Goal: Transaction & Acquisition: Purchase product/service

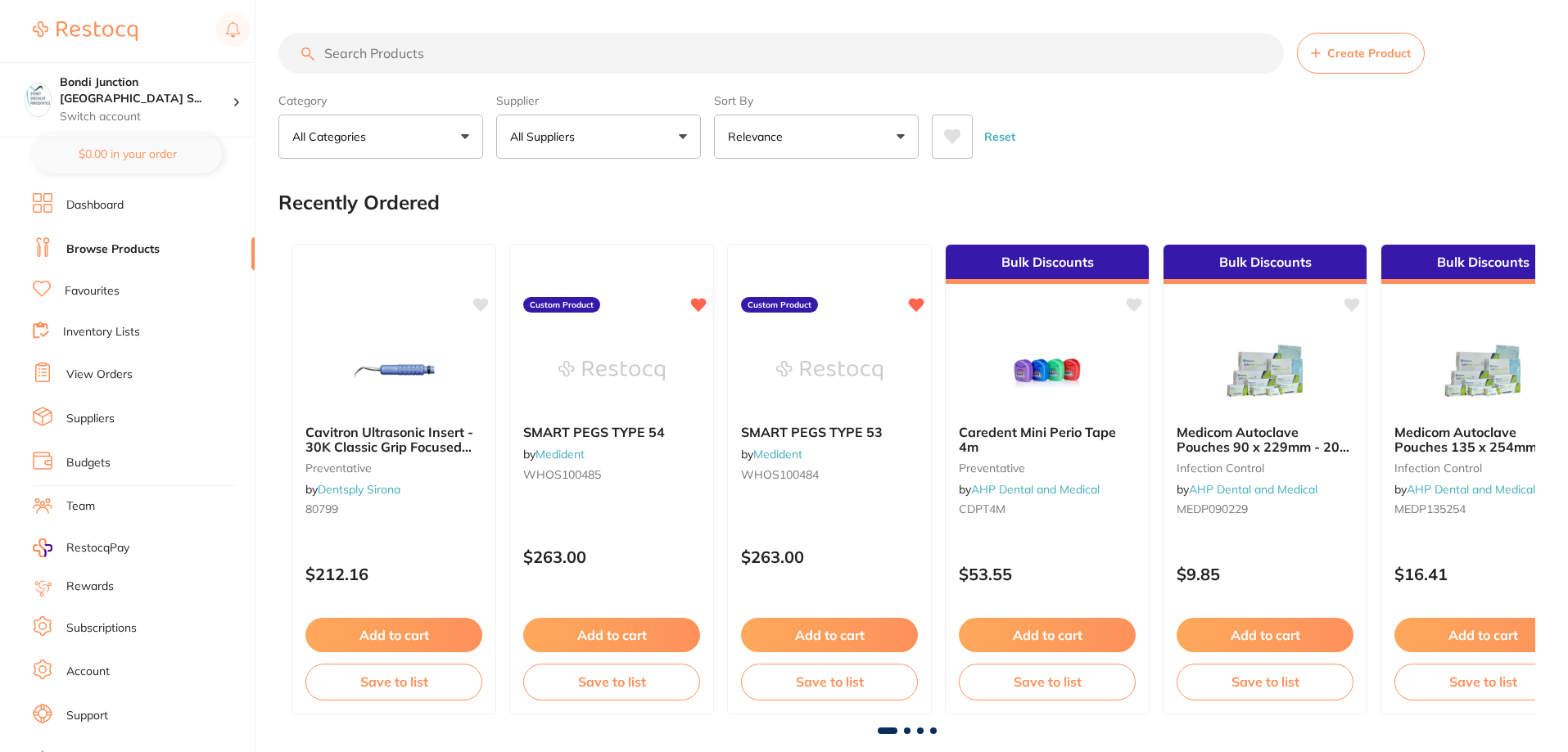
click at [661, 129] on button "All Suppliers" at bounding box center [598, 137] width 205 height 45
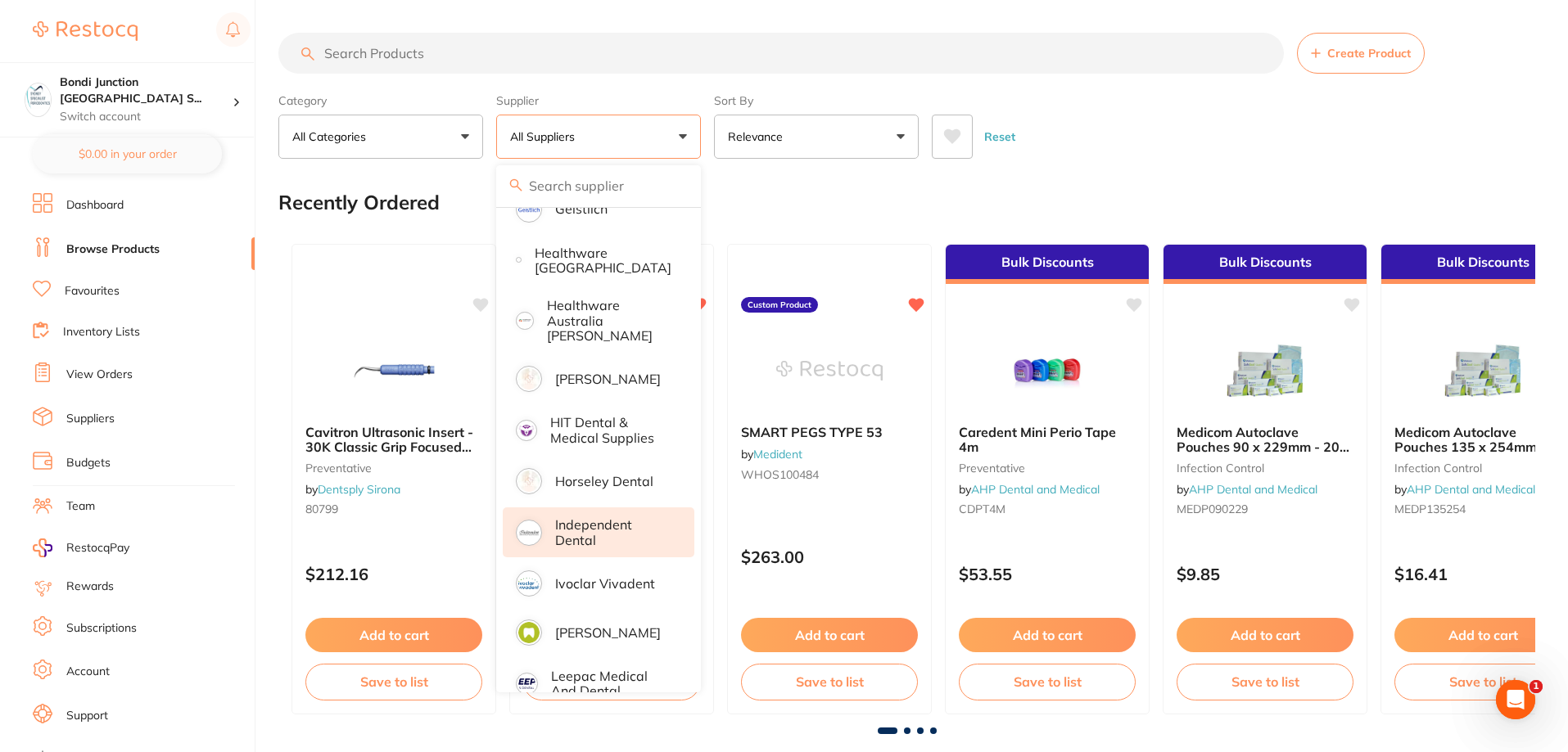
scroll to position [818, 0]
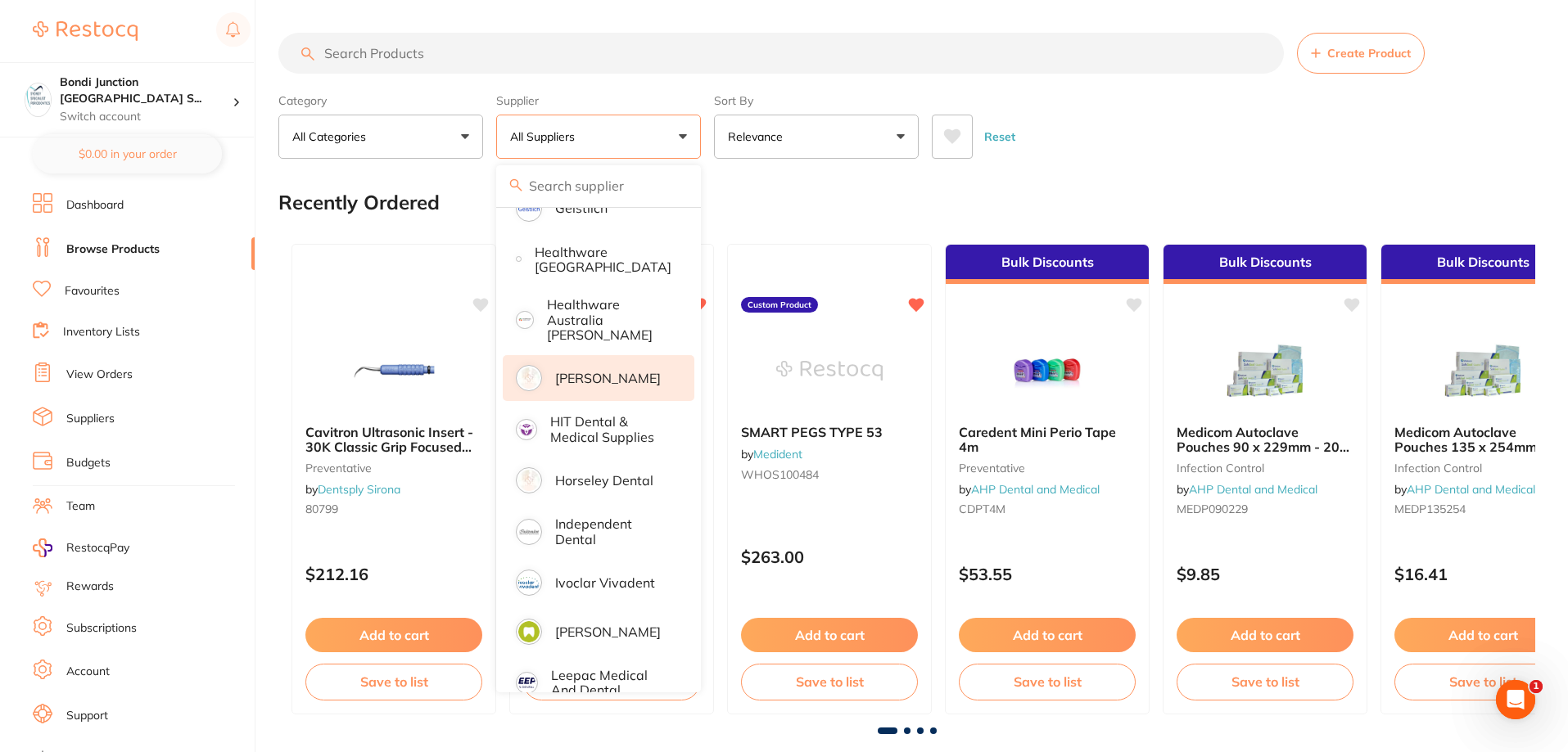
click at [587, 371] on p "[PERSON_NAME]" at bounding box center [607, 378] width 106 height 15
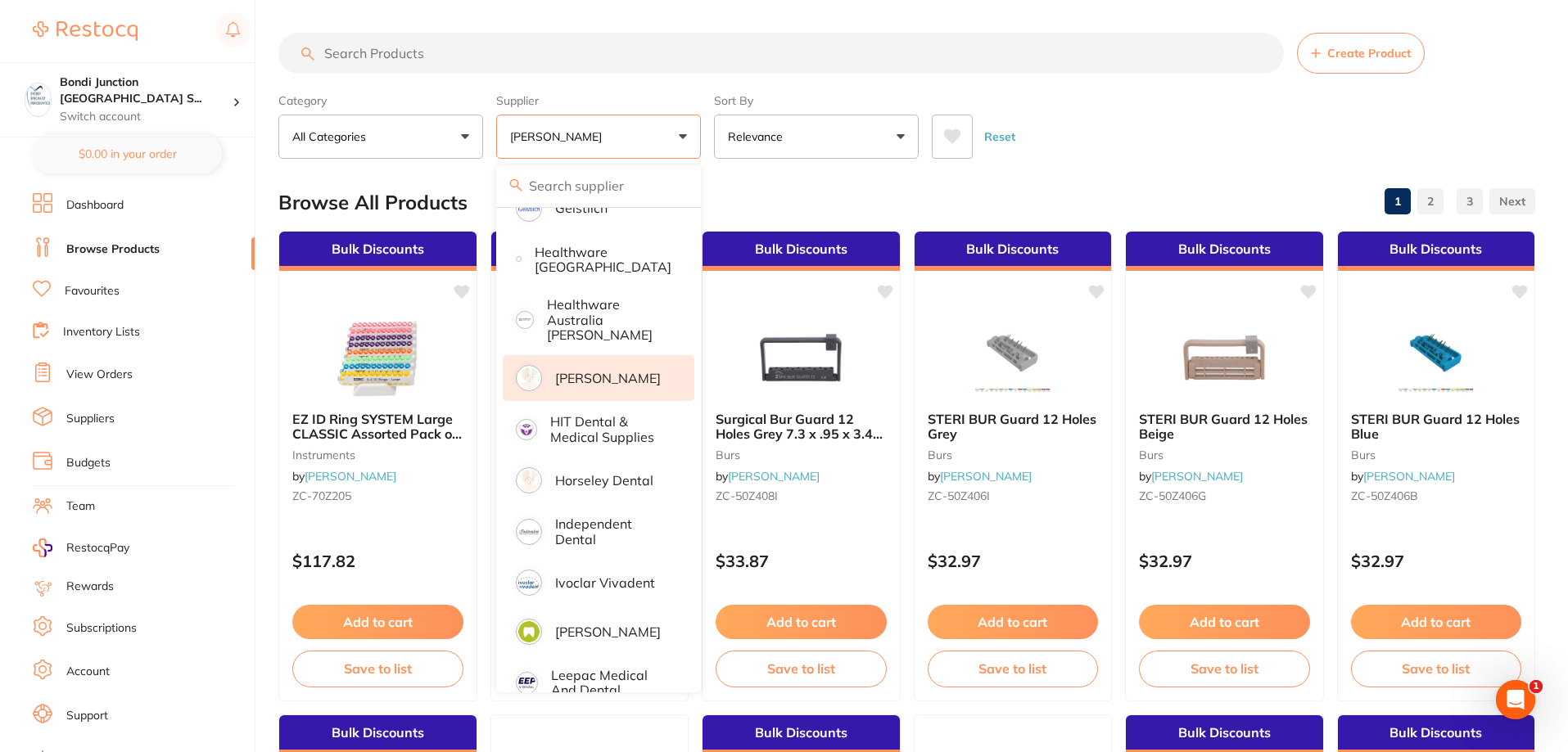
scroll to position [0, 0]
click at [364, 628] on button "Add to cart" at bounding box center [378, 624] width 173 height 35
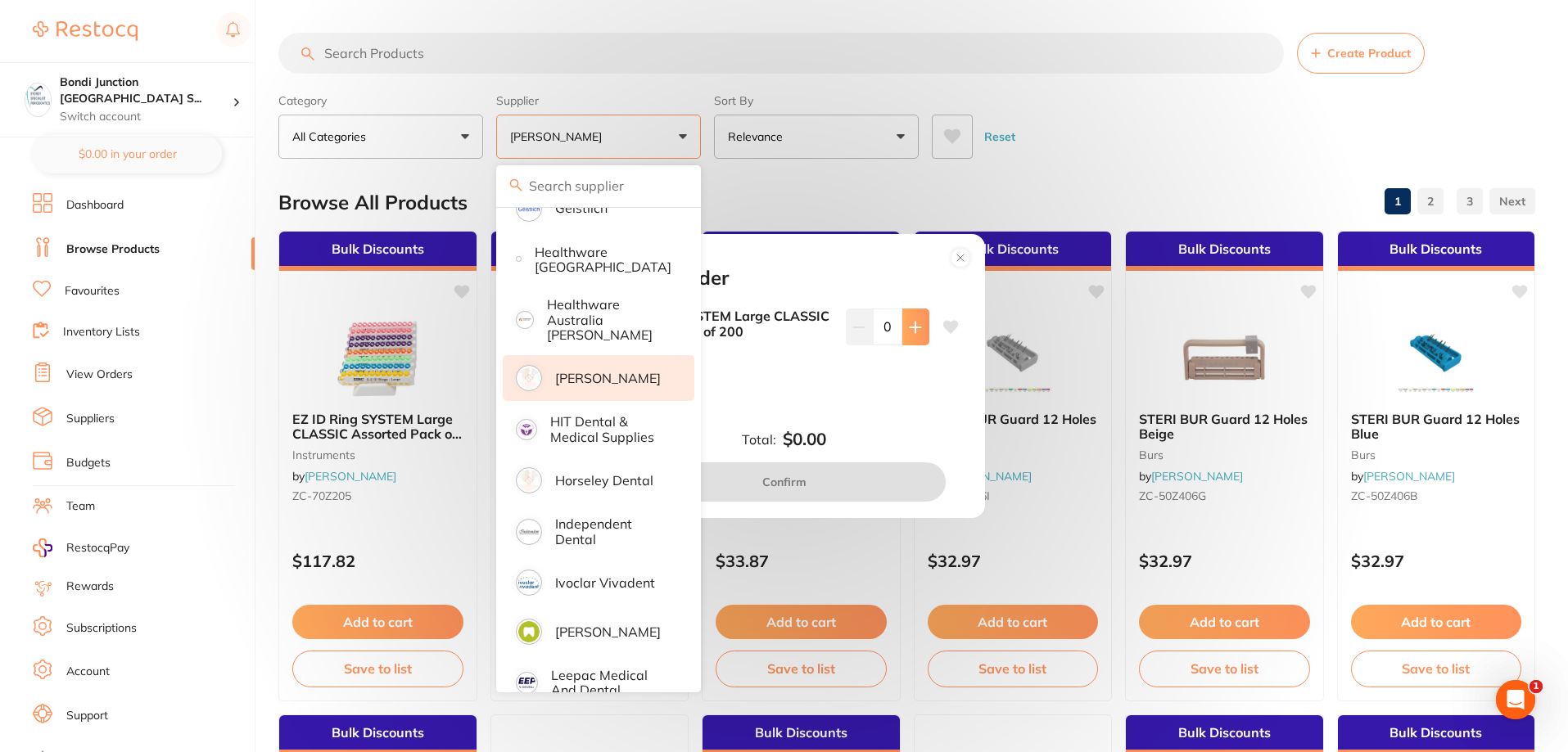
click at [912, 313] on button at bounding box center [915, 326] width 27 height 36
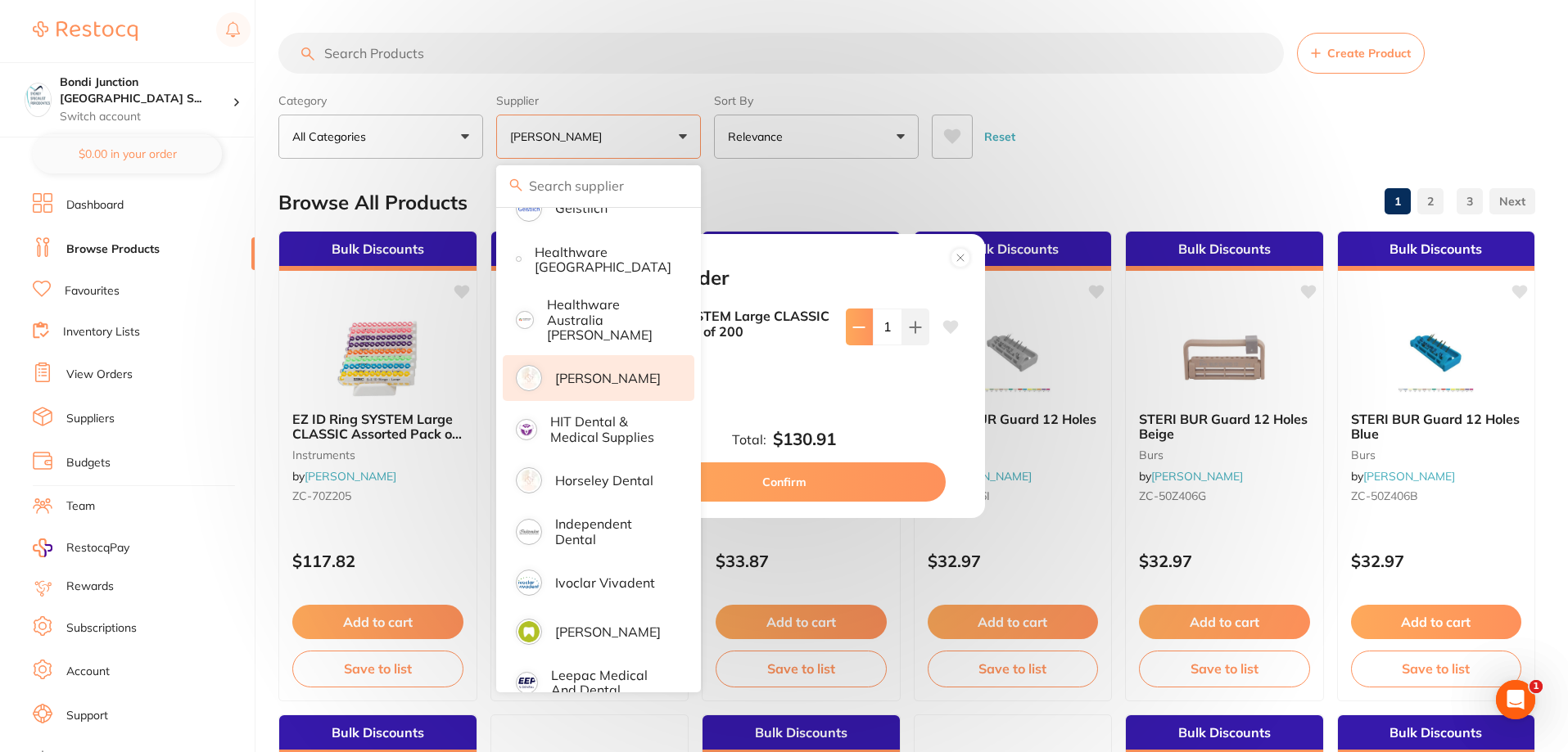
click at [852, 322] on icon at bounding box center [859, 328] width 14 height 14
type input "0"
click at [953, 255] on circle at bounding box center [959, 257] width 18 height 18
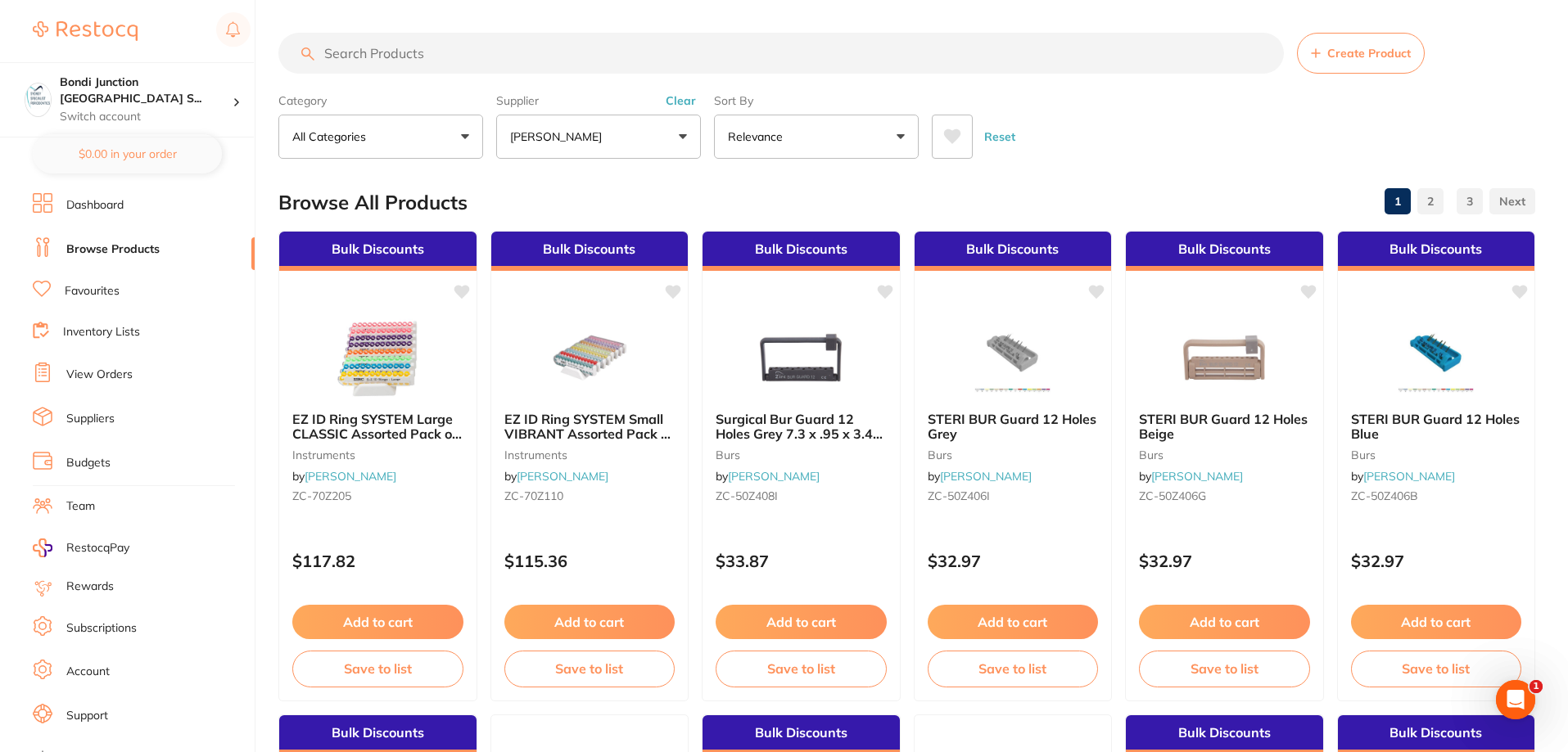
click at [361, 44] on input "search" at bounding box center [781, 53] width 1006 height 41
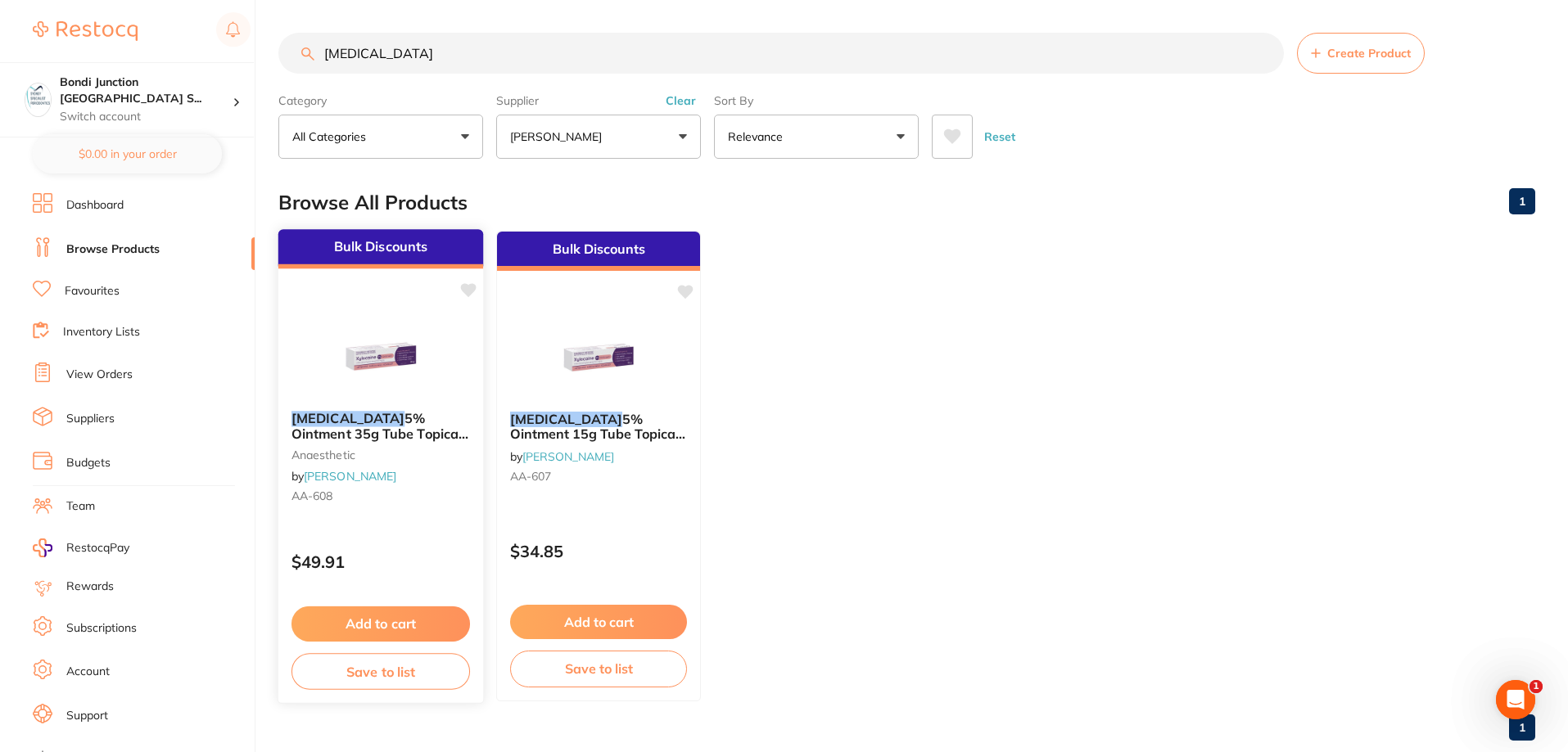
type input "[MEDICAL_DATA]"
click at [355, 422] on em "[MEDICAL_DATA]" at bounding box center [348, 418] width 113 height 16
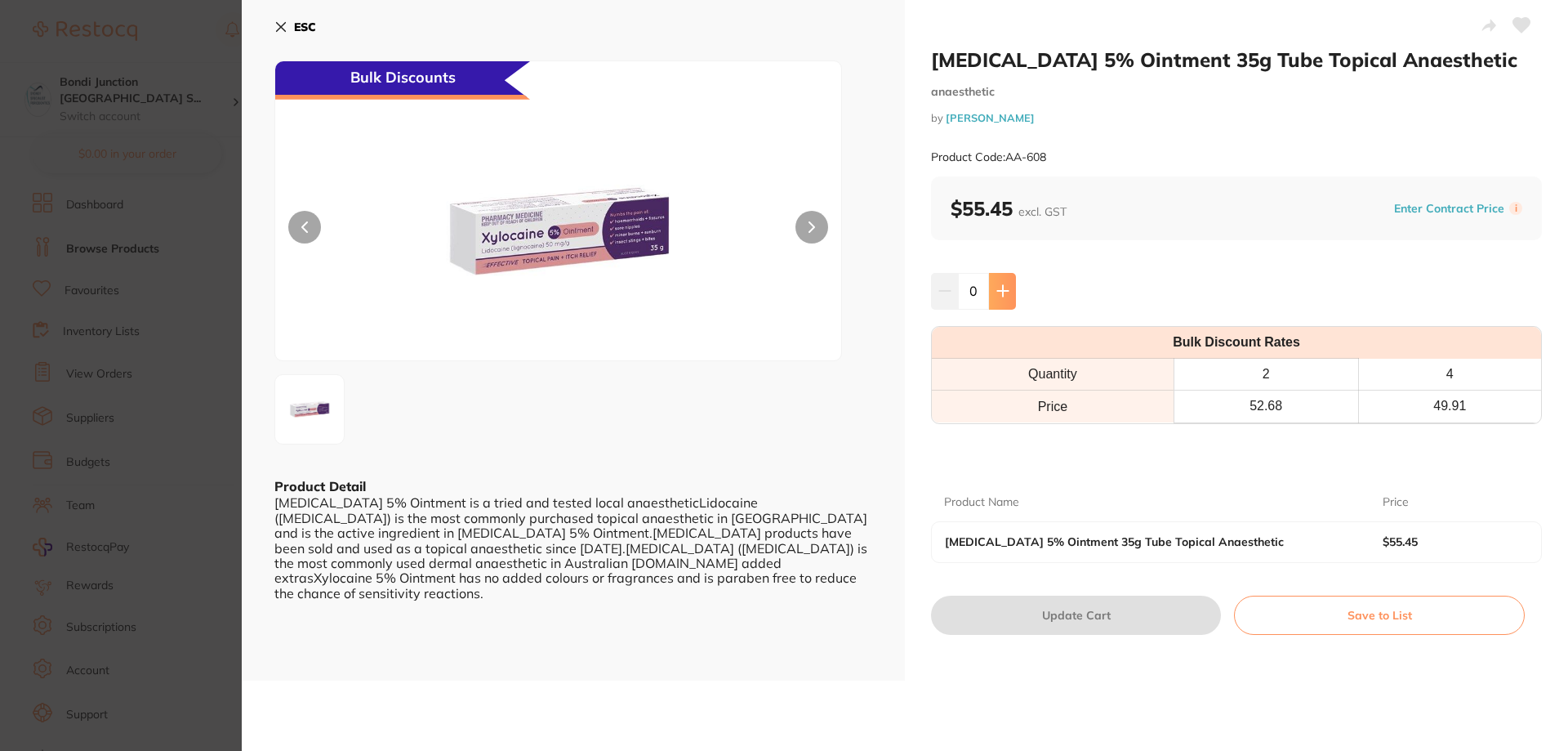
click at [1007, 288] on button at bounding box center [1003, 290] width 27 height 36
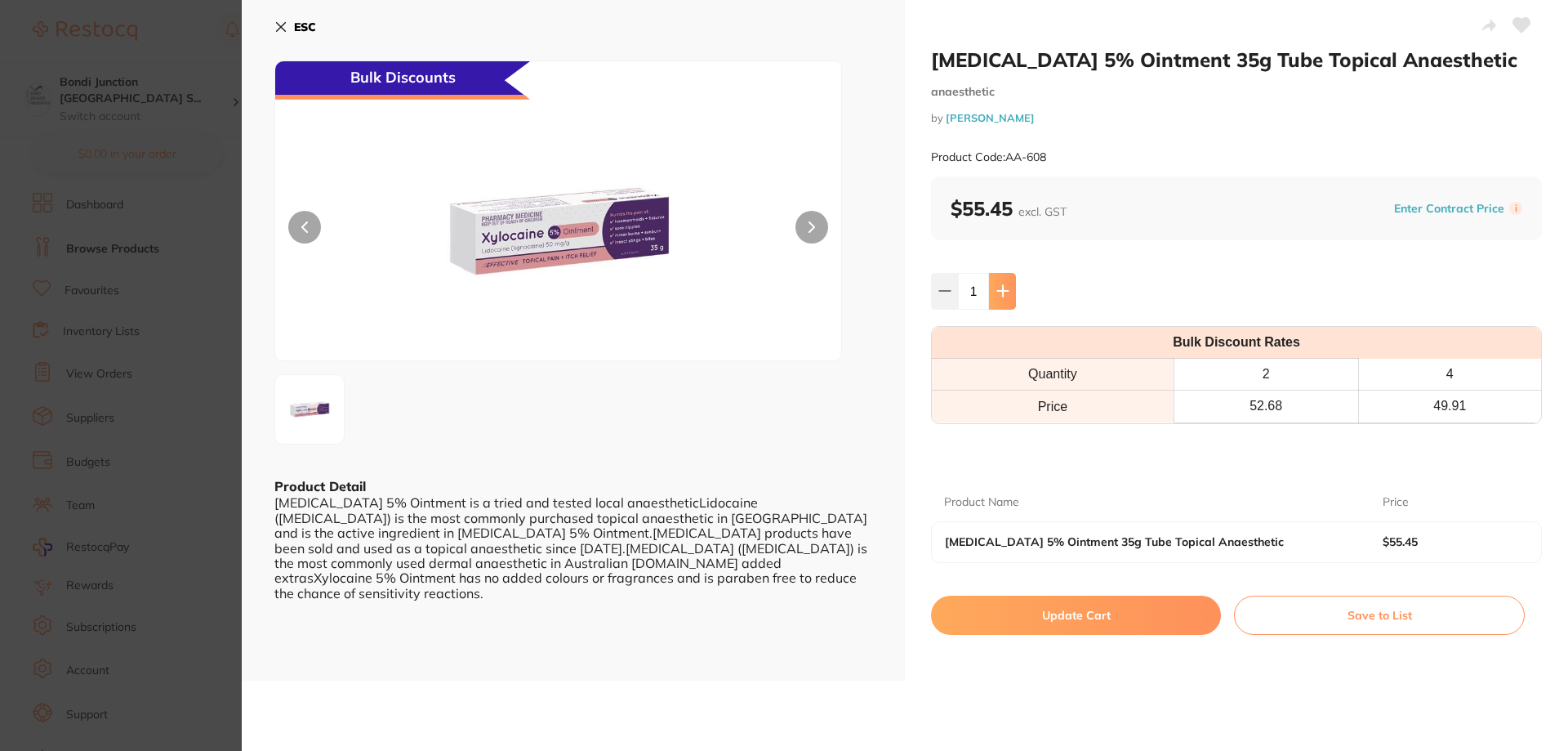
click at [1010, 288] on button at bounding box center [1003, 290] width 27 height 36
type input "2"
click at [1094, 618] on button "Update Cart" at bounding box center [1077, 616] width 290 height 40
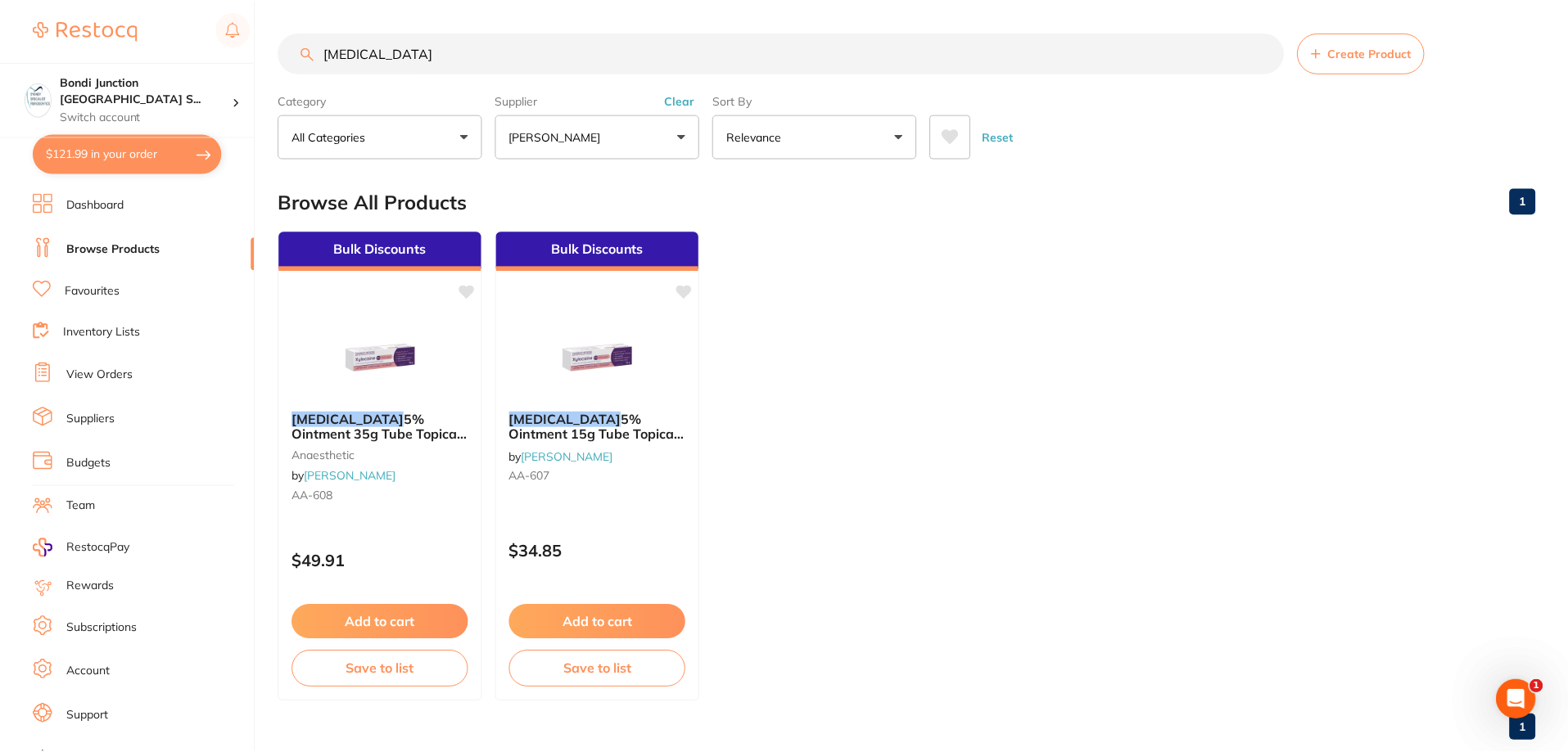
scroll to position [10, 0]
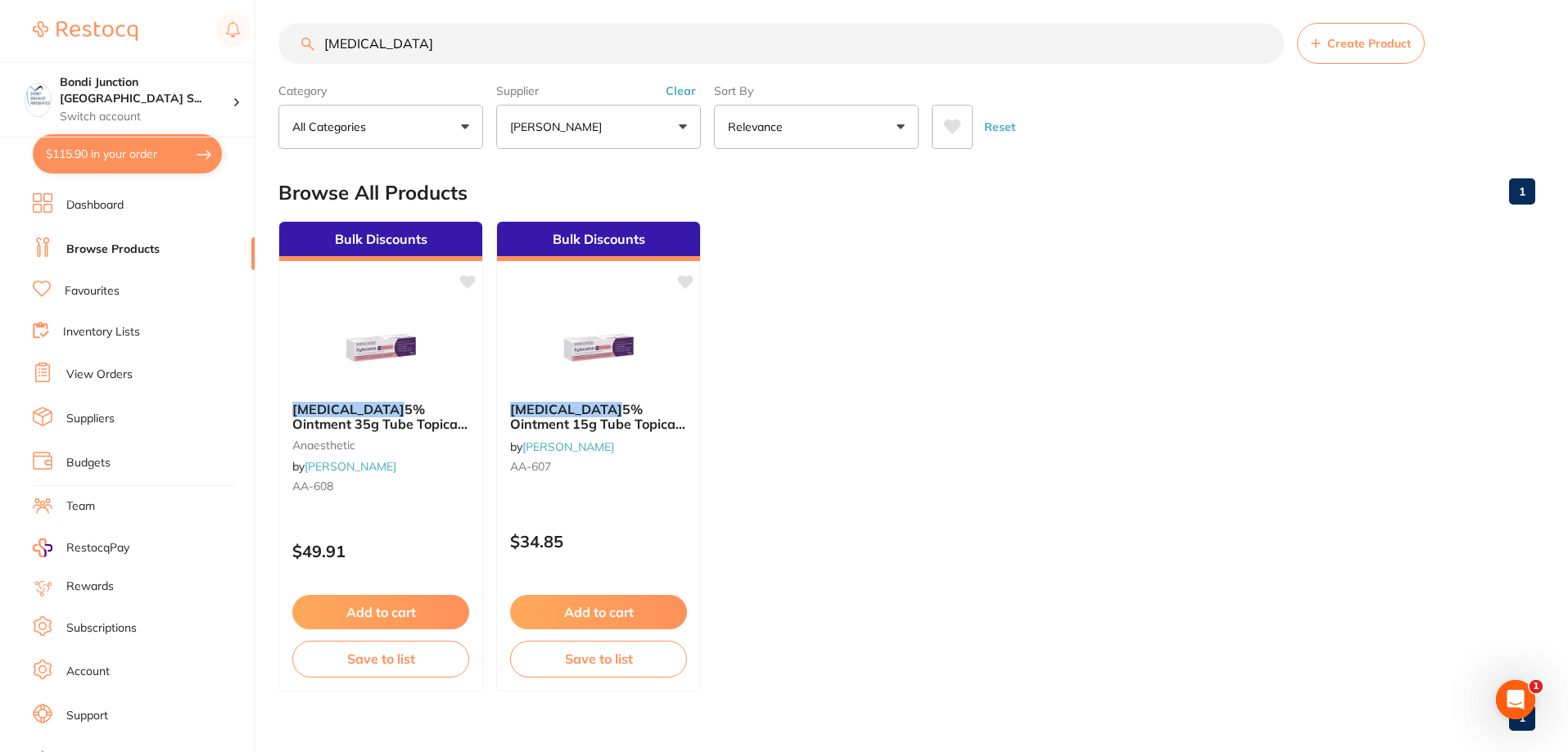
click at [150, 150] on button "$115.90 in your order" at bounding box center [127, 153] width 189 height 40
checkbox input "true"
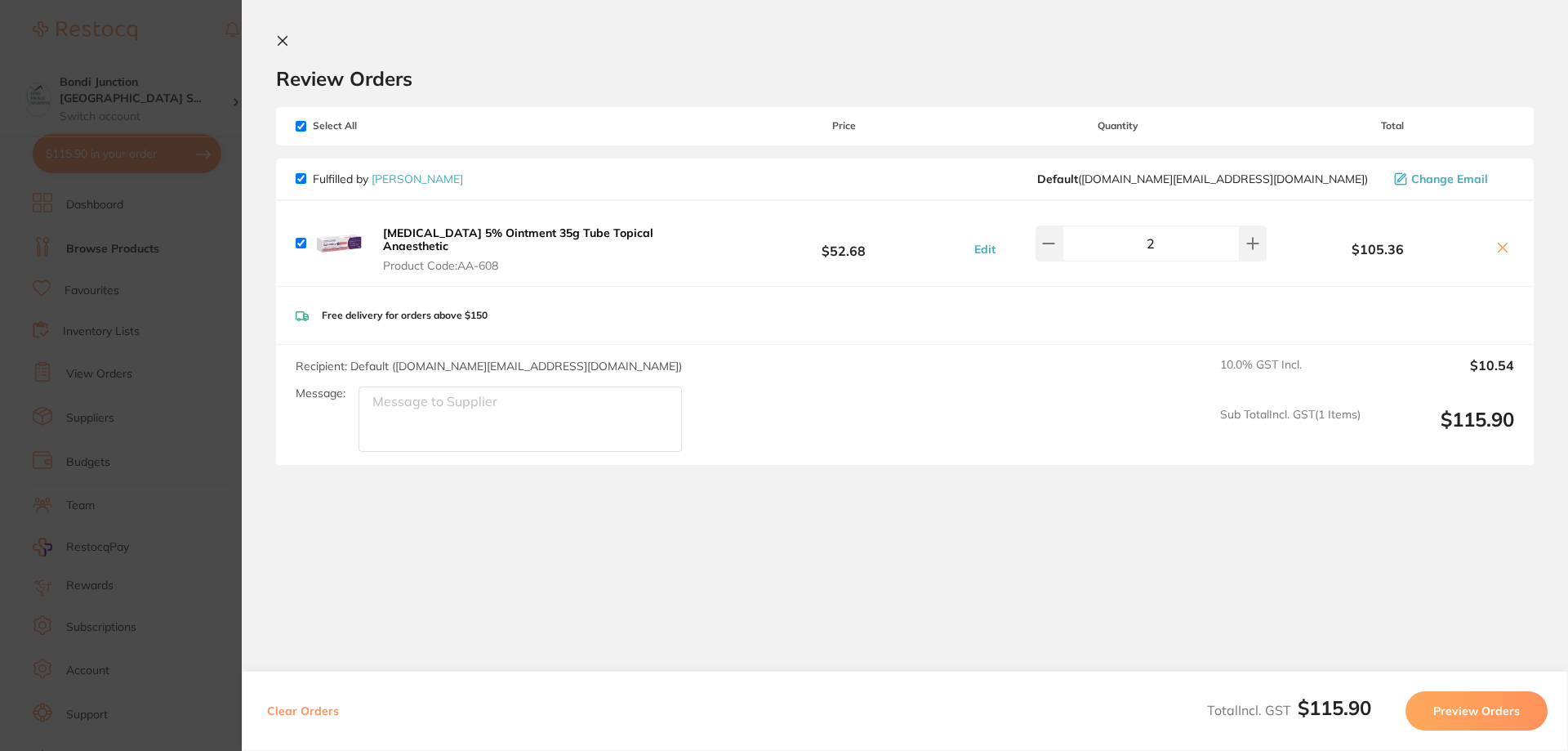
click at [1483, 706] on button "Preview Orders" at bounding box center [1476, 710] width 142 height 40
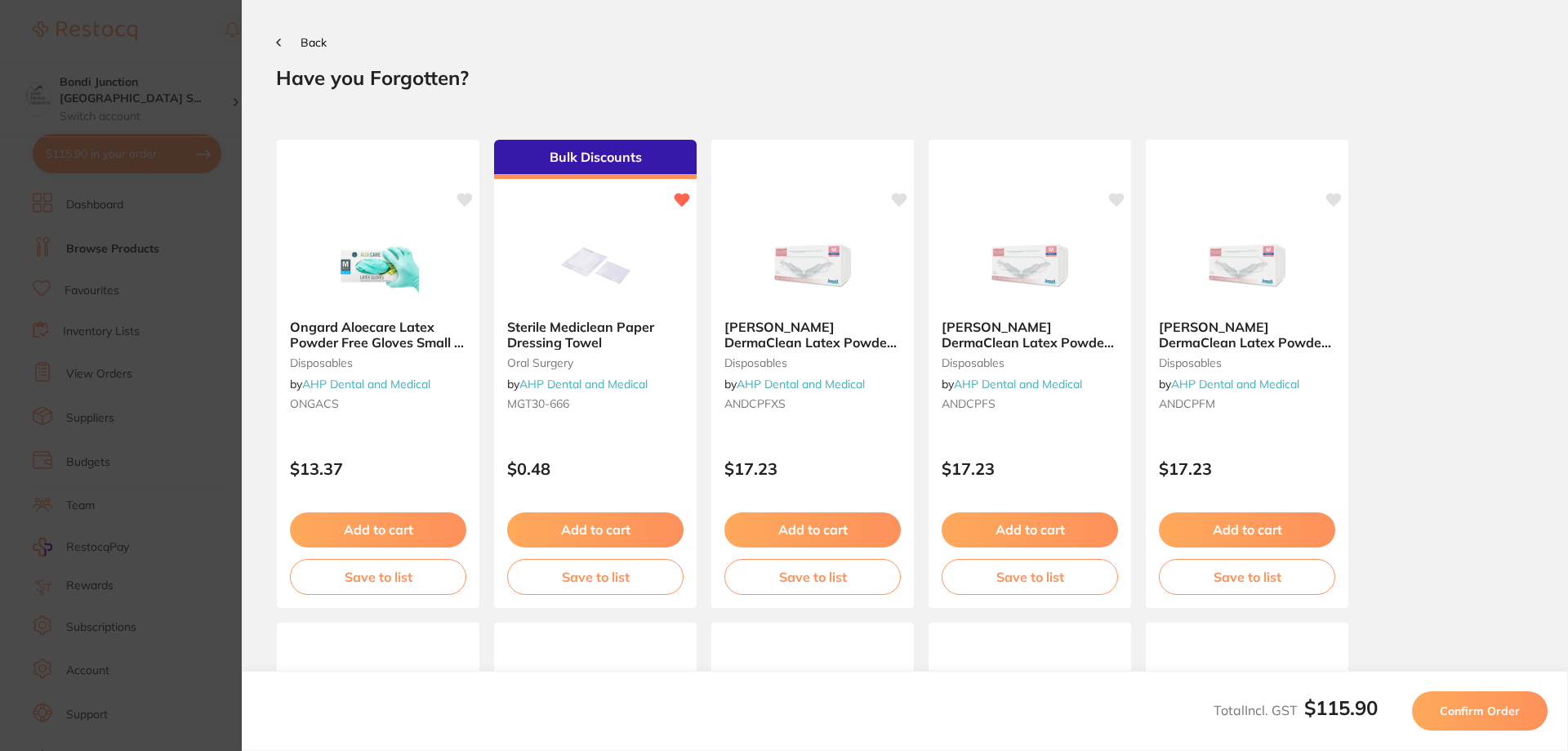
click at [1484, 706] on span "Confirm Order" at bounding box center [1480, 710] width 80 height 15
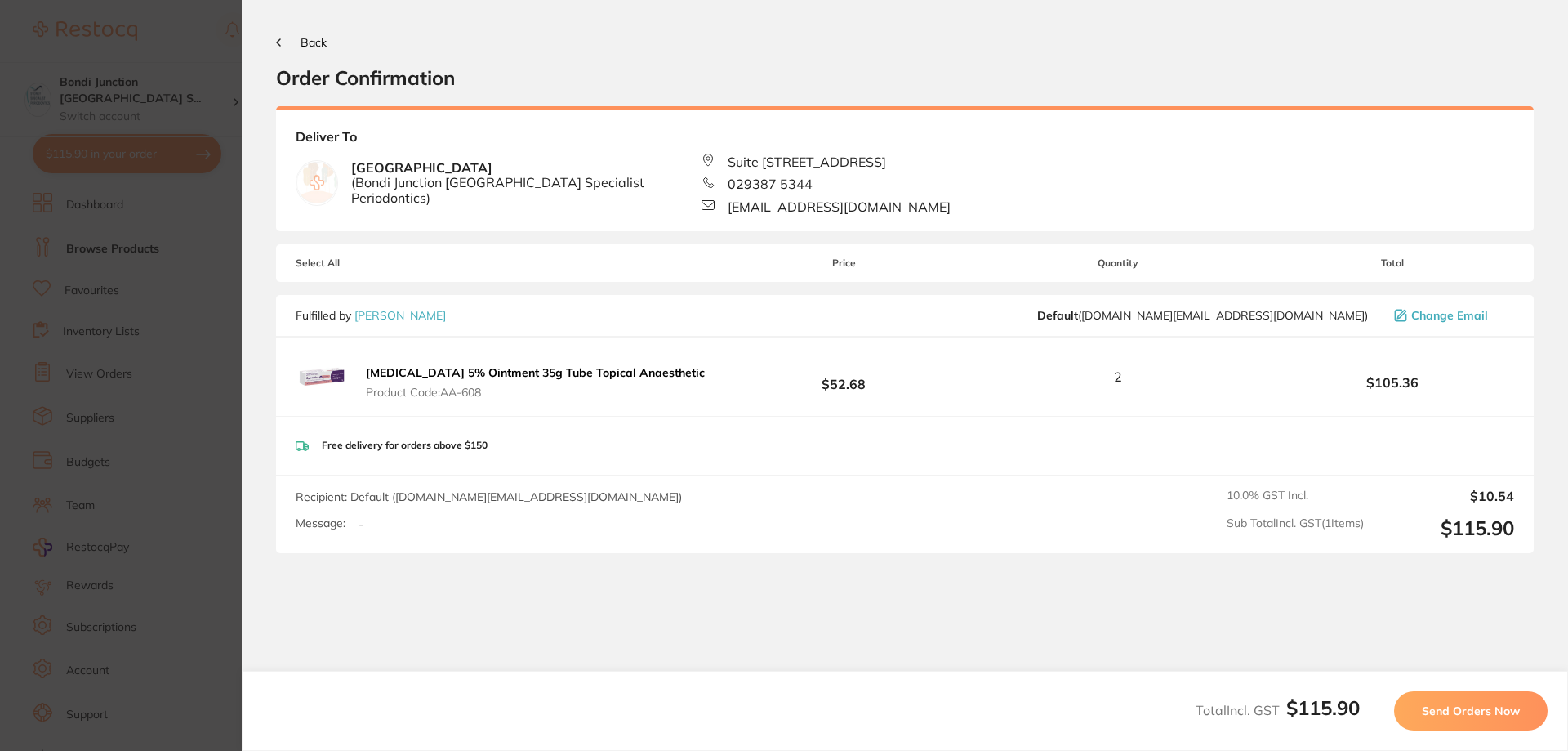
click at [1484, 706] on span "Send Orders Now" at bounding box center [1470, 710] width 98 height 15
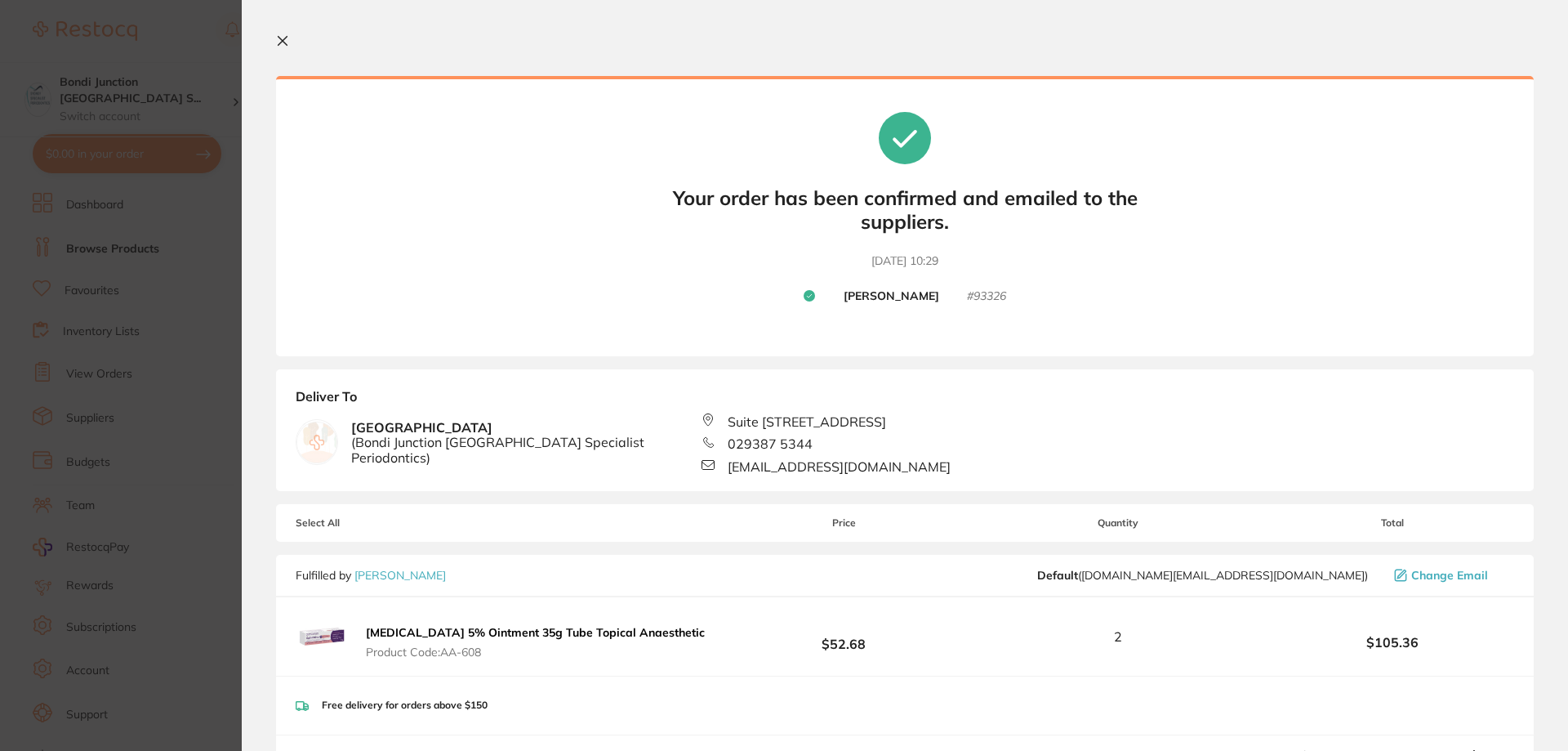
click at [286, 45] on icon at bounding box center [282, 41] width 14 height 14
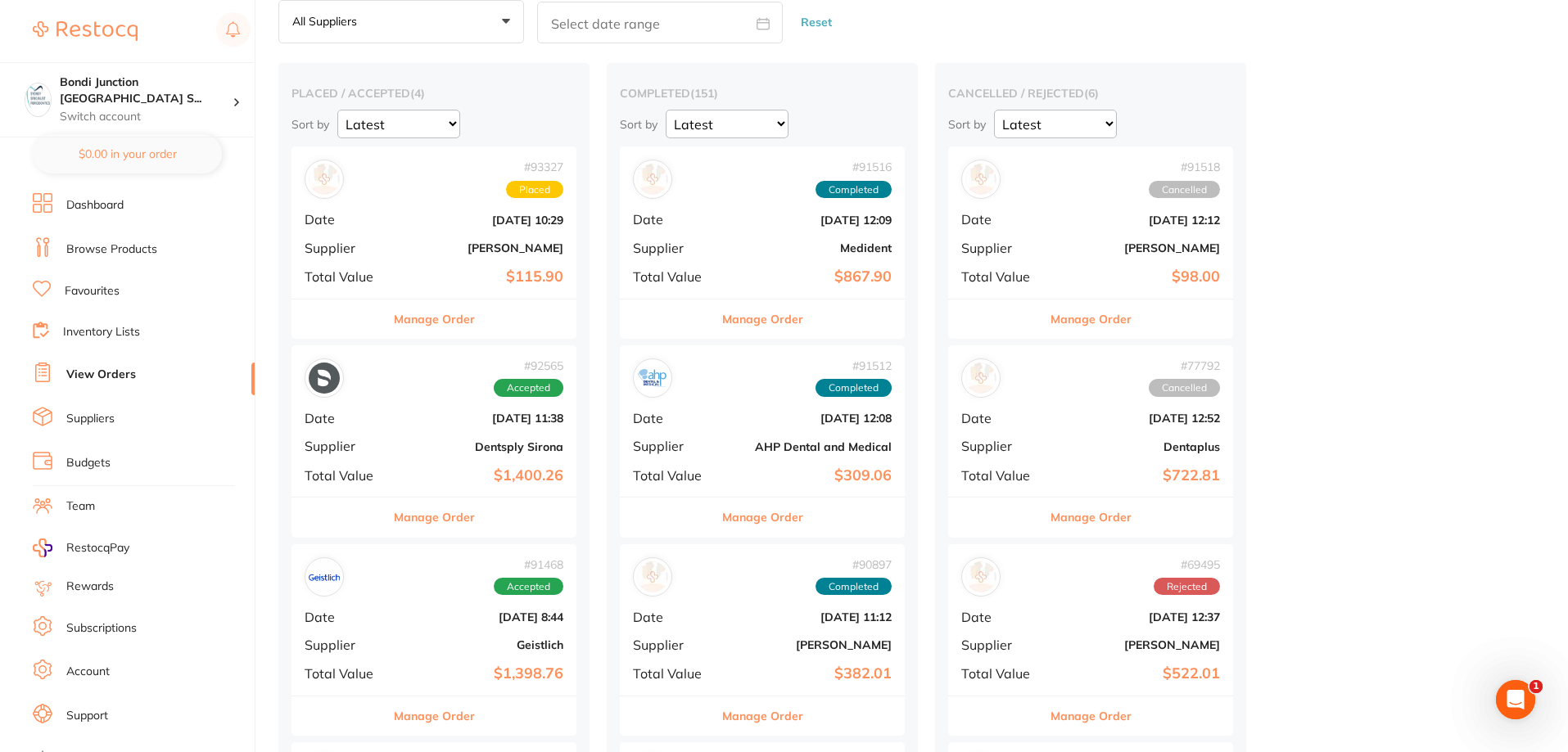
click at [91, 295] on link "Favourites" at bounding box center [92, 291] width 55 height 16
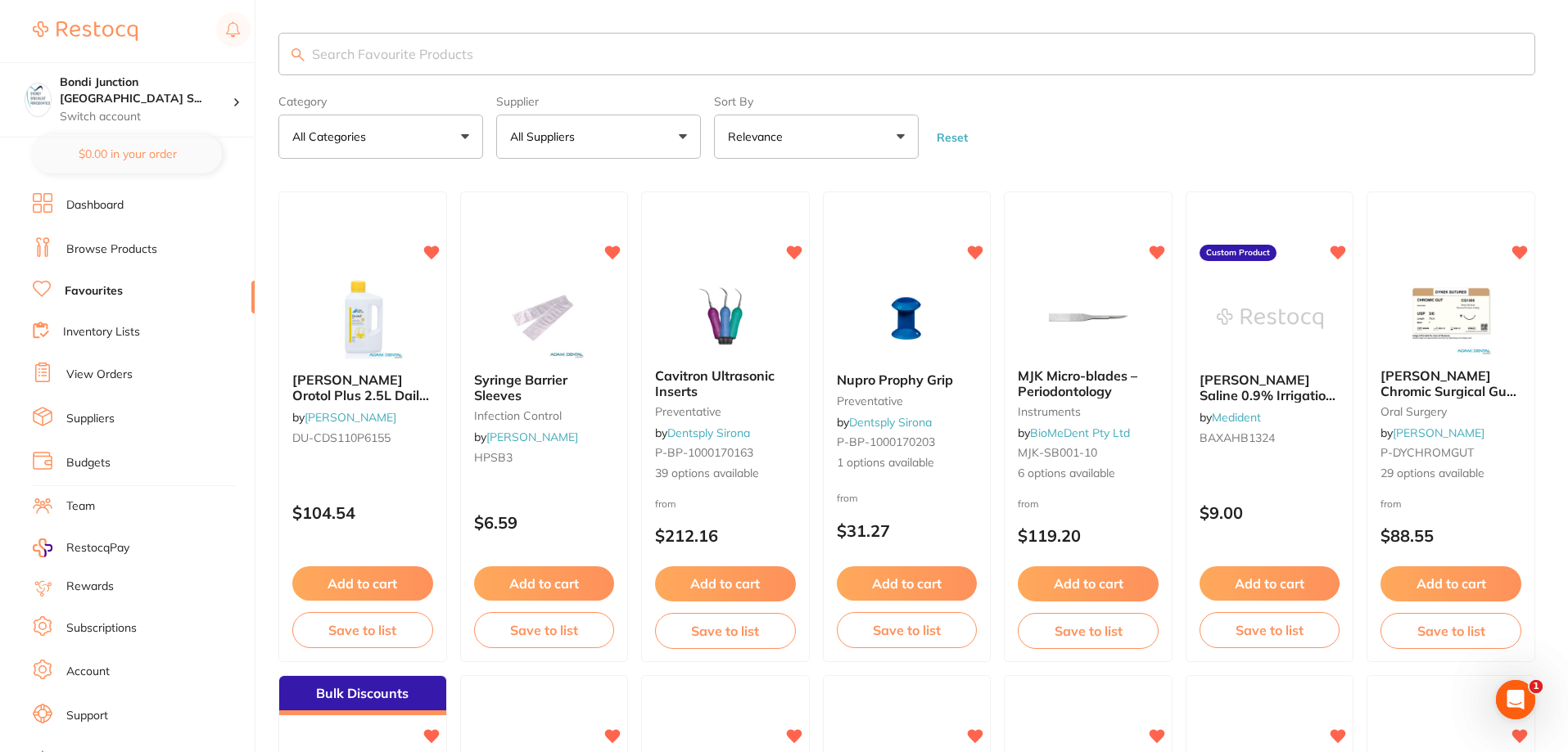
click at [350, 53] on input "search" at bounding box center [907, 54] width 1257 height 43
type input "sterile gowns"
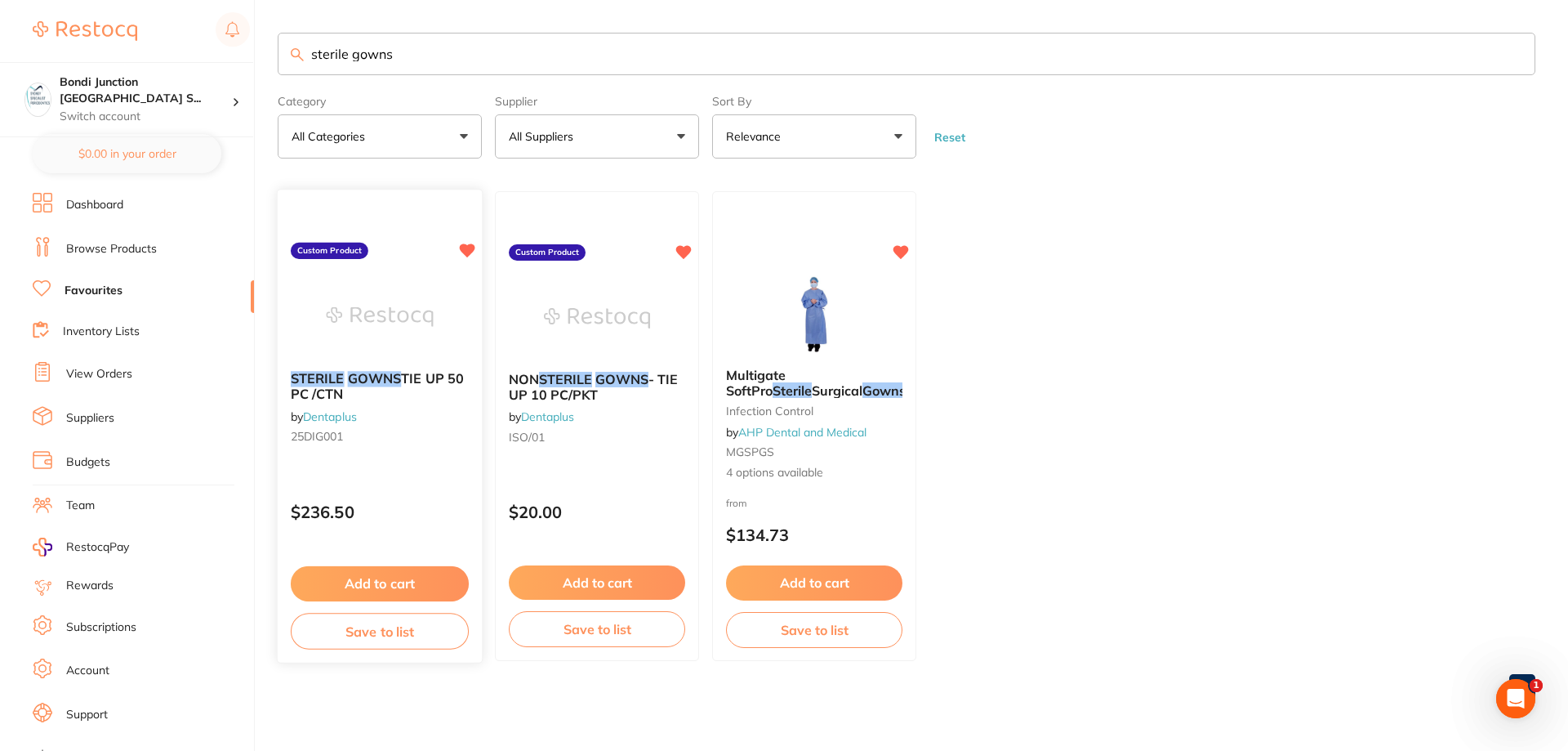
click at [358, 388] on b "STERILE GOWNS TIE UP 50 PC /CTN" at bounding box center [380, 386] width 178 height 30
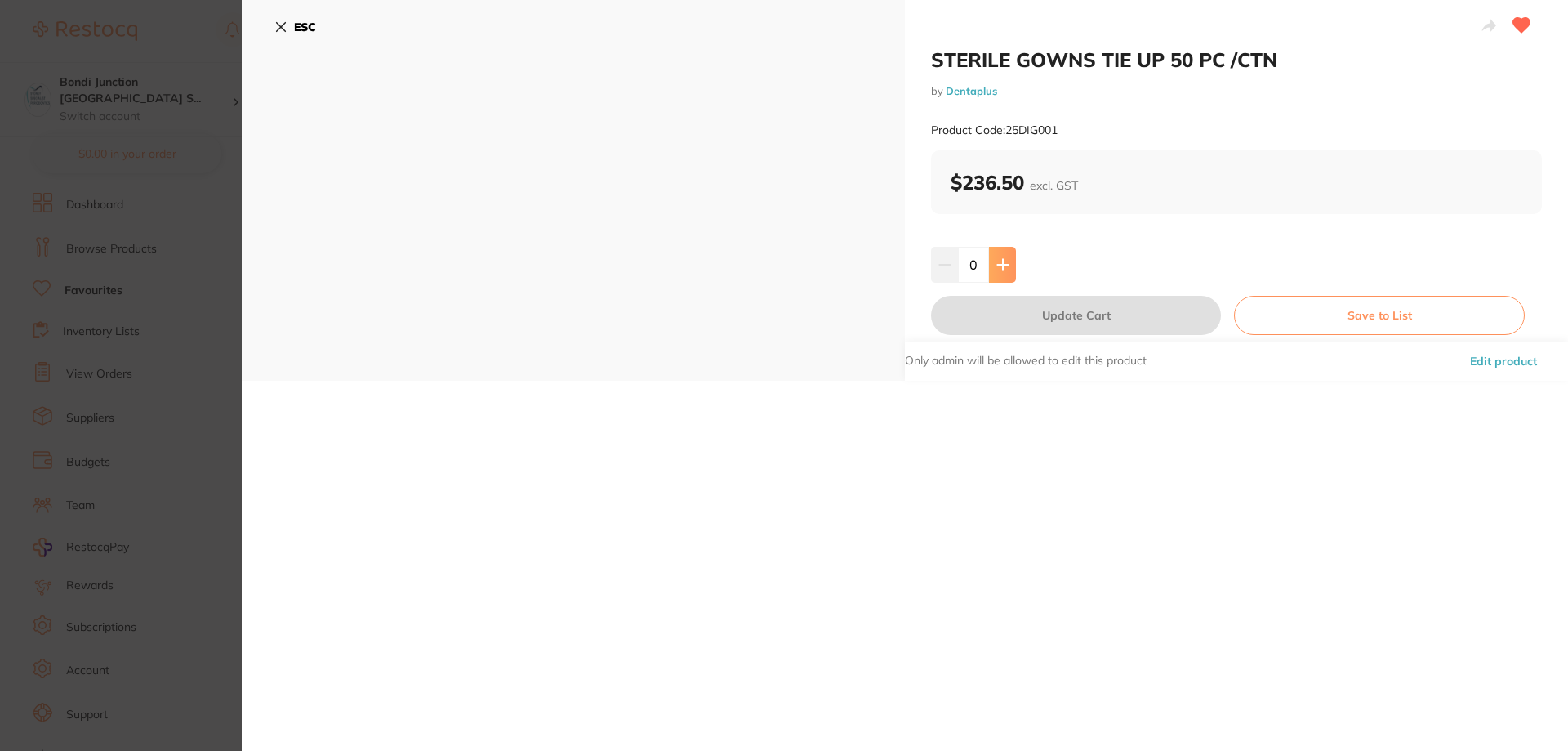
click at [1007, 273] on button at bounding box center [1003, 264] width 27 height 36
type input "1"
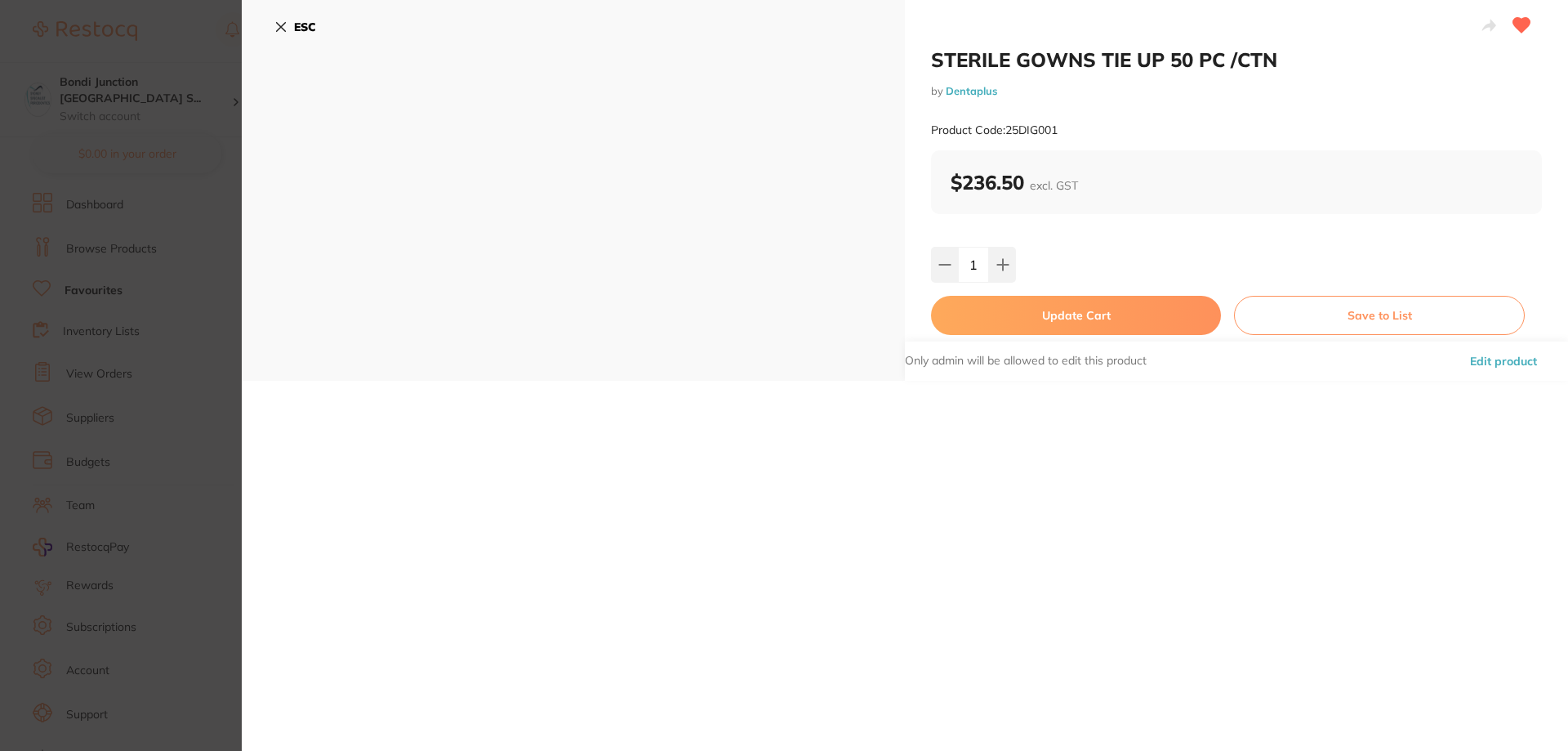
click at [1066, 310] on button "Update Cart" at bounding box center [1077, 315] width 290 height 40
checkbox input "false"
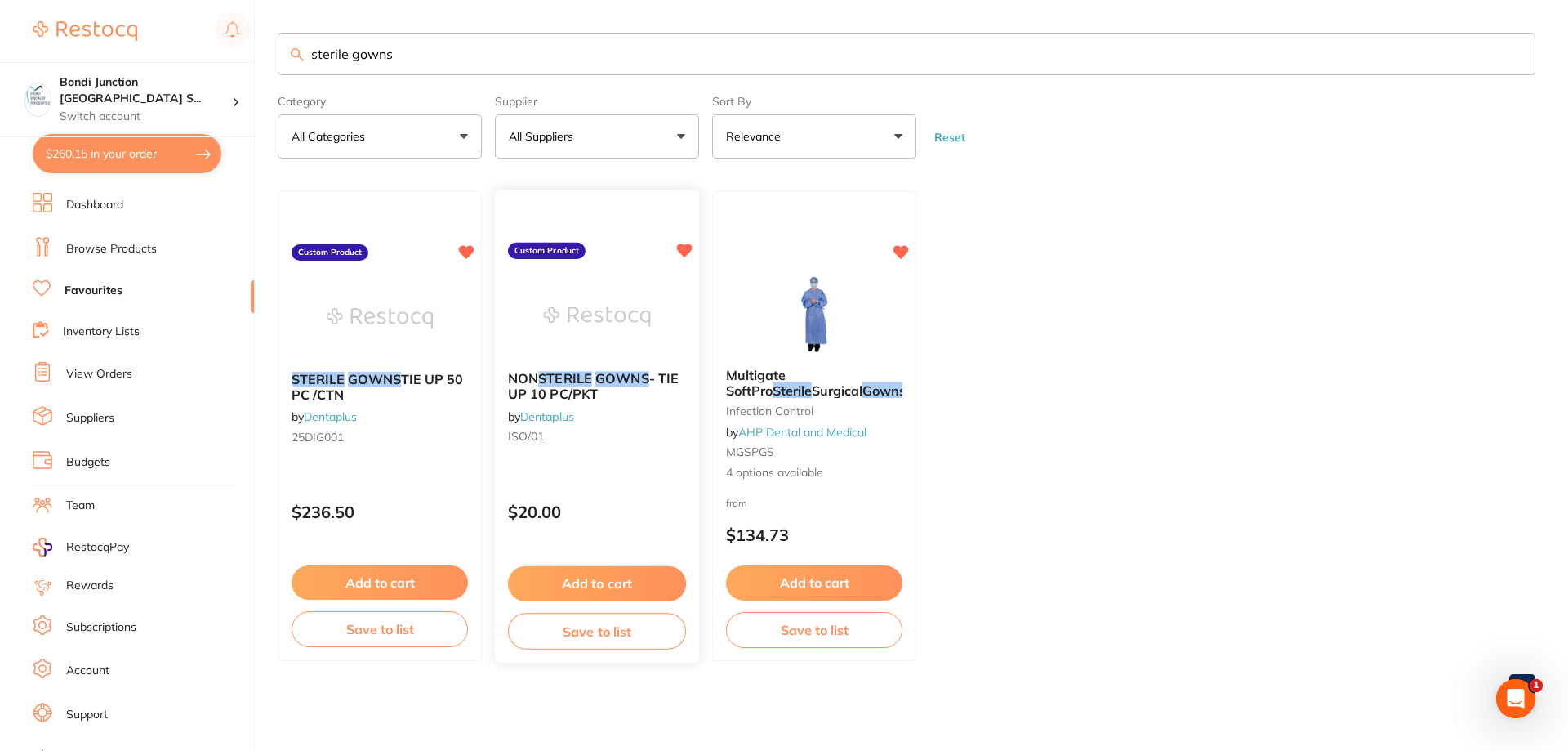
click at [576, 378] on em "STERILE" at bounding box center [565, 378] width 54 height 16
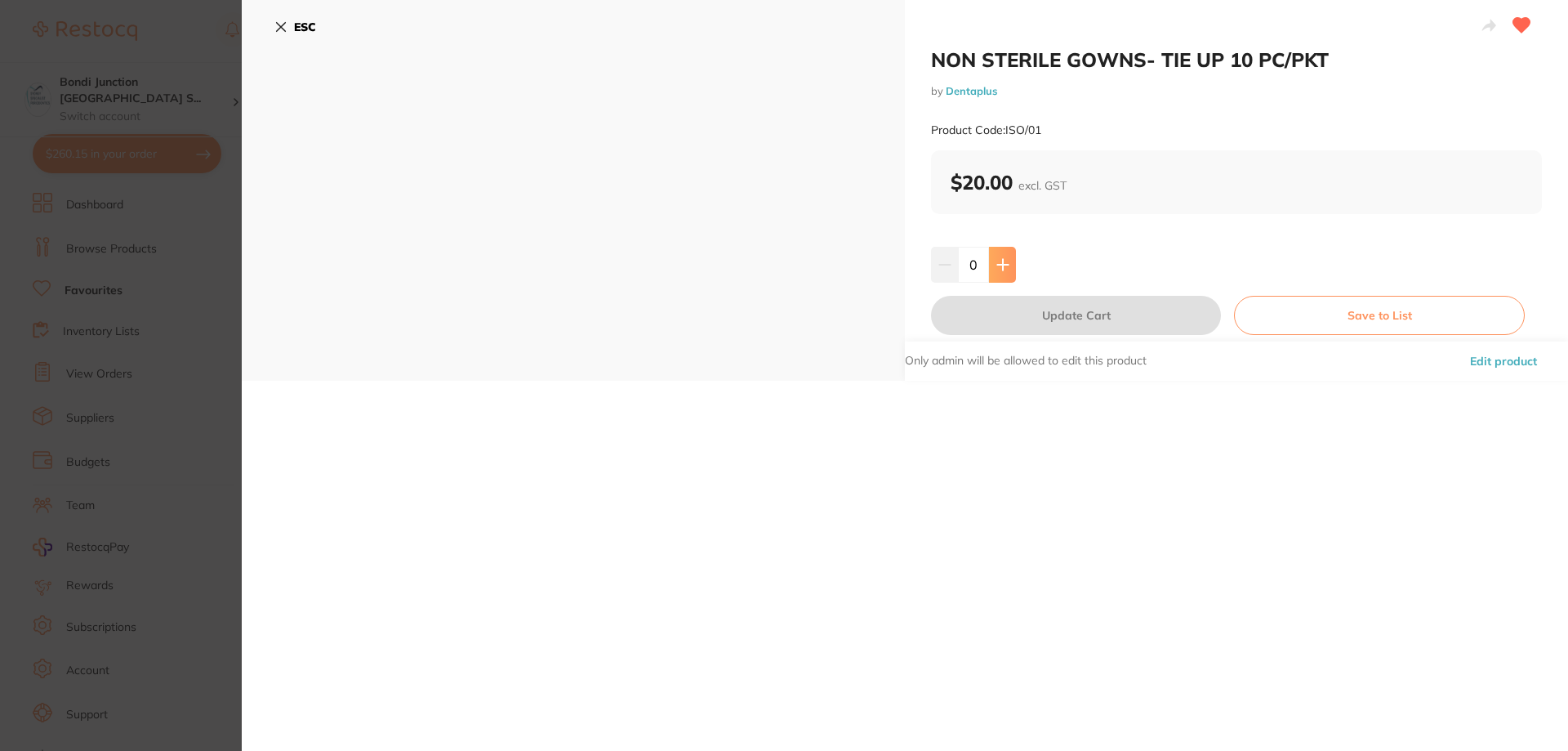
click at [996, 262] on icon at bounding box center [1003, 265] width 14 height 14
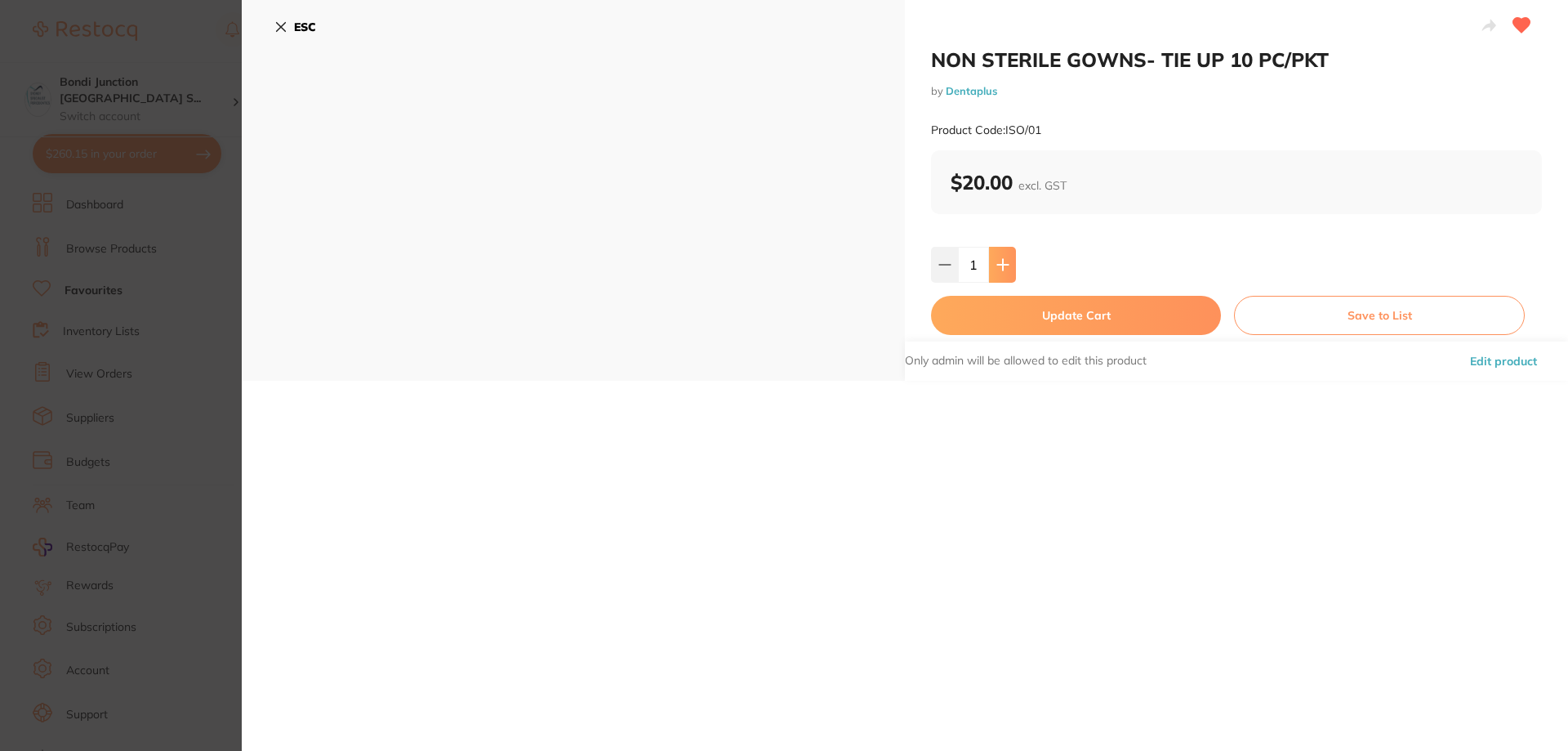
click at [1005, 269] on icon at bounding box center [1003, 265] width 14 height 14
click at [1005, 270] on icon at bounding box center [1003, 265] width 14 height 14
type input "5"
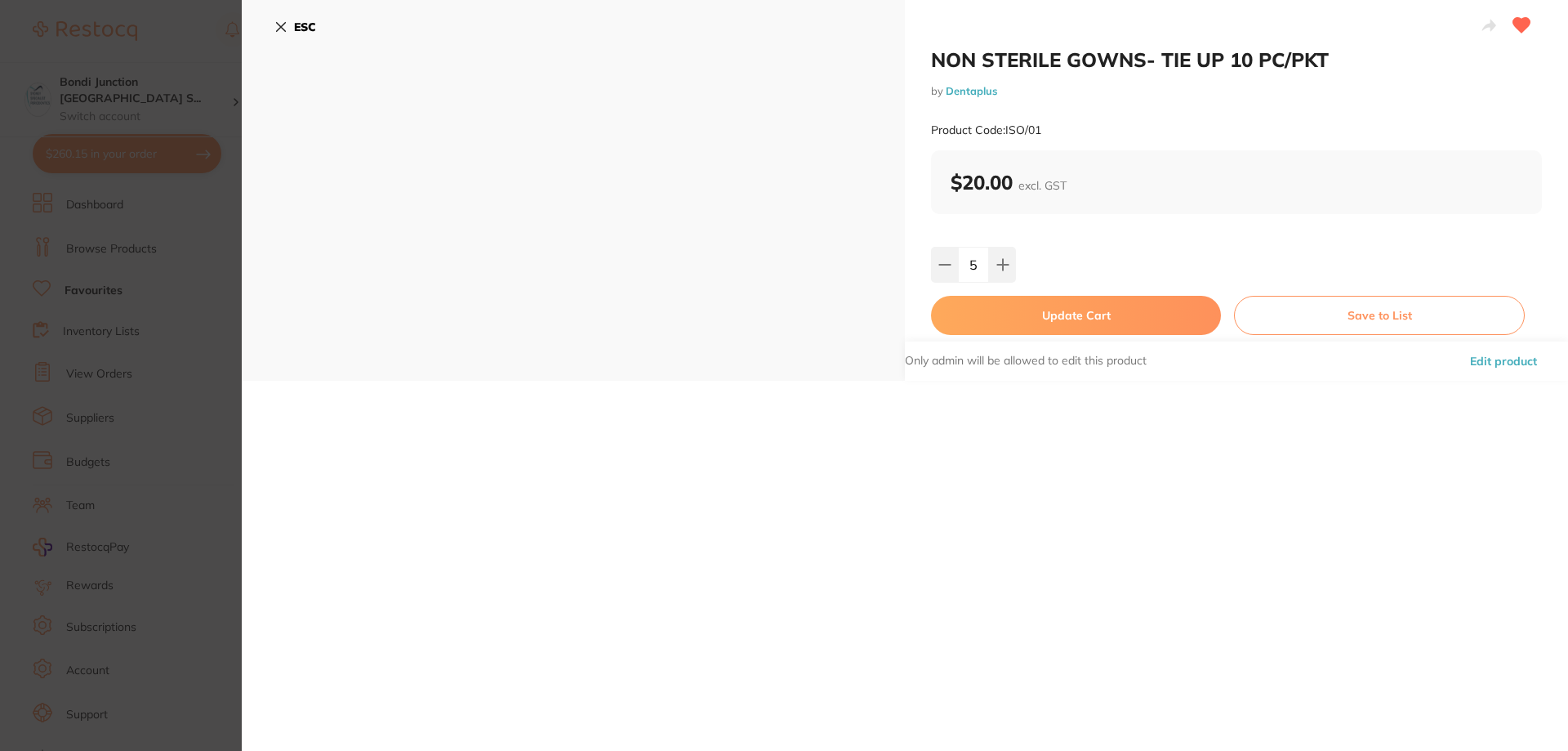
click at [1052, 311] on button "Update Cart" at bounding box center [1077, 315] width 290 height 40
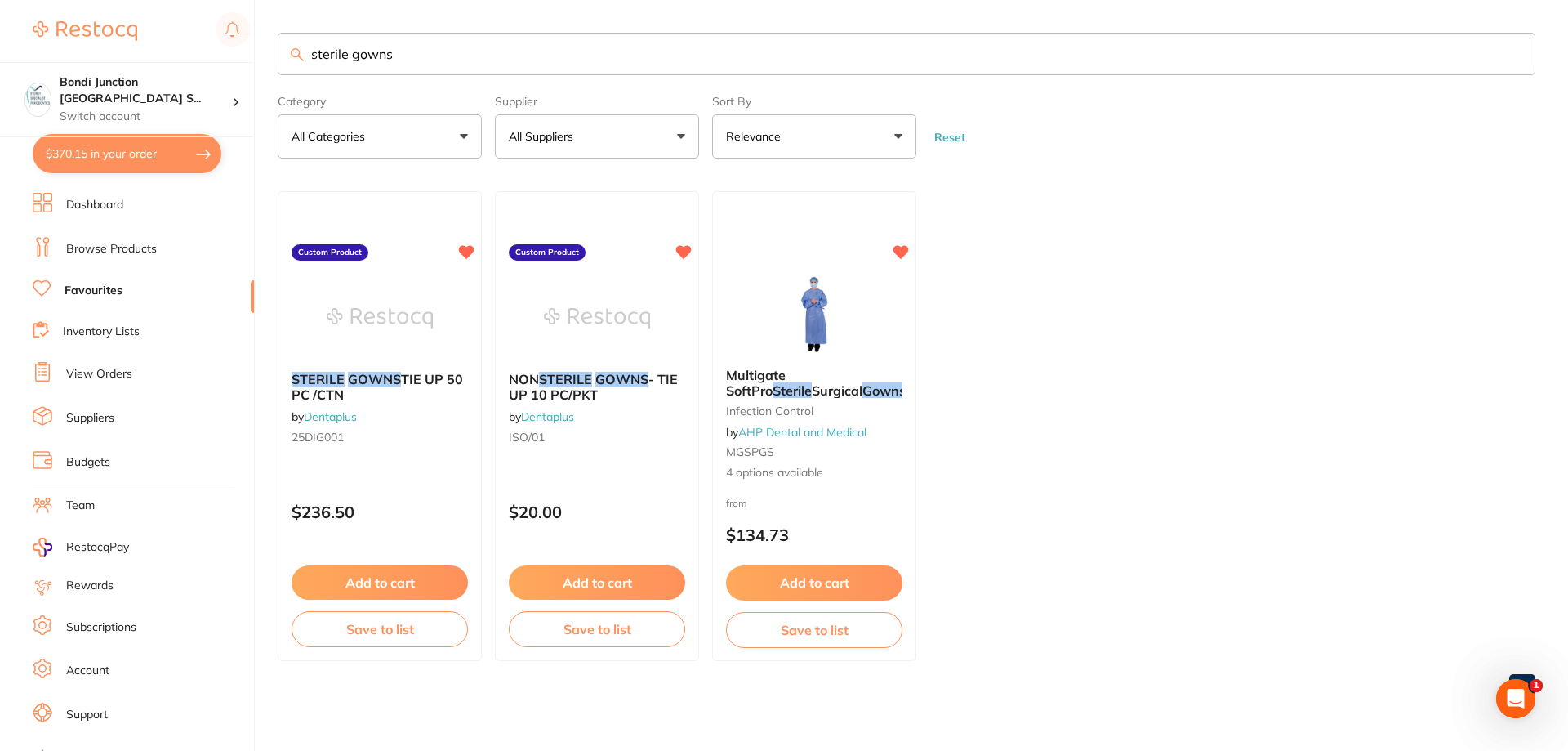
click at [150, 145] on button "$370.15 in your order" at bounding box center [127, 153] width 189 height 40
checkbox input "true"
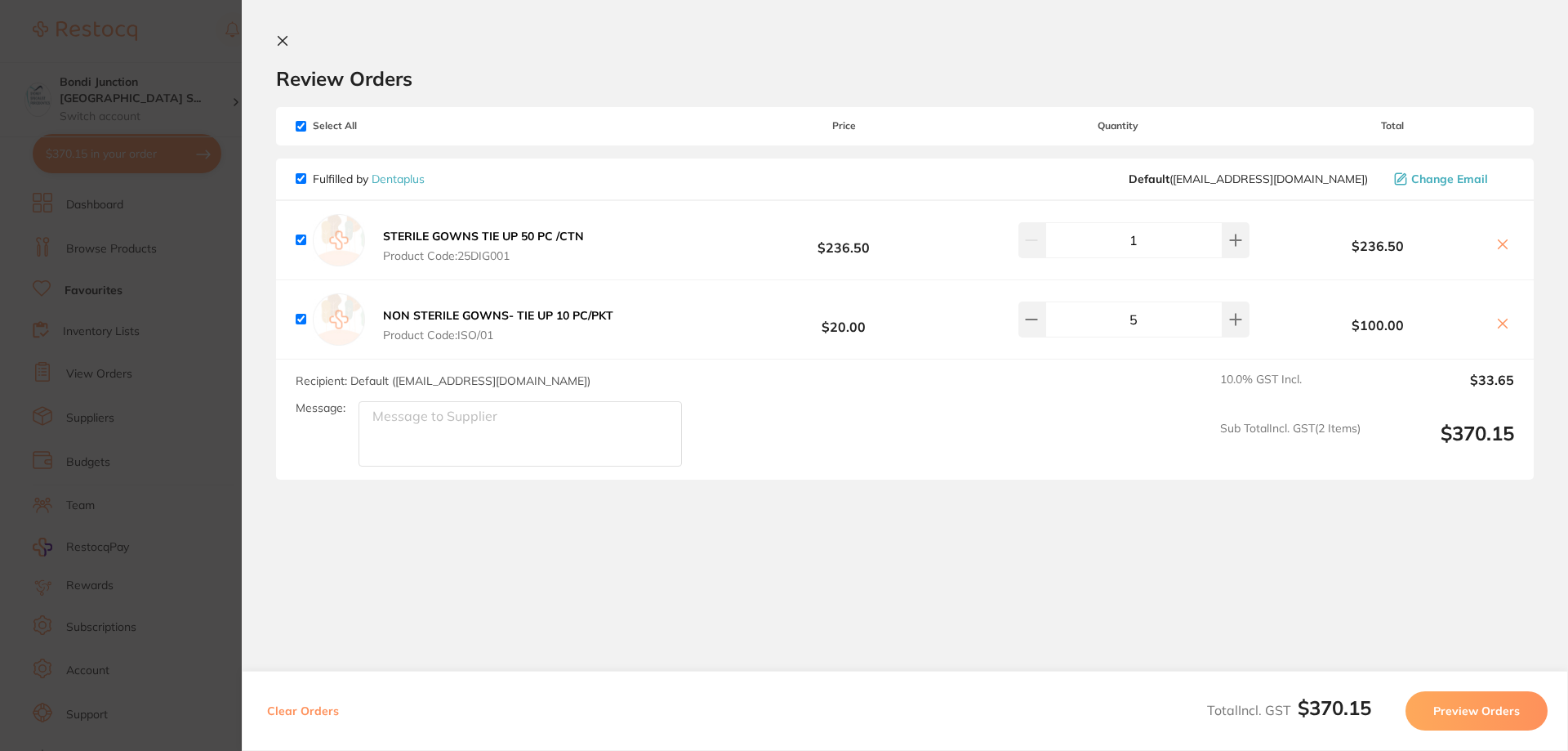
click at [1495, 708] on button "Preview Orders" at bounding box center [1476, 710] width 142 height 40
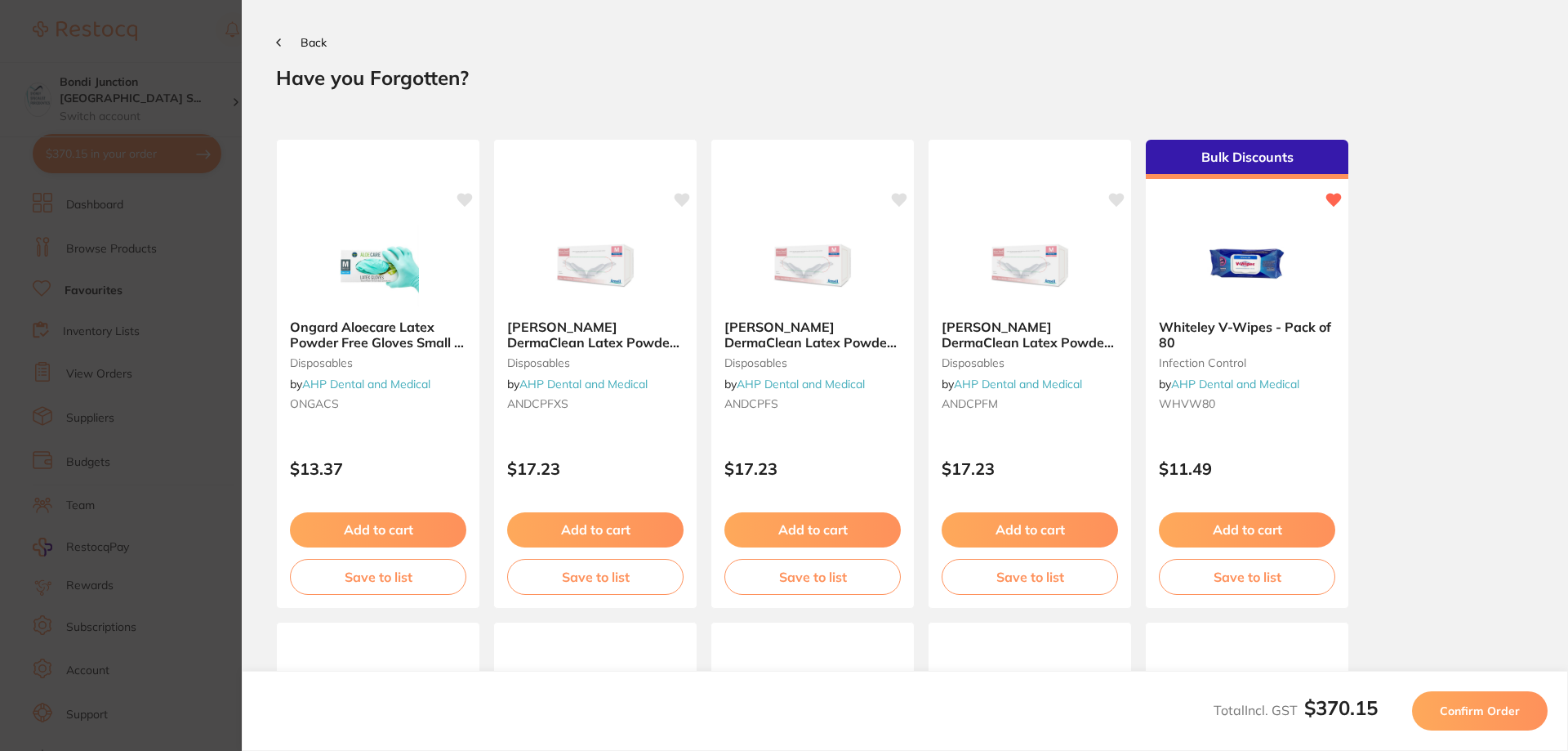
click at [1491, 706] on span "Confirm Order" at bounding box center [1480, 710] width 80 height 15
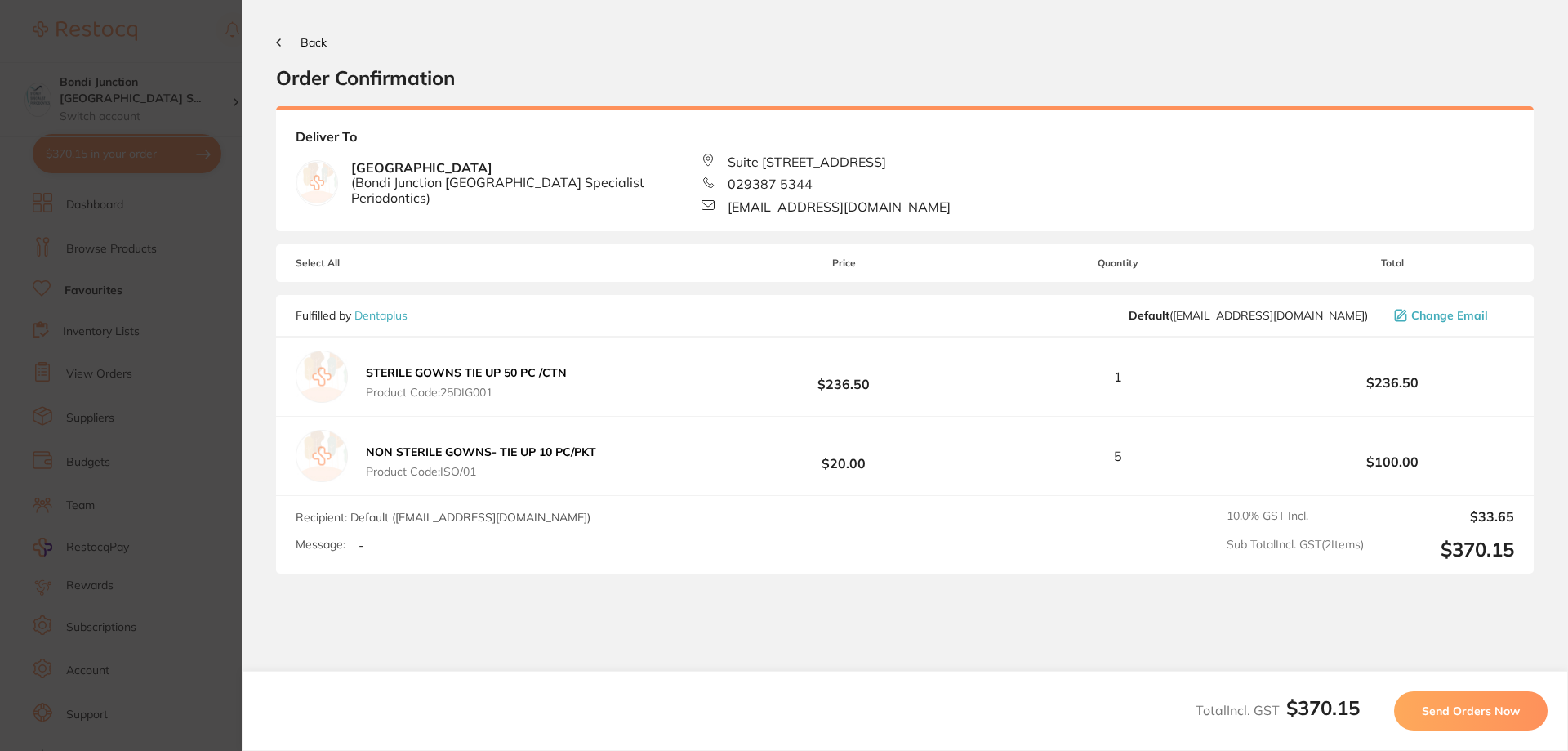
click at [281, 45] on icon at bounding box center [278, 43] width 5 height 8
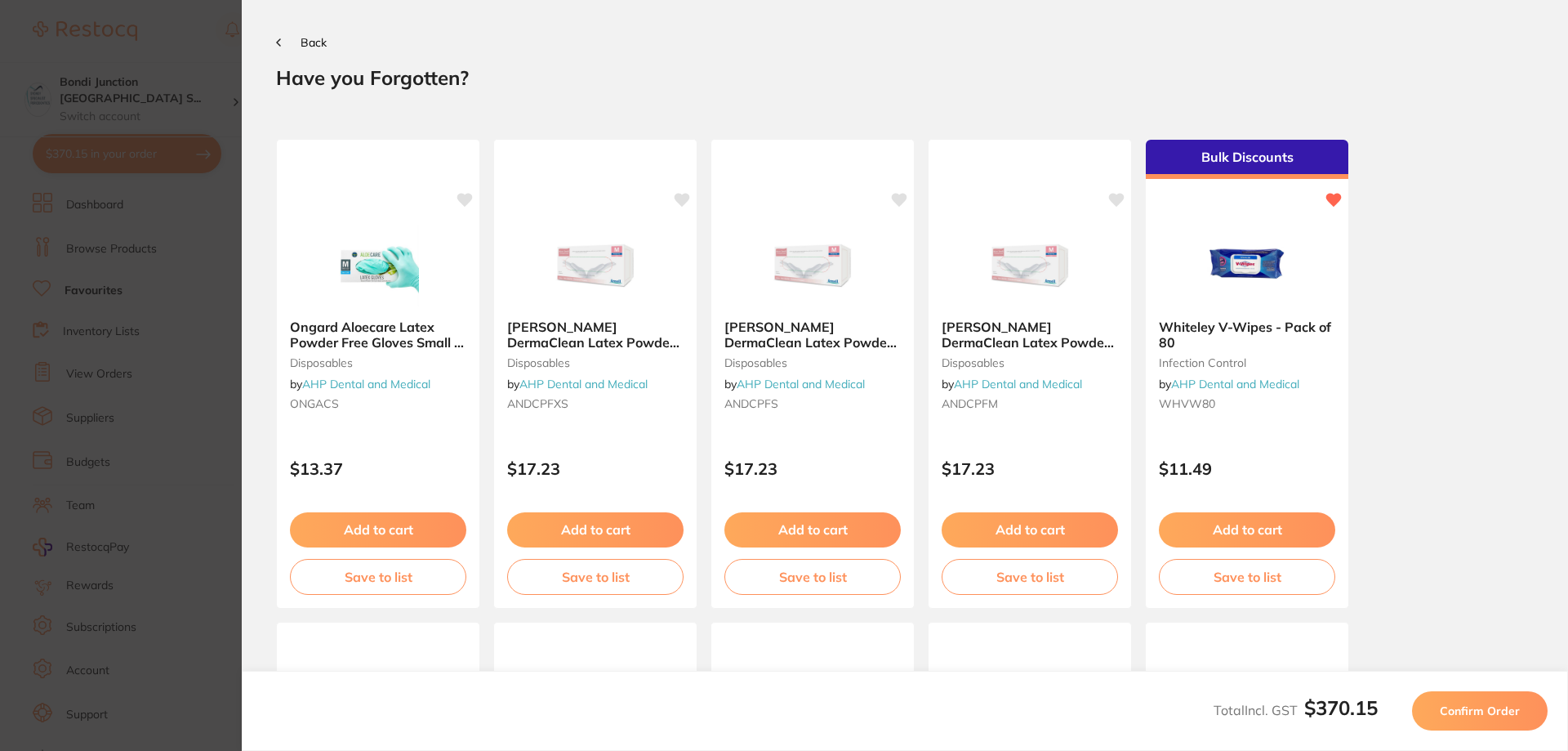
click at [281, 45] on icon at bounding box center [278, 43] width 5 height 8
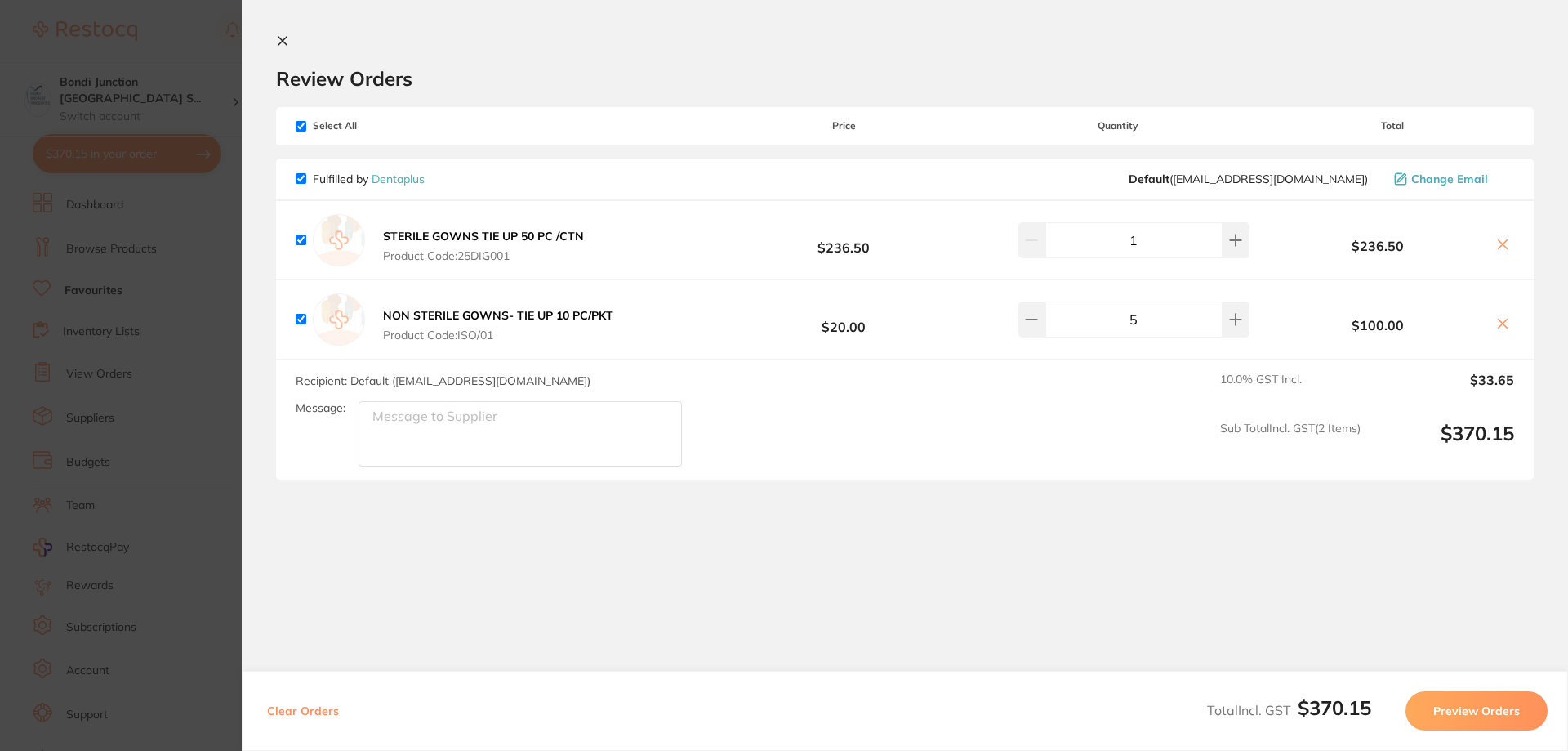
click at [283, 41] on icon at bounding box center [282, 41] width 9 height 9
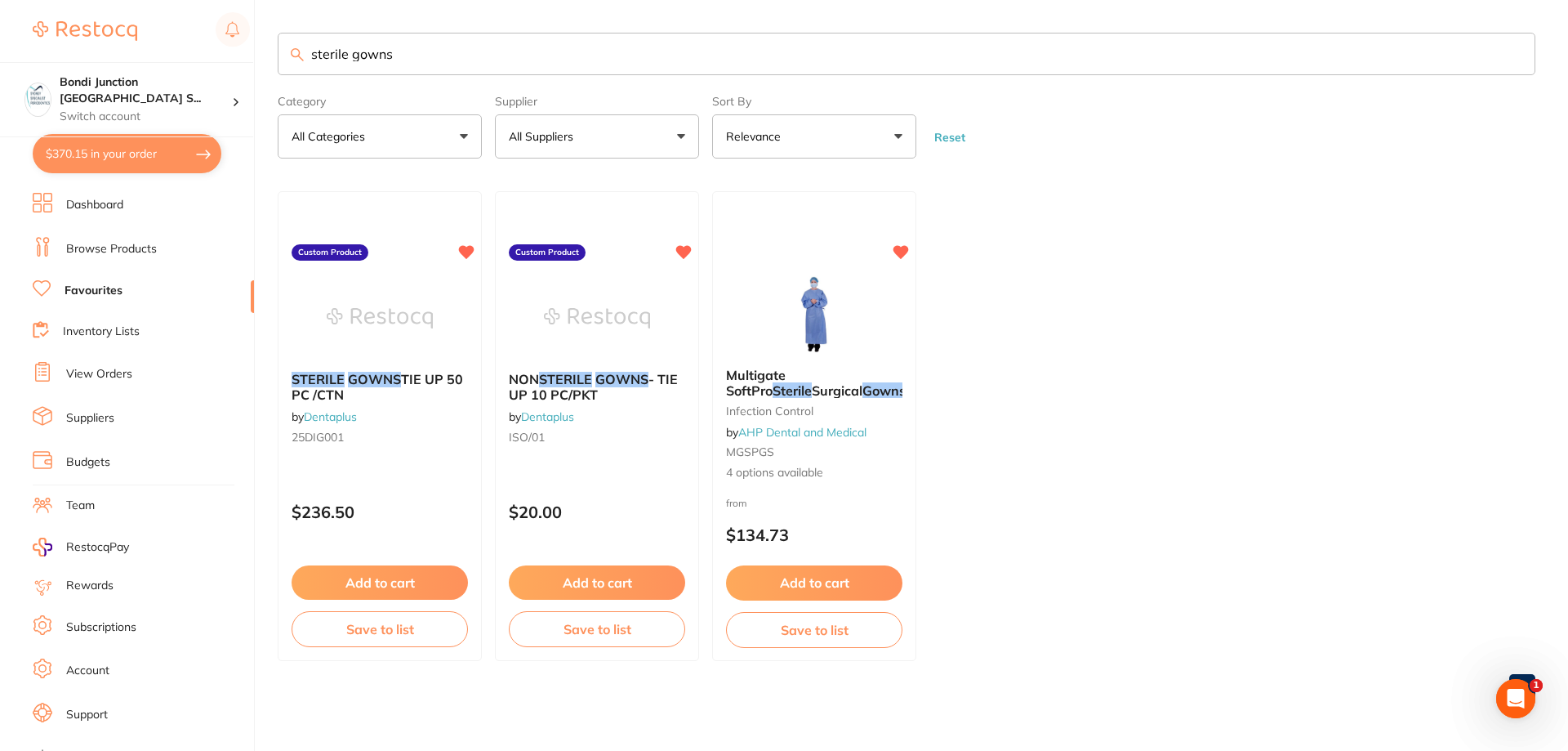
click at [407, 51] on input "sterile gowns" at bounding box center [906, 54] width 1257 height 43
type input "s"
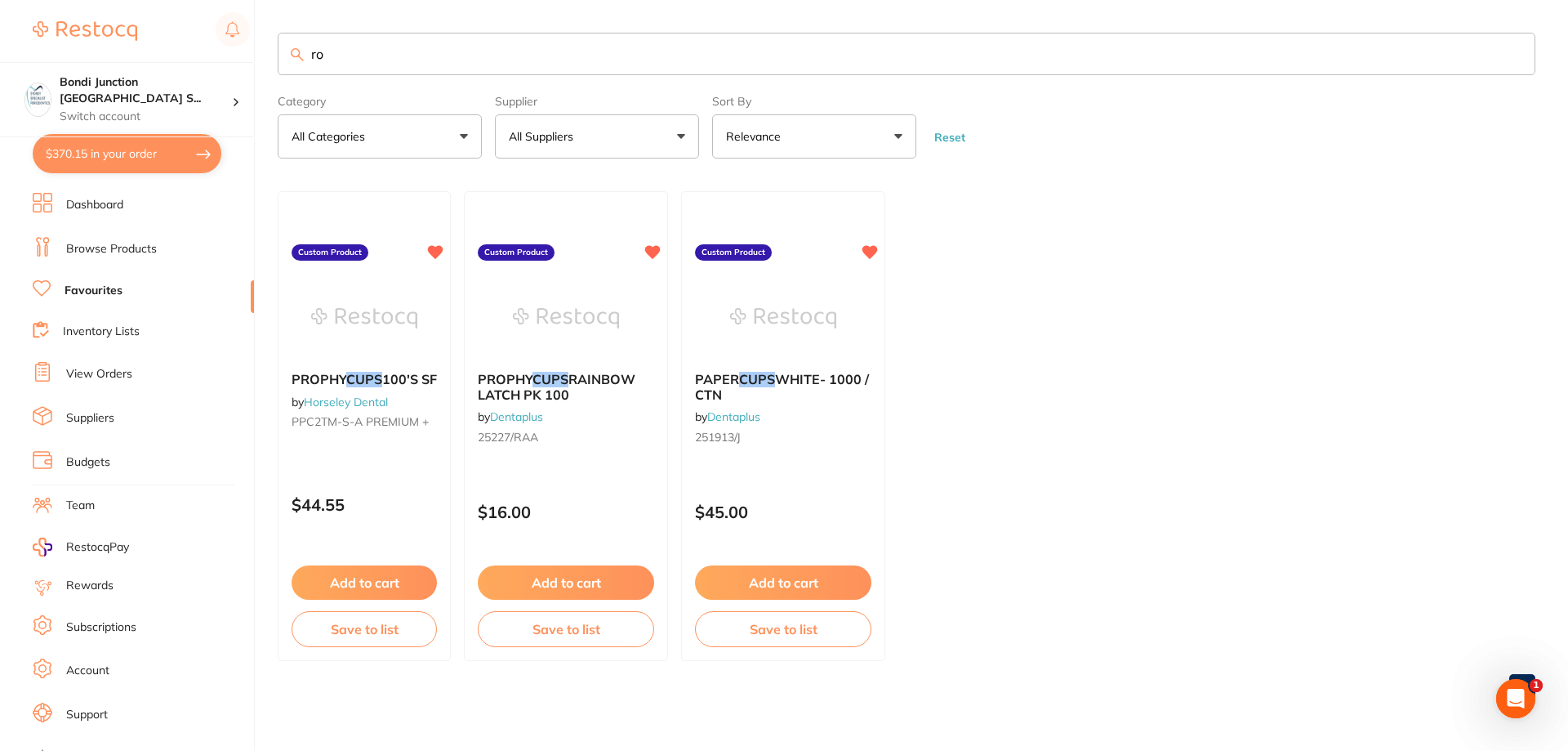
type input "r"
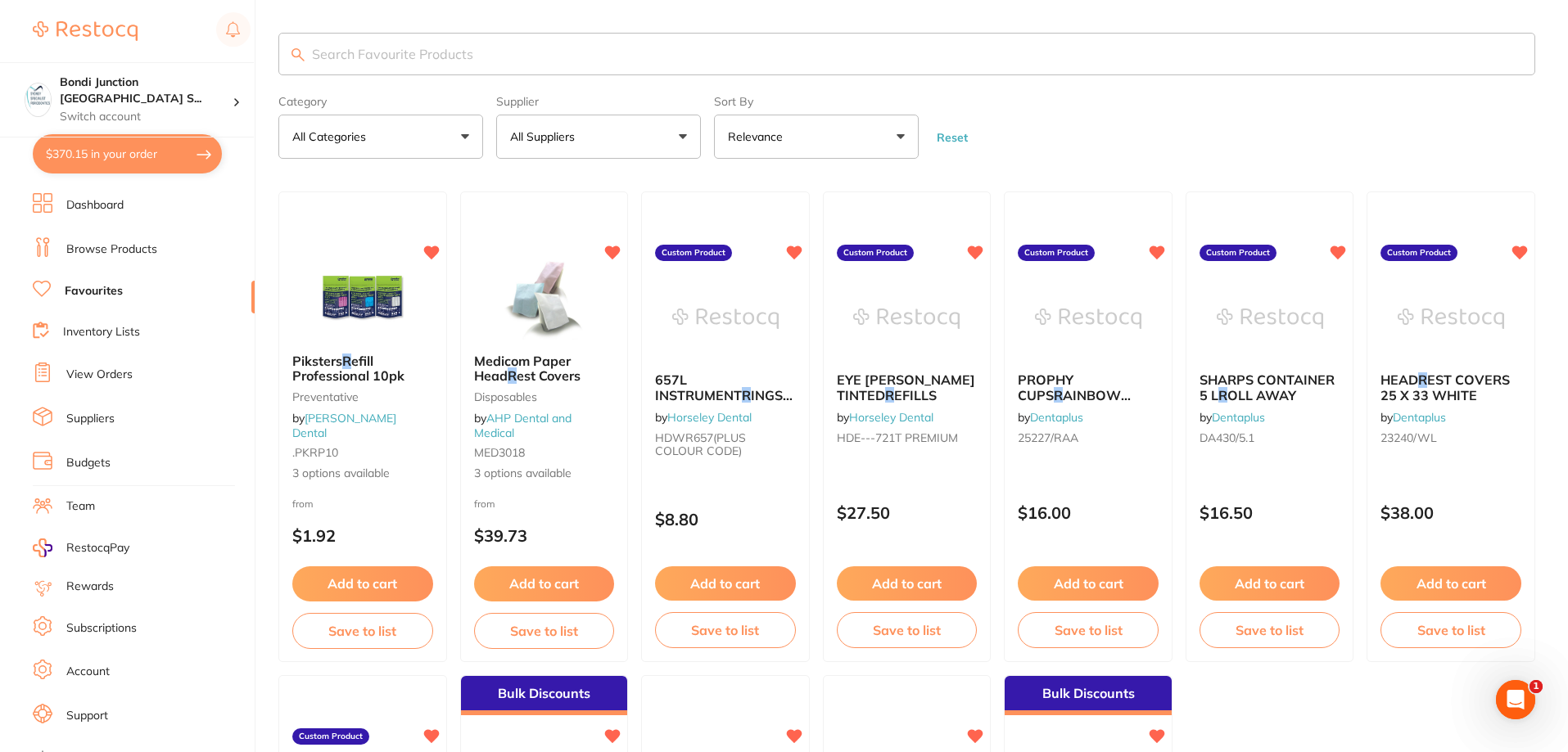
click at [144, 171] on button "$370.15 in your order" at bounding box center [127, 153] width 189 height 40
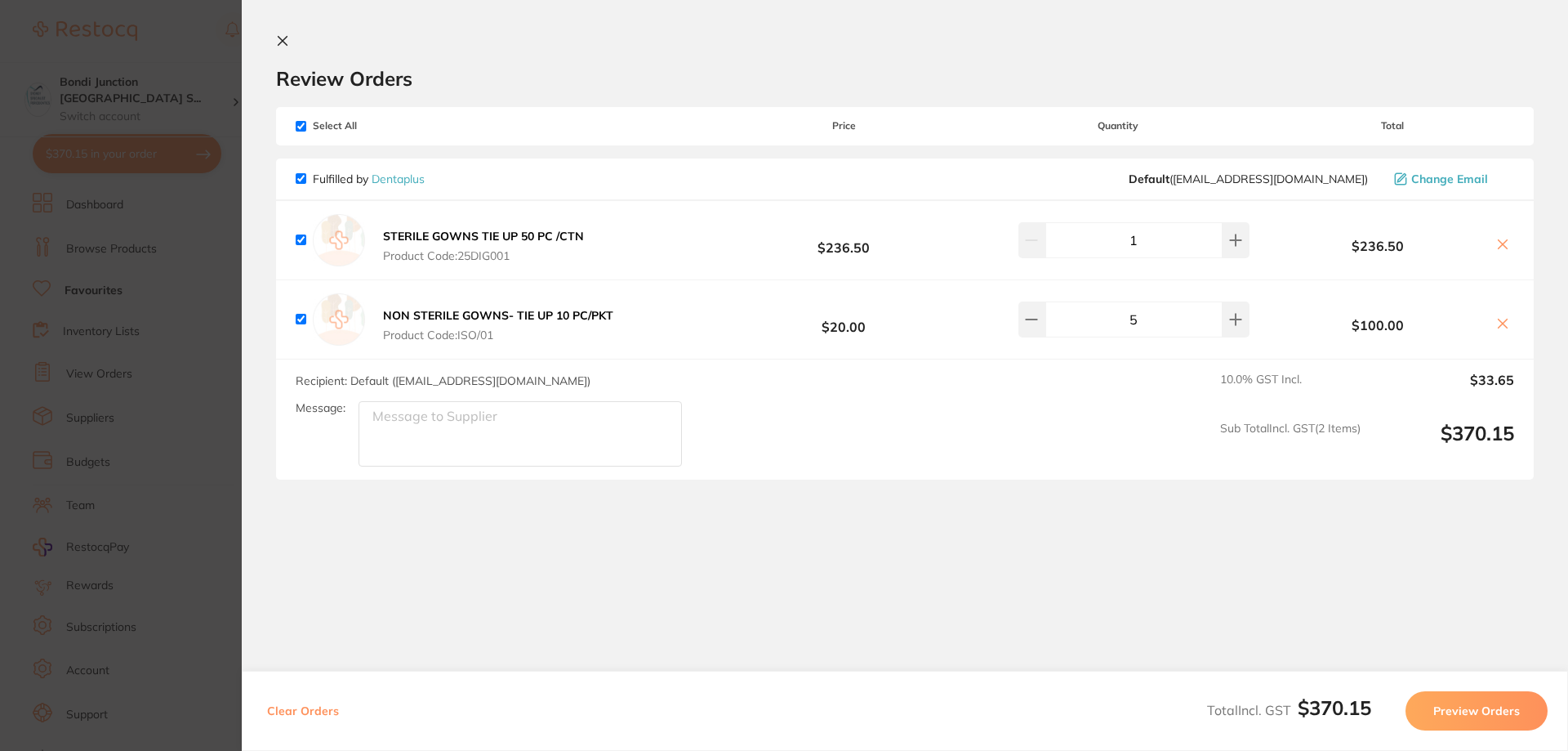
click at [1470, 715] on button "Preview Orders" at bounding box center [1476, 710] width 142 height 40
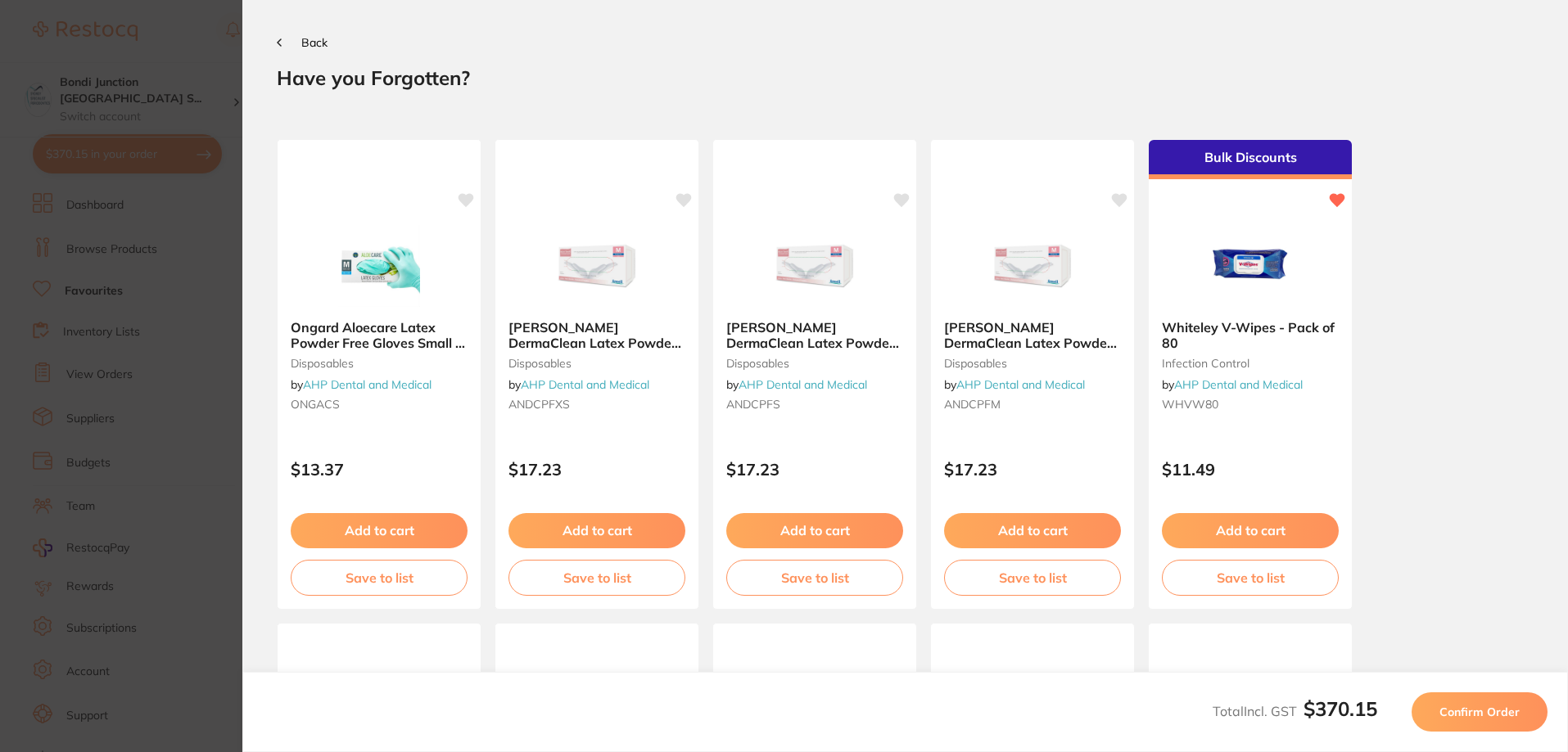
click at [1474, 715] on span "Confirm Order" at bounding box center [1479, 711] width 80 height 15
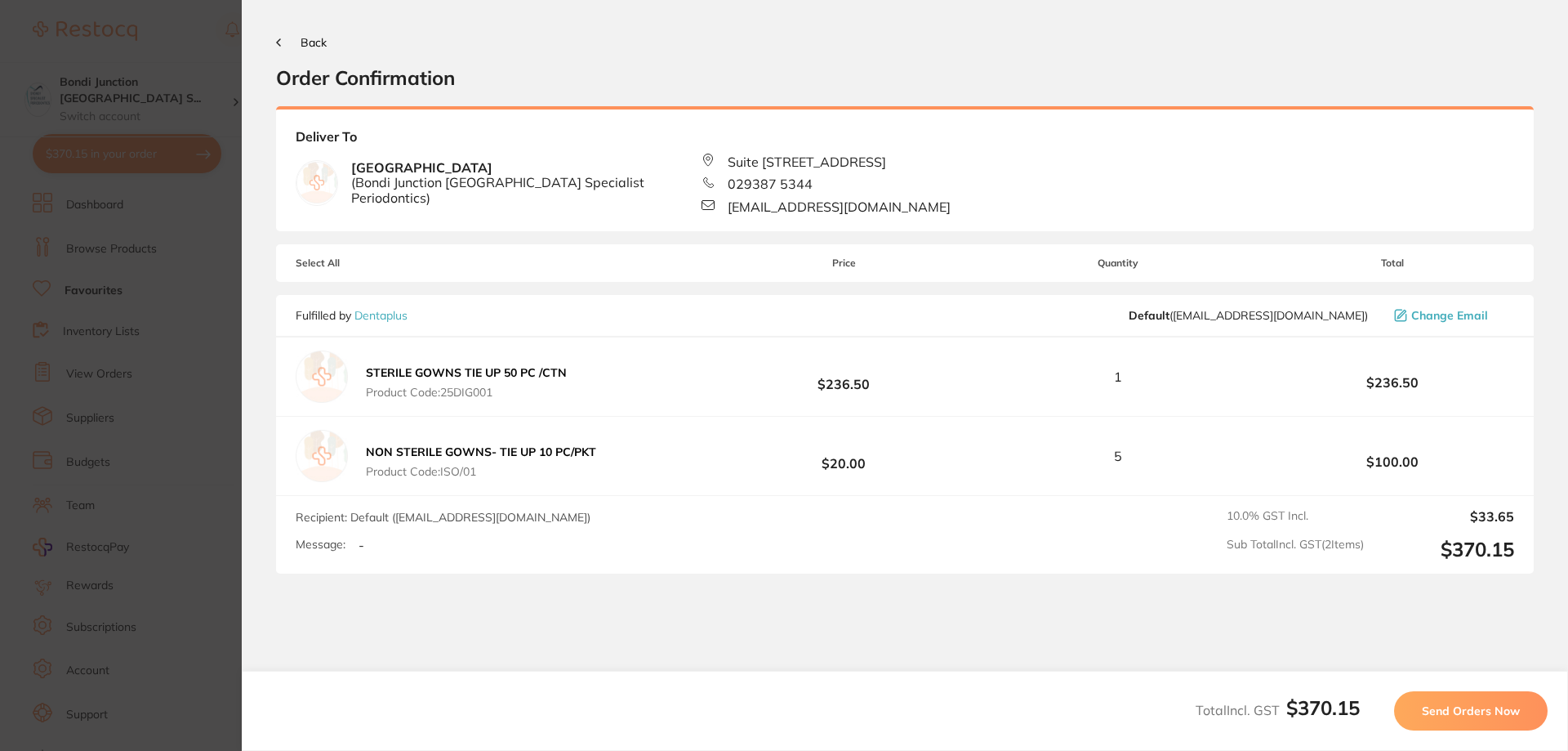
click at [1470, 714] on span "Send Orders Now" at bounding box center [1470, 710] width 98 height 15
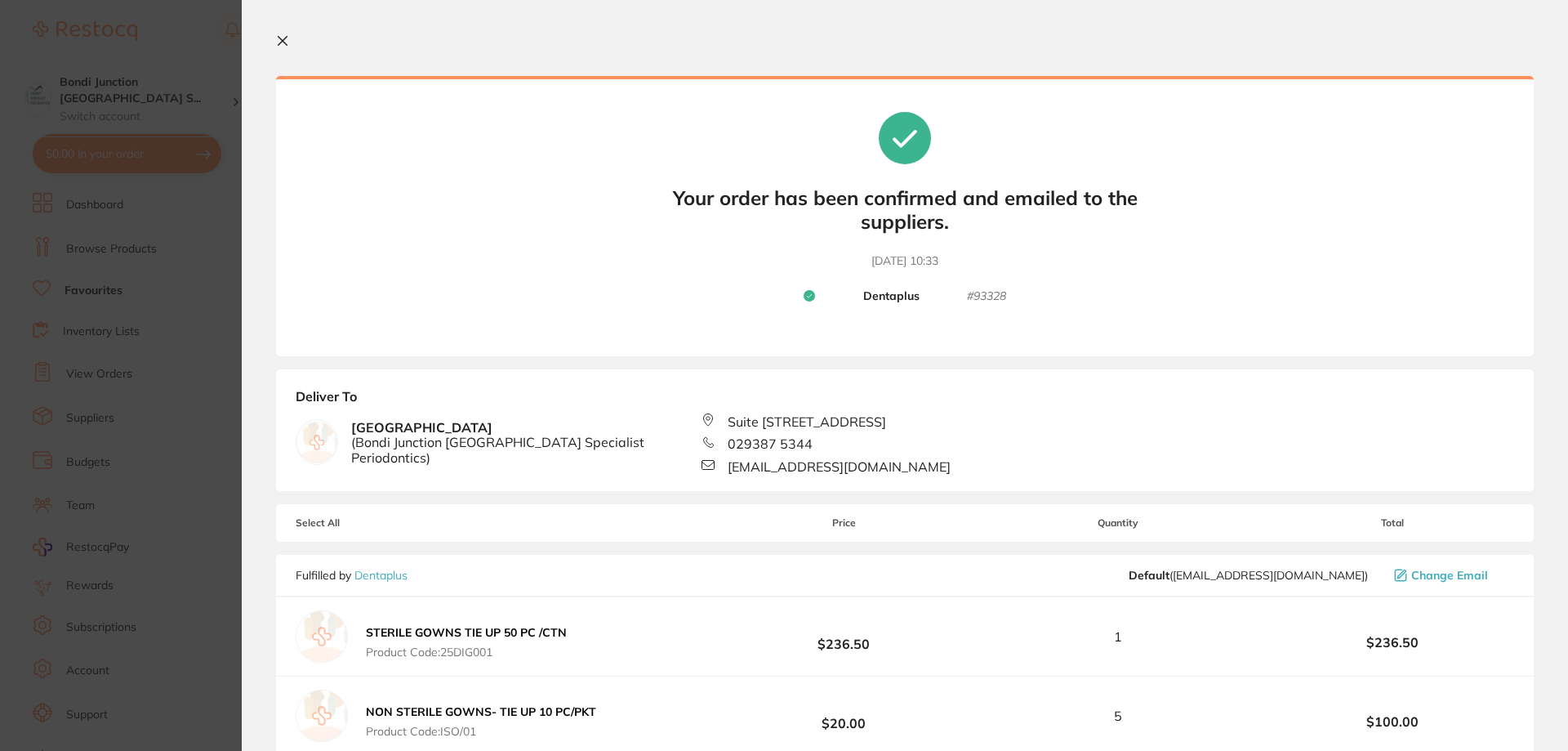
click at [281, 40] on icon at bounding box center [282, 41] width 9 height 9
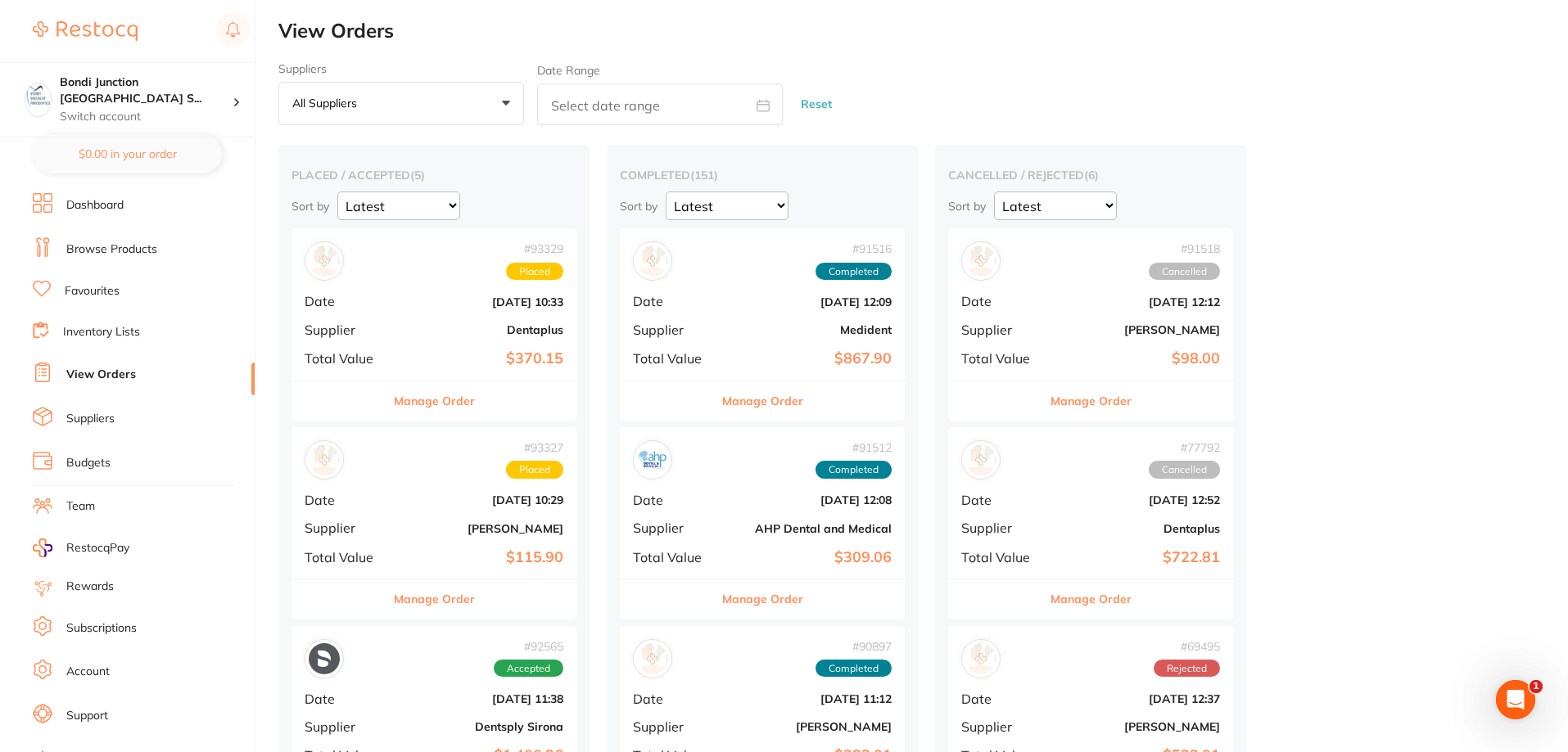
click at [122, 248] on link "Browse Products" at bounding box center [112, 249] width 91 height 16
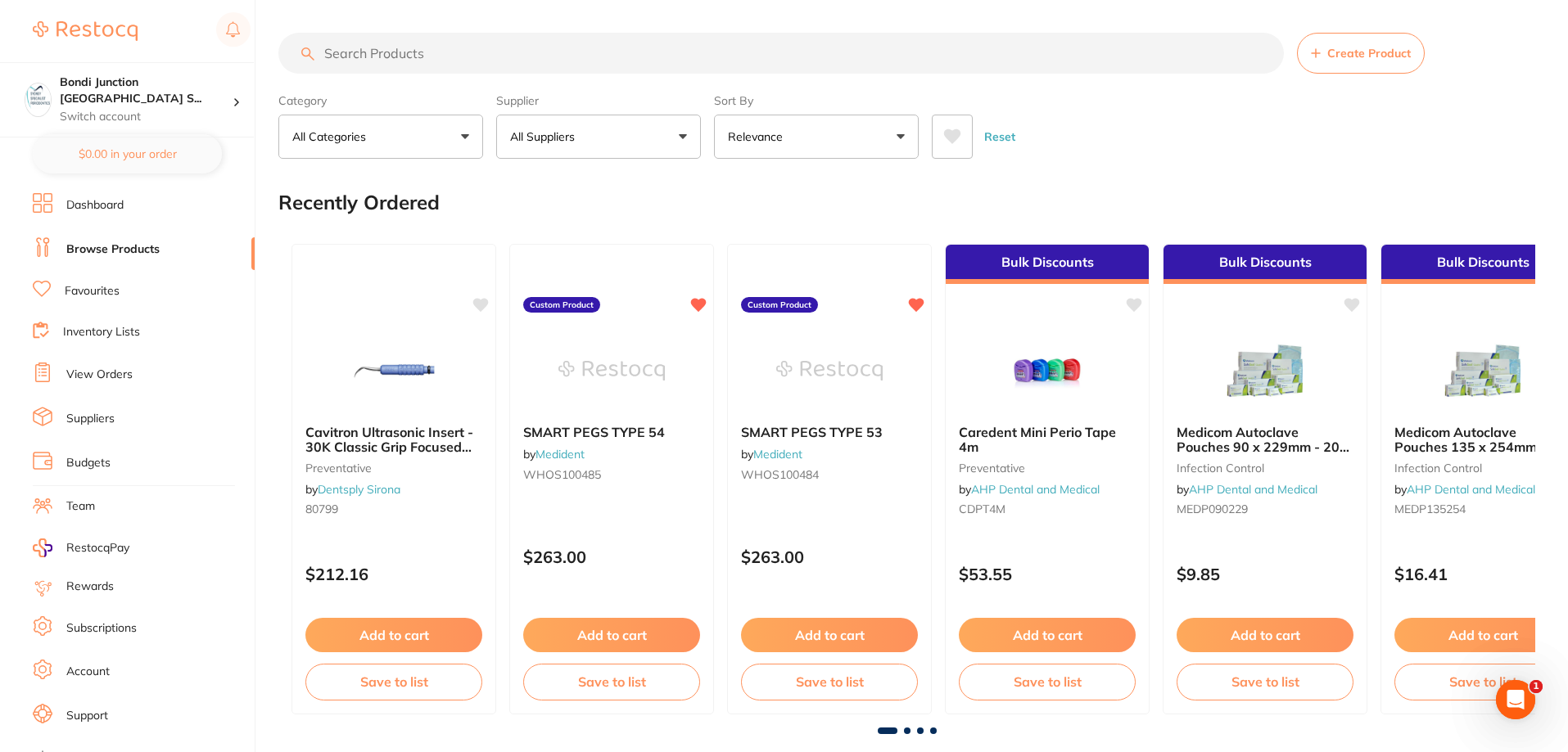
click at [607, 134] on button "All Suppliers" at bounding box center [598, 137] width 205 height 45
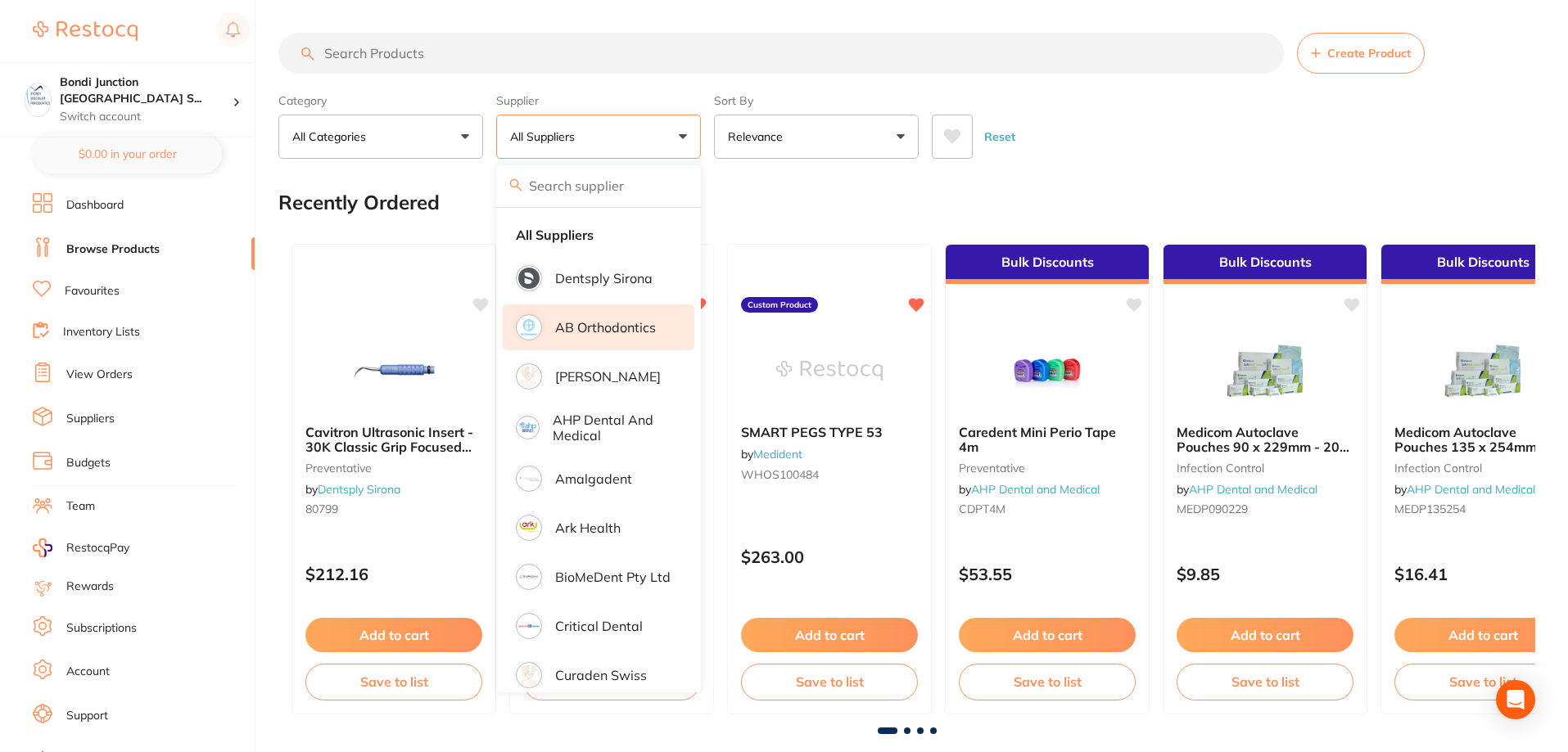
click at [614, 413] on p "AHP Dental and Medical" at bounding box center [612, 427] width 118 height 30
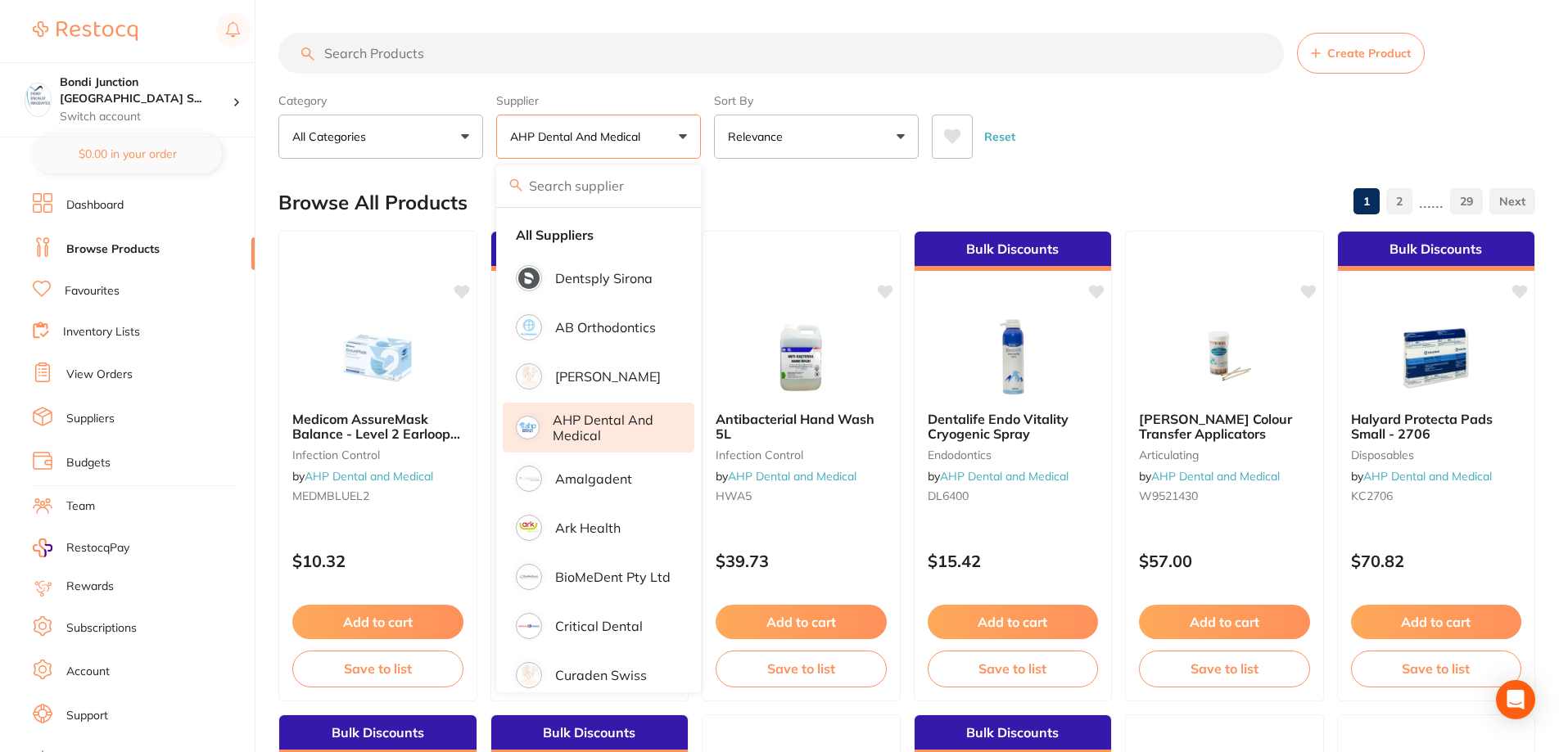
click at [368, 52] on input "search" at bounding box center [781, 53] width 1006 height 41
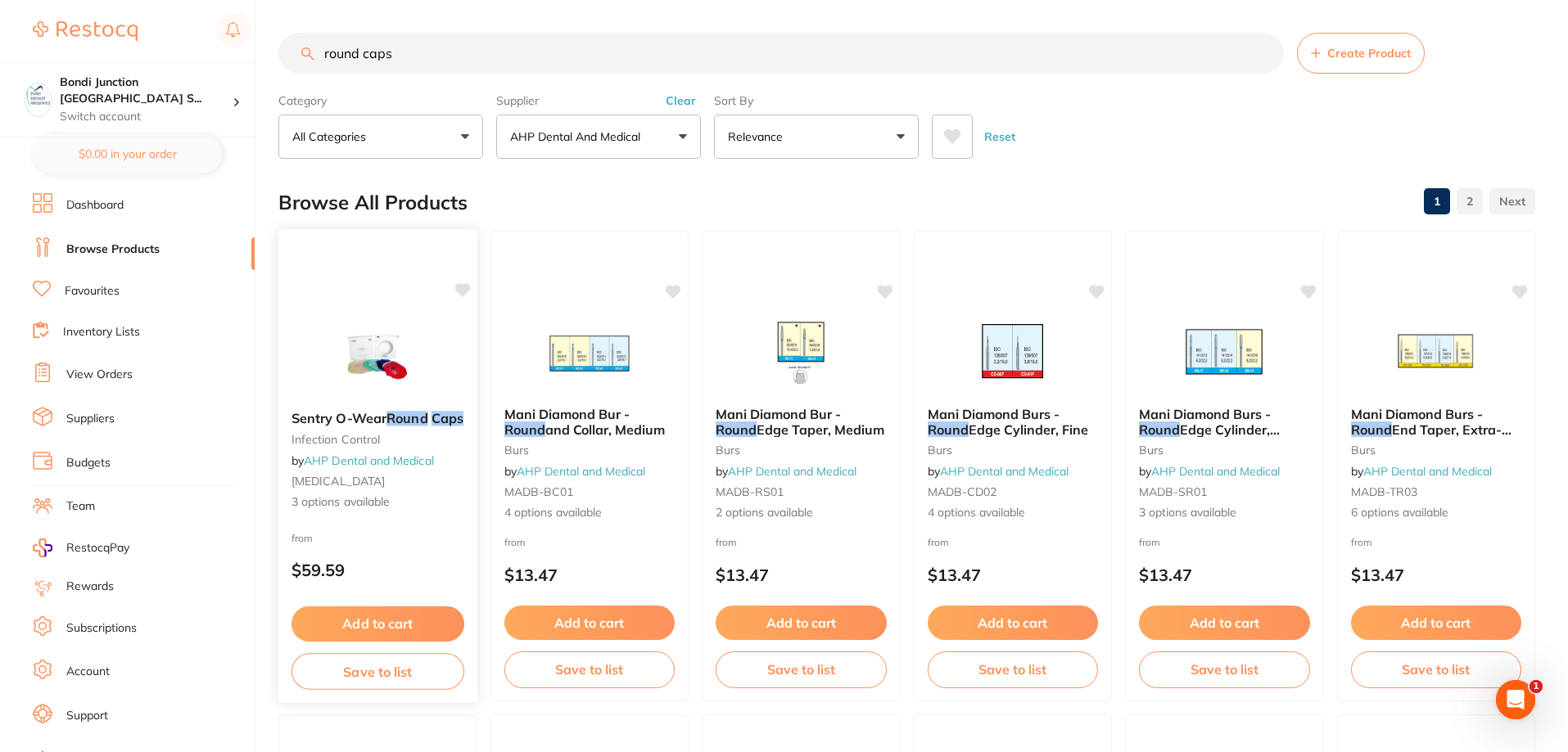
type input "round caps"
click at [345, 417] on span "Sentry O-Wear" at bounding box center [339, 418] width 95 height 16
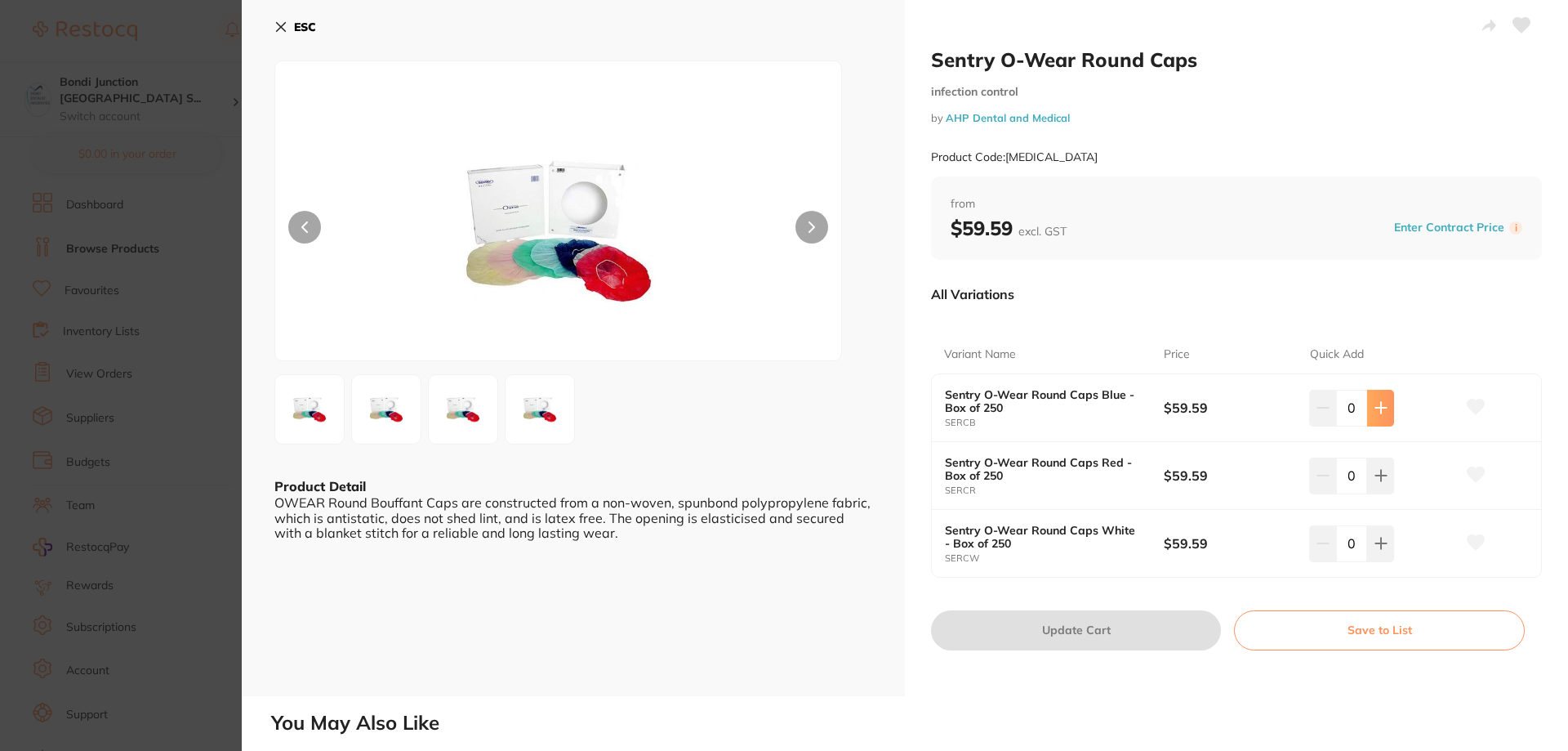
click at [1387, 403] on button at bounding box center [1380, 407] width 27 height 36
type input "1"
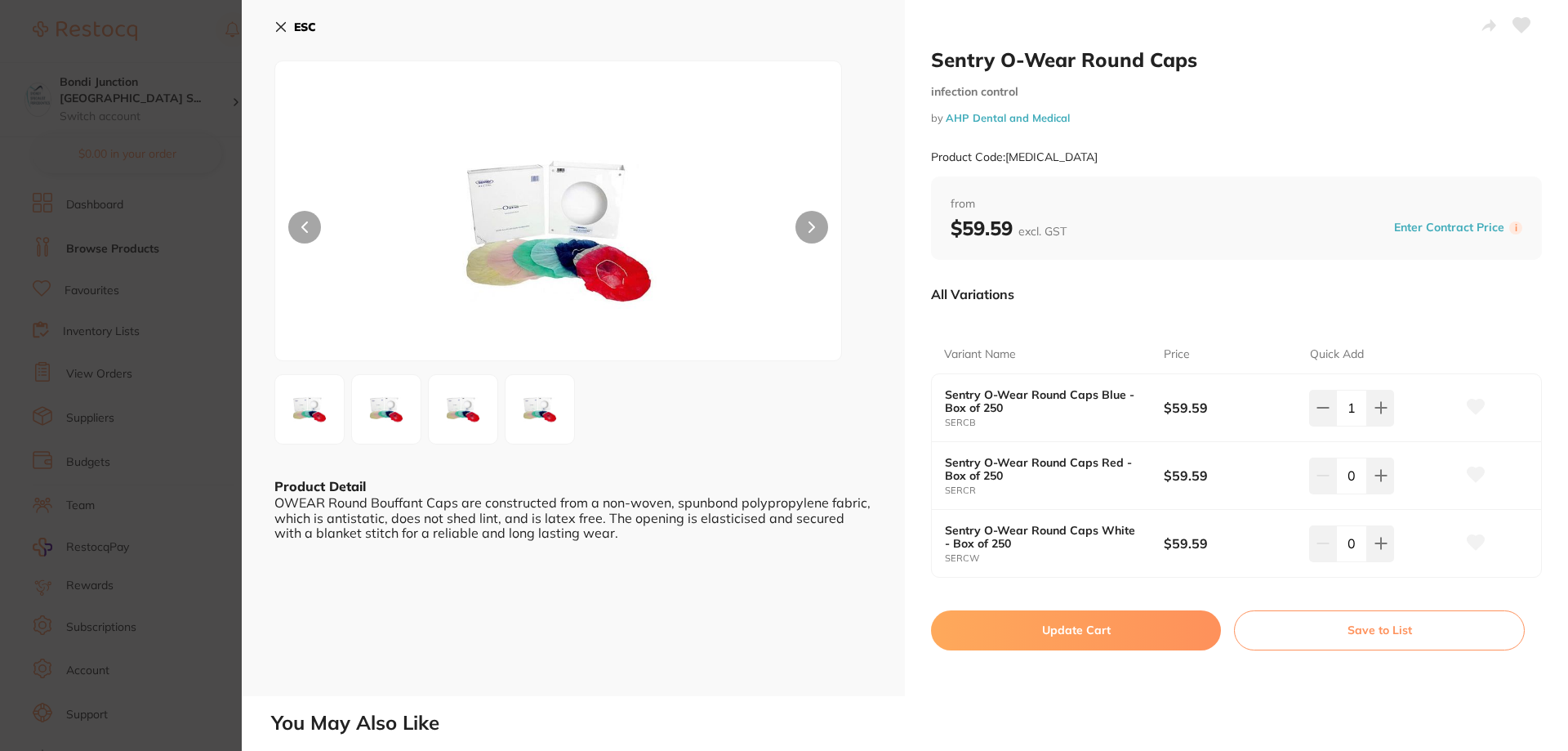
click at [1069, 622] on button "Update Cart" at bounding box center [1077, 630] width 290 height 40
checkbox input "false"
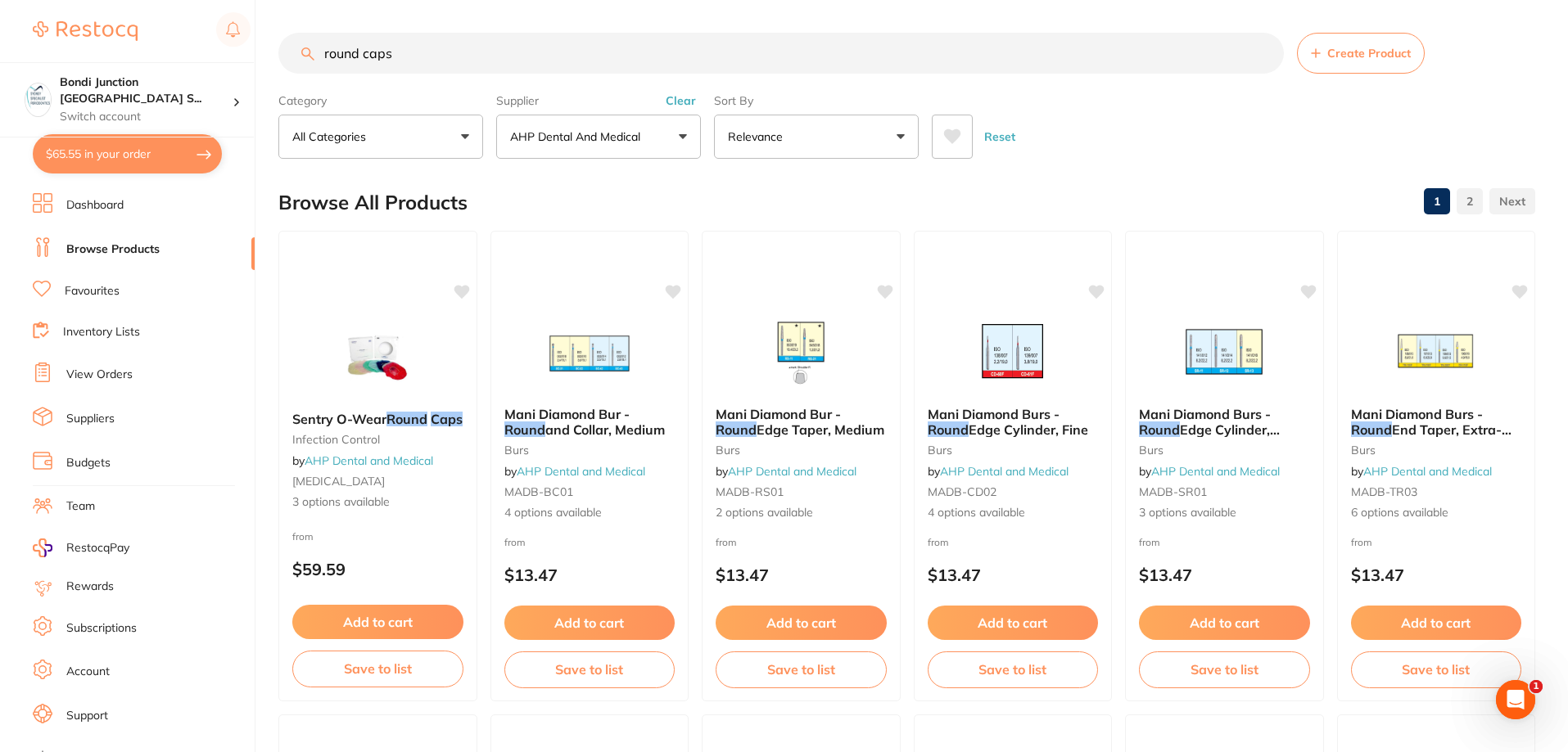
click at [407, 45] on input "round caps" at bounding box center [781, 53] width 1006 height 41
type input "r"
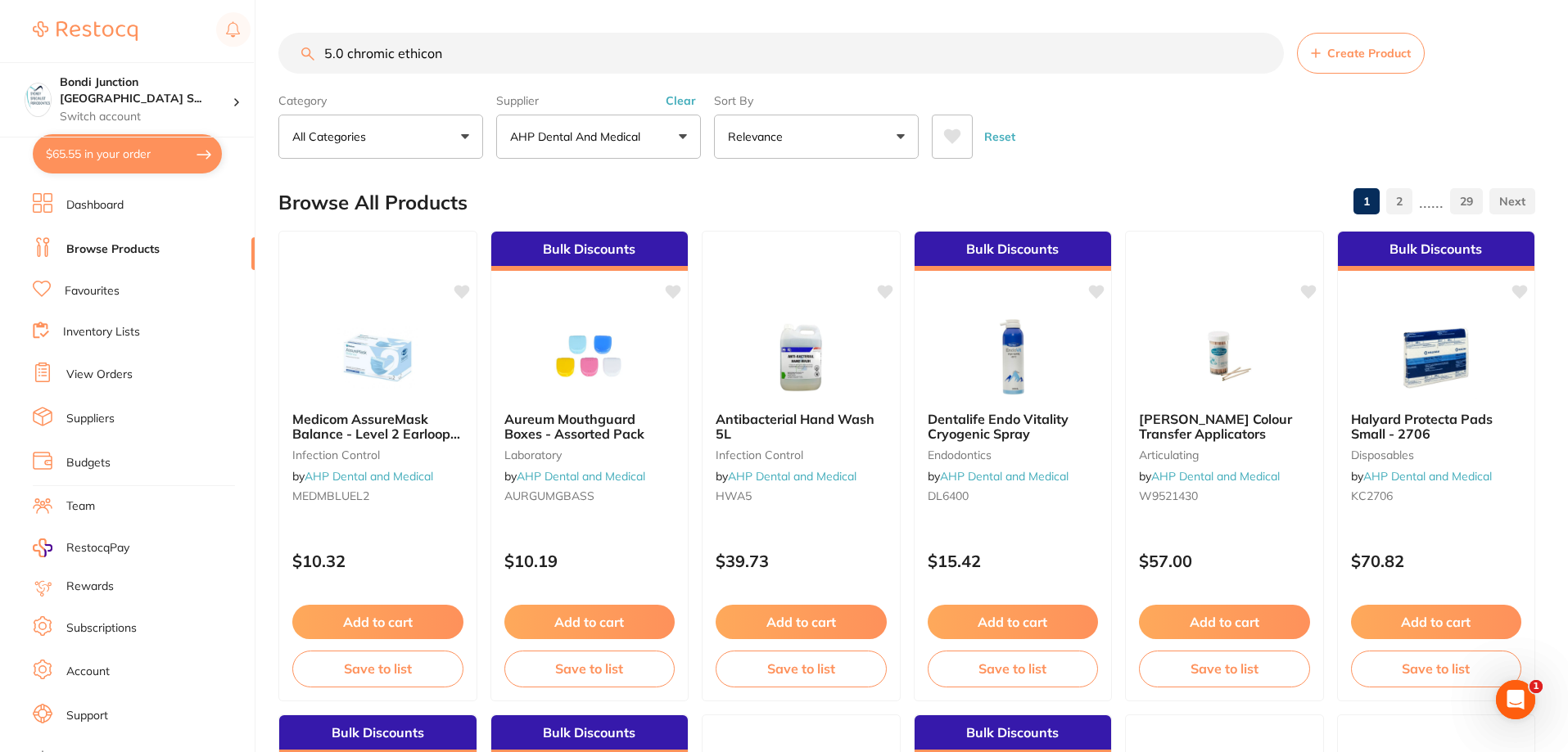
type input "5.0 chromic ethicon"
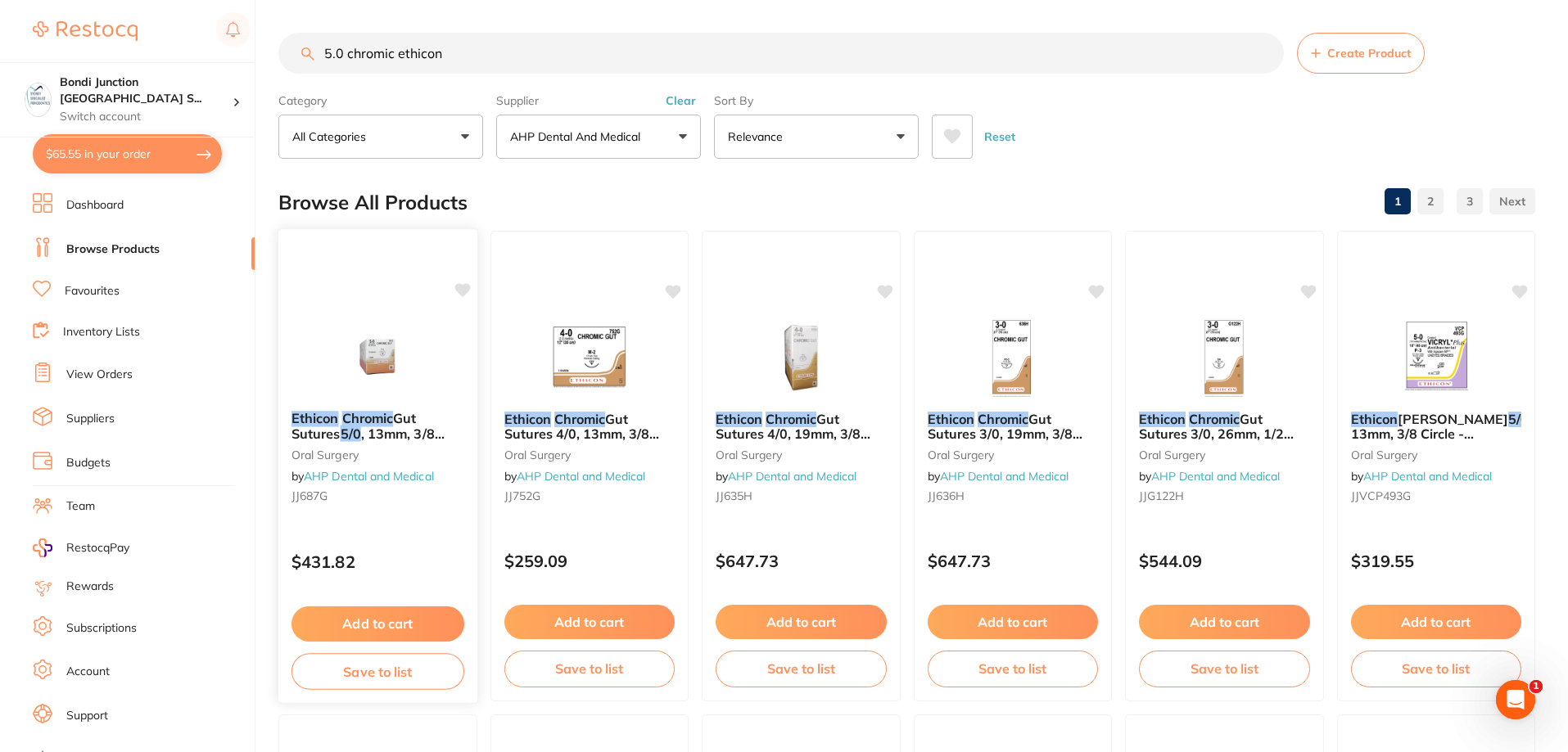
click at [344, 412] on em "Chromic" at bounding box center [368, 418] width 51 height 16
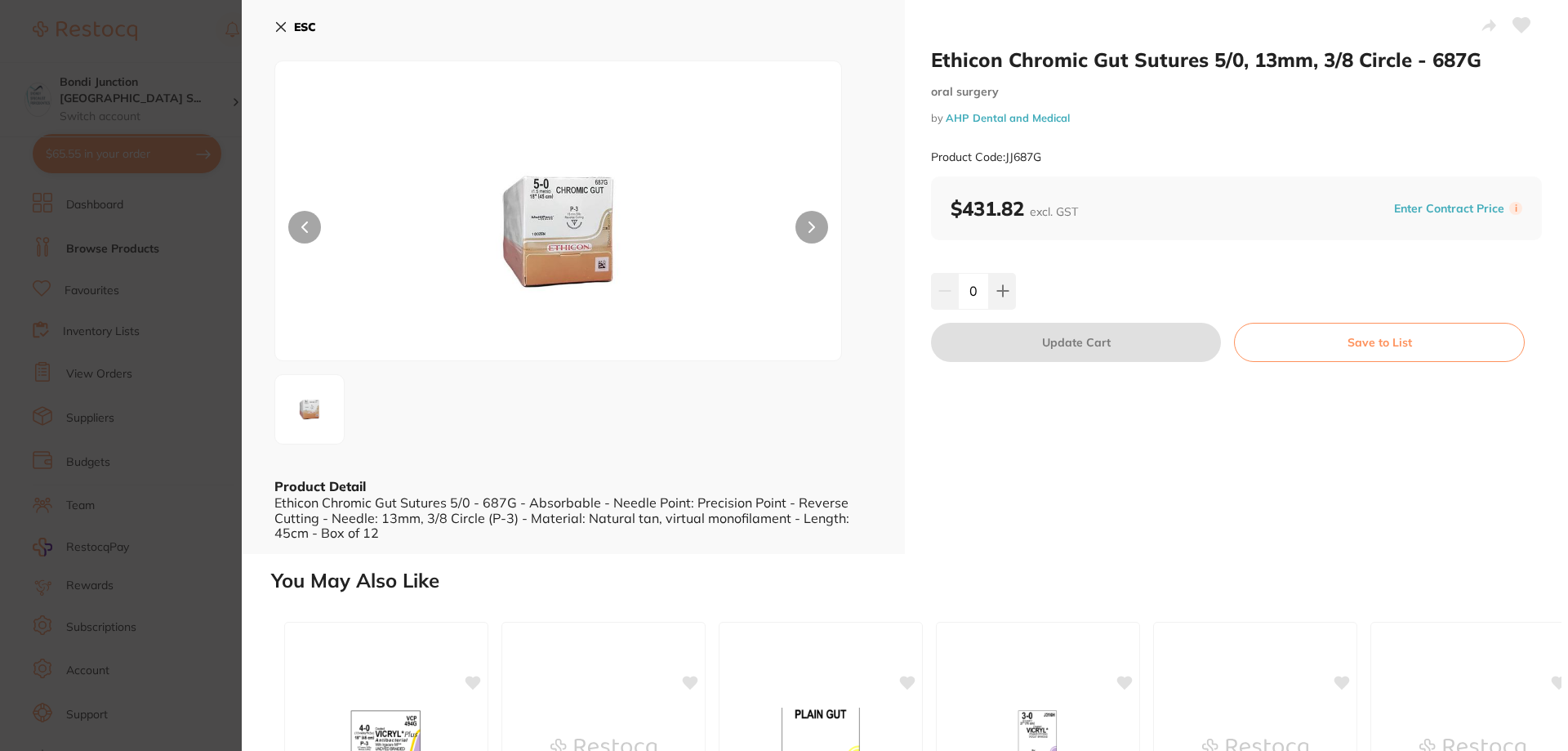
click at [1017, 292] on div "0" at bounding box center [1237, 290] width 611 height 36
click at [1009, 293] on button at bounding box center [1003, 290] width 27 height 36
type input "1"
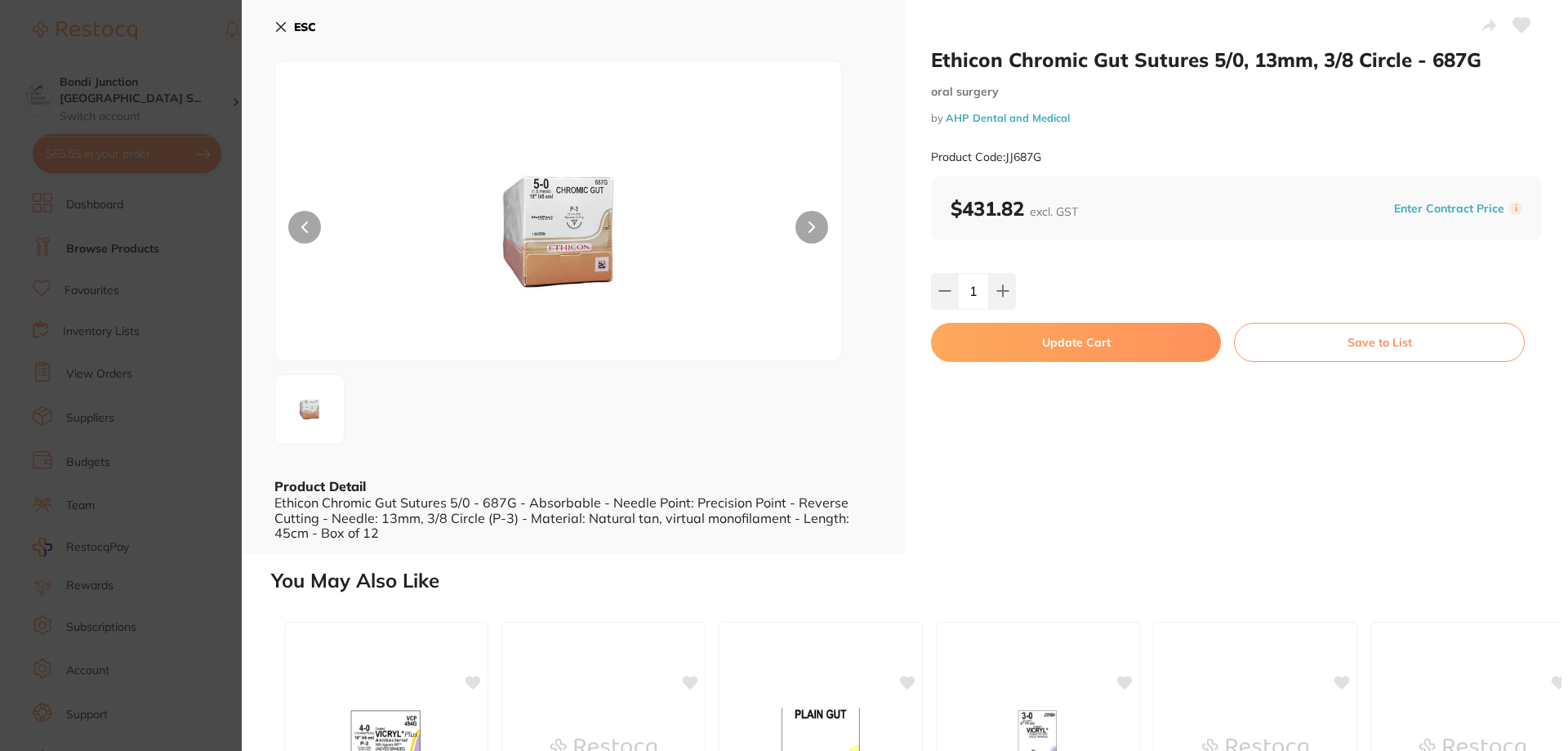
click at [1074, 348] on button "Update Cart" at bounding box center [1077, 343] width 290 height 40
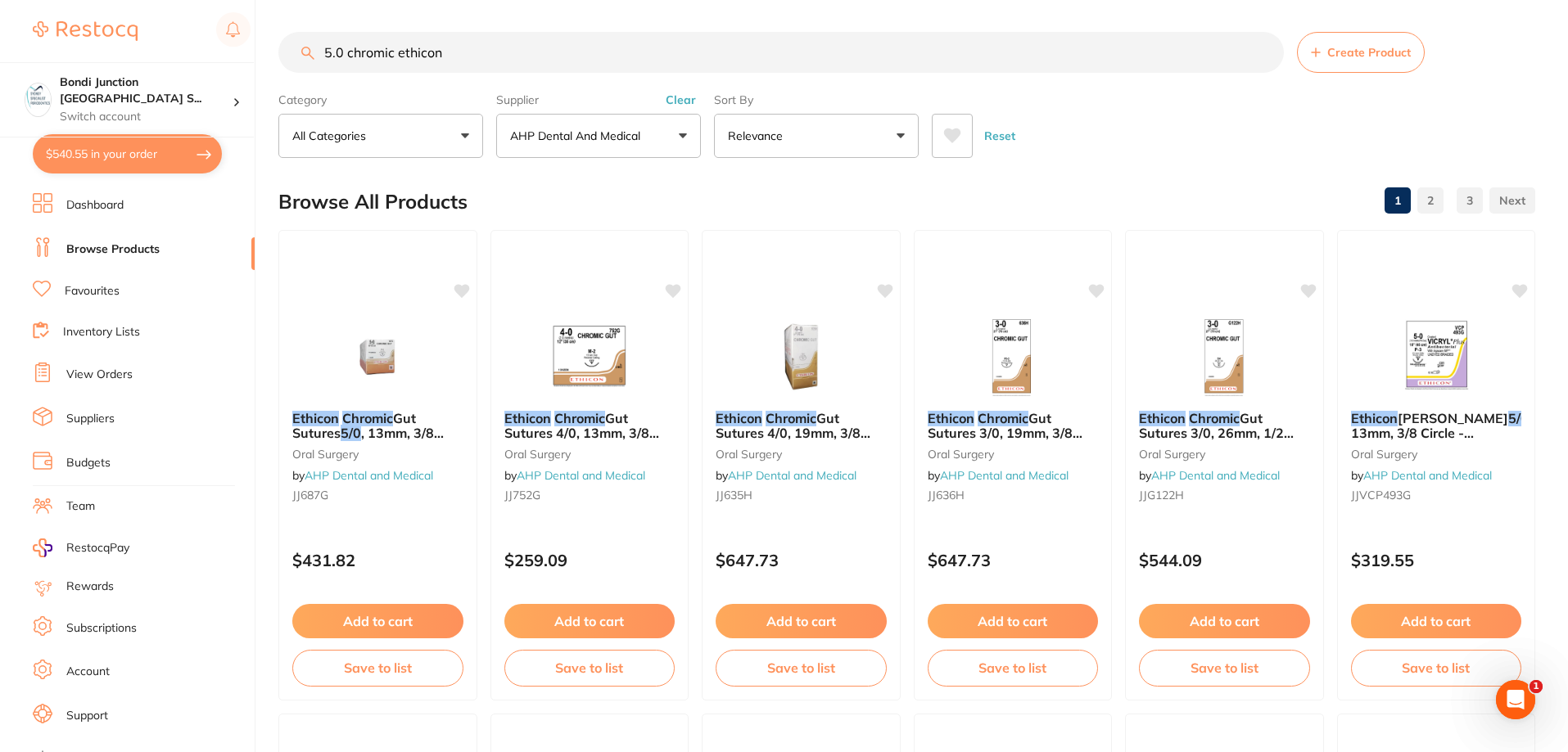
click at [464, 40] on input "5.0 chromic ethicon" at bounding box center [781, 52] width 1006 height 41
type input "5"
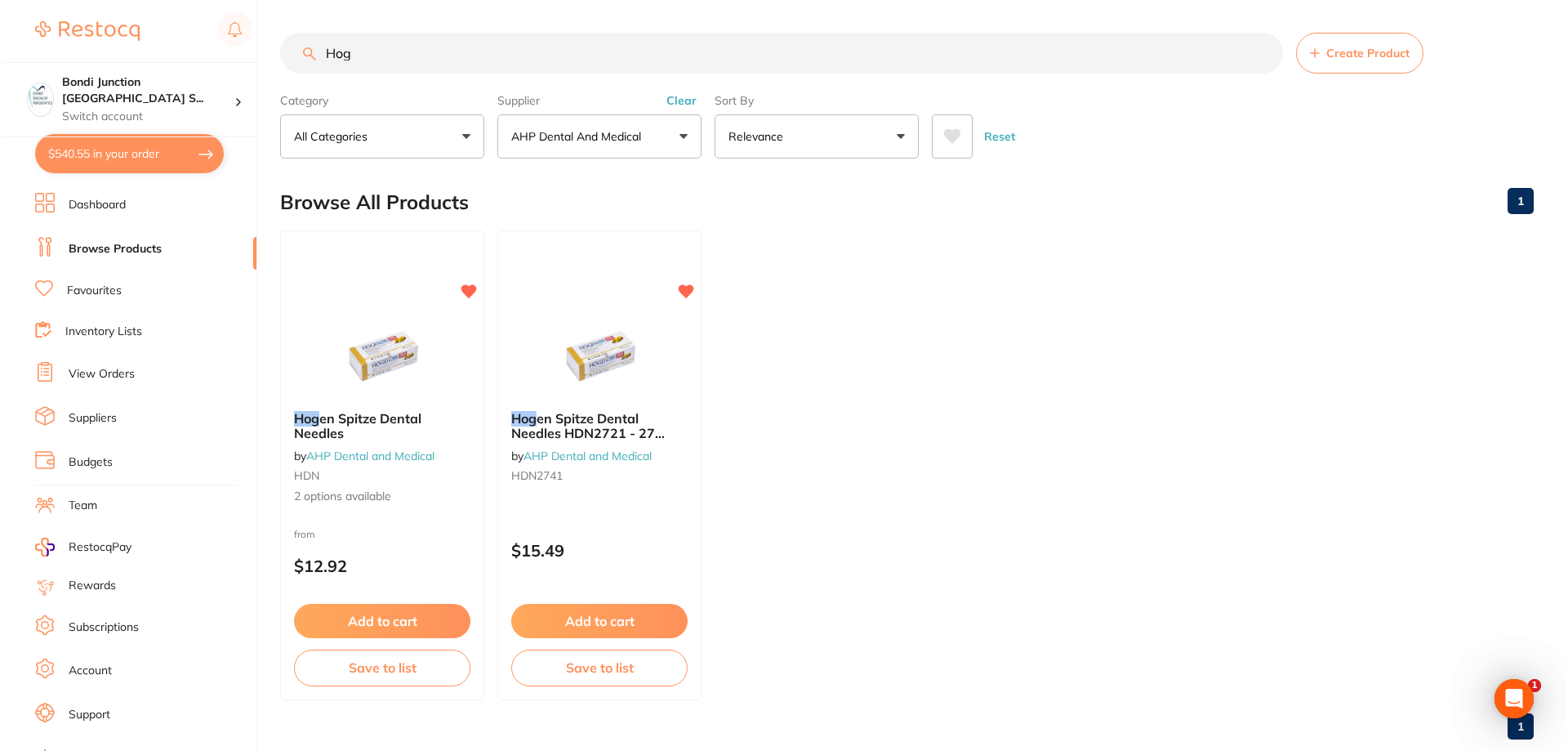
scroll to position [0, 0]
type input "Hog"
click at [353, 423] on span "en Spitze Dental Needles" at bounding box center [355, 425] width 129 height 32
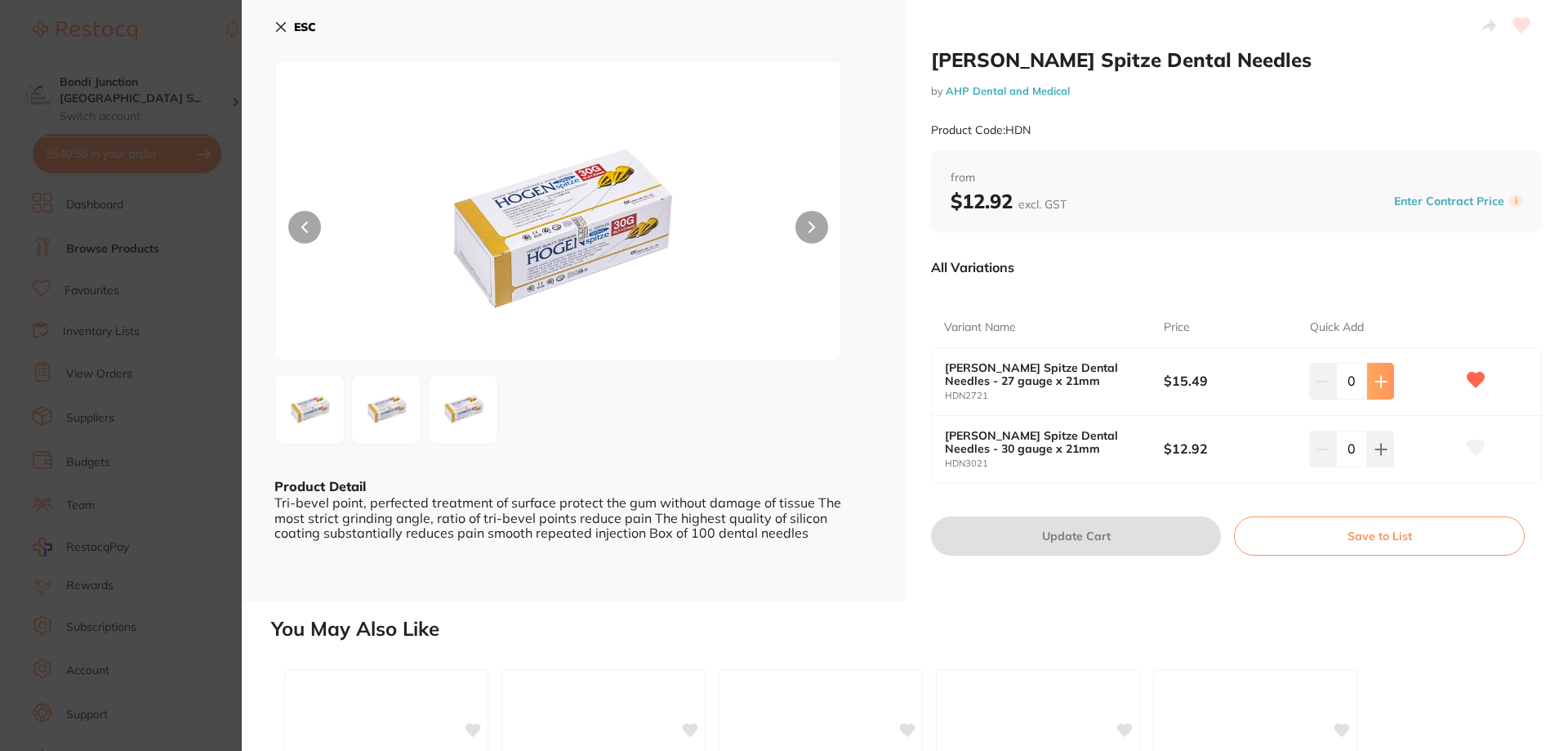
click at [1382, 373] on button at bounding box center [1380, 380] width 27 height 36
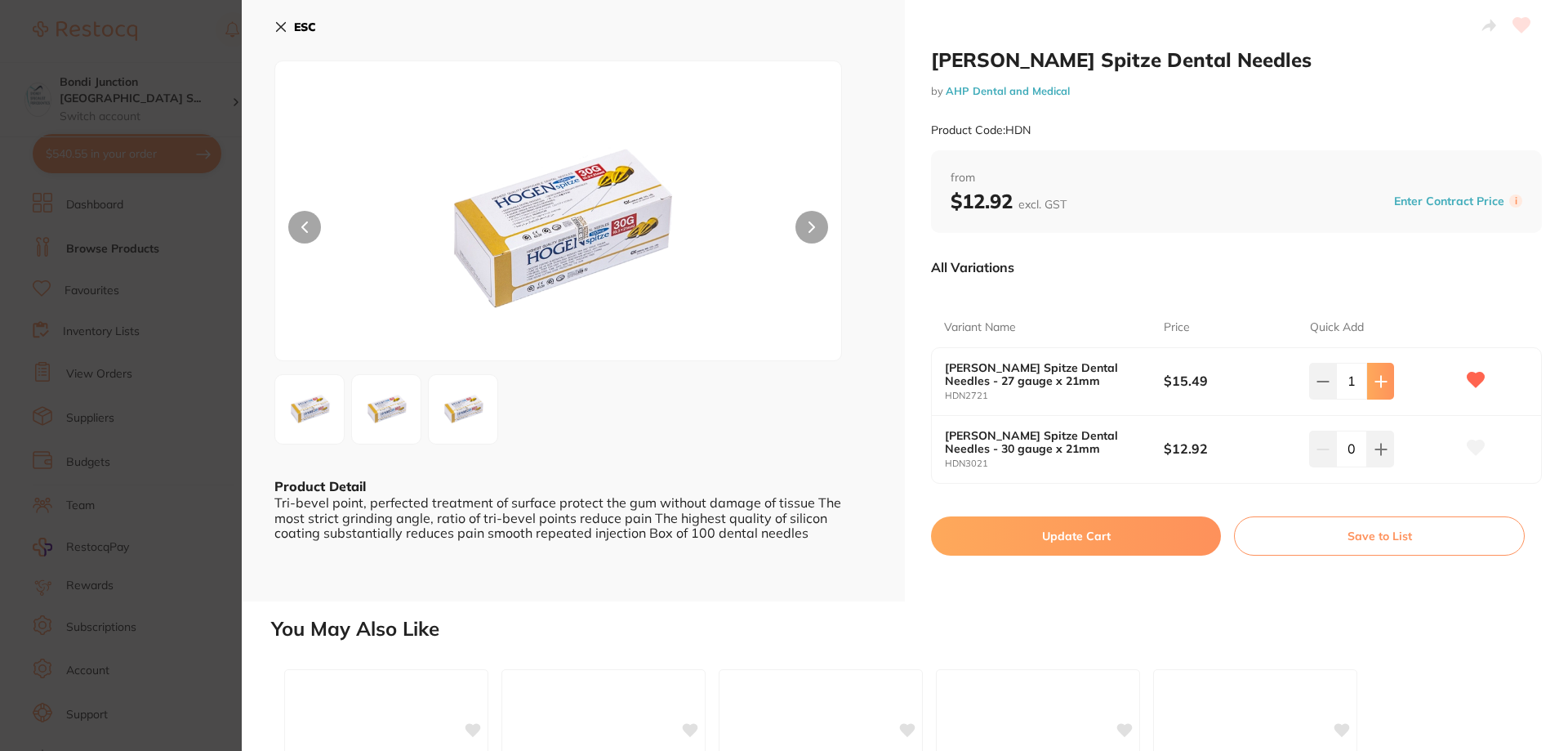
click at [1382, 373] on button at bounding box center [1380, 380] width 27 height 36
type input "2"
click at [1111, 538] on button "Update Cart" at bounding box center [1077, 536] width 290 height 40
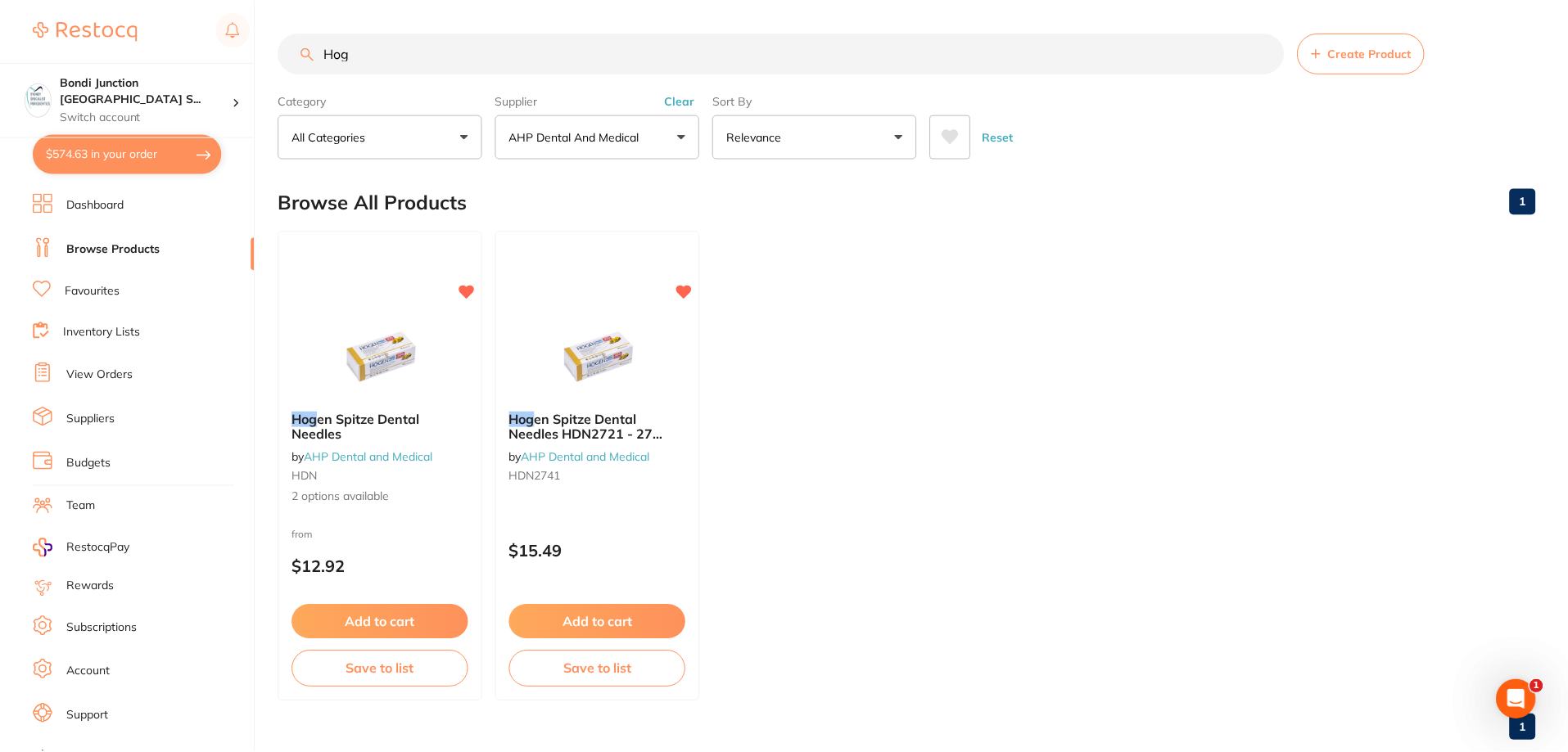
scroll to position [1, 0]
click at [142, 150] on button "$574.63 in your order" at bounding box center [127, 153] width 189 height 40
checkbox input "true"
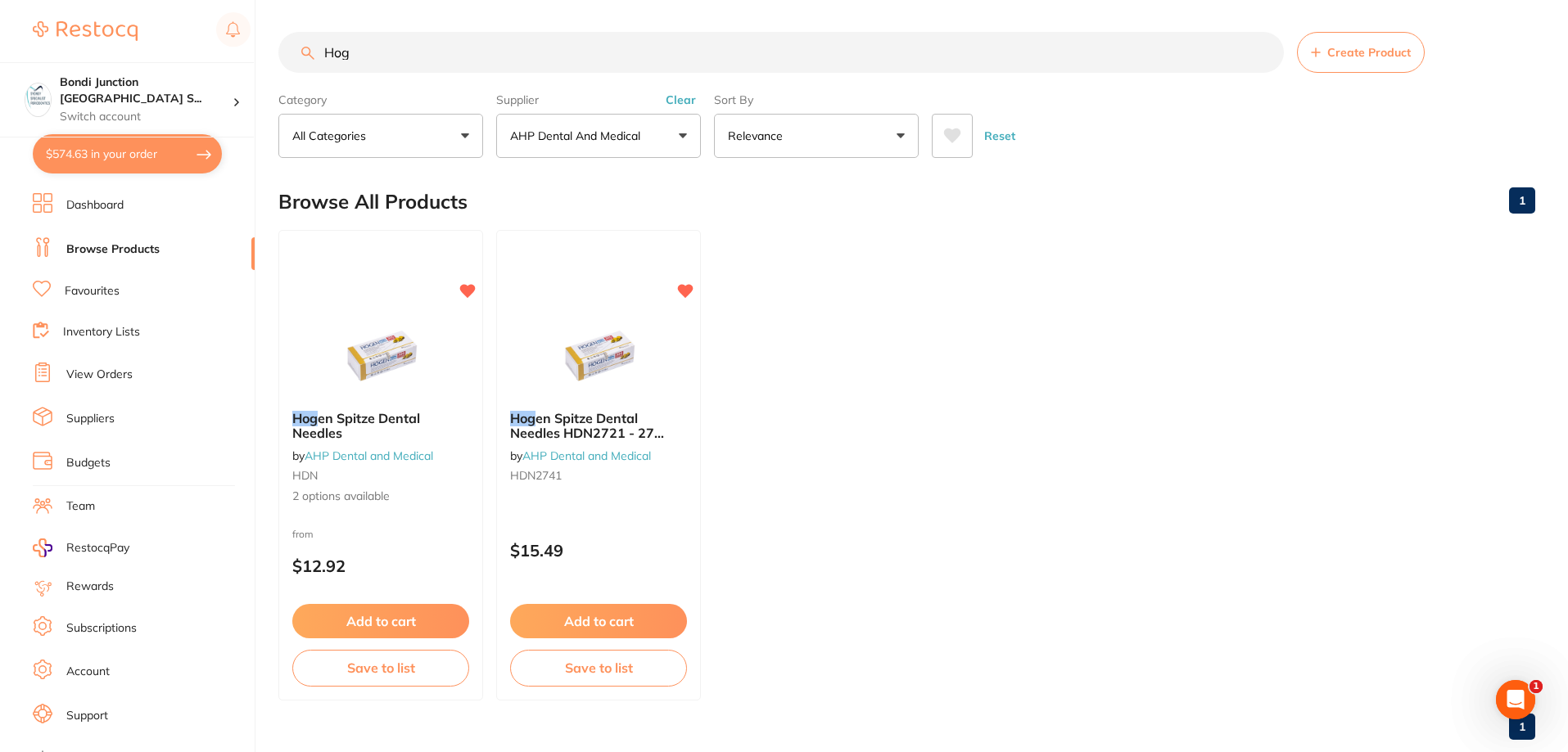
checkbox input "true"
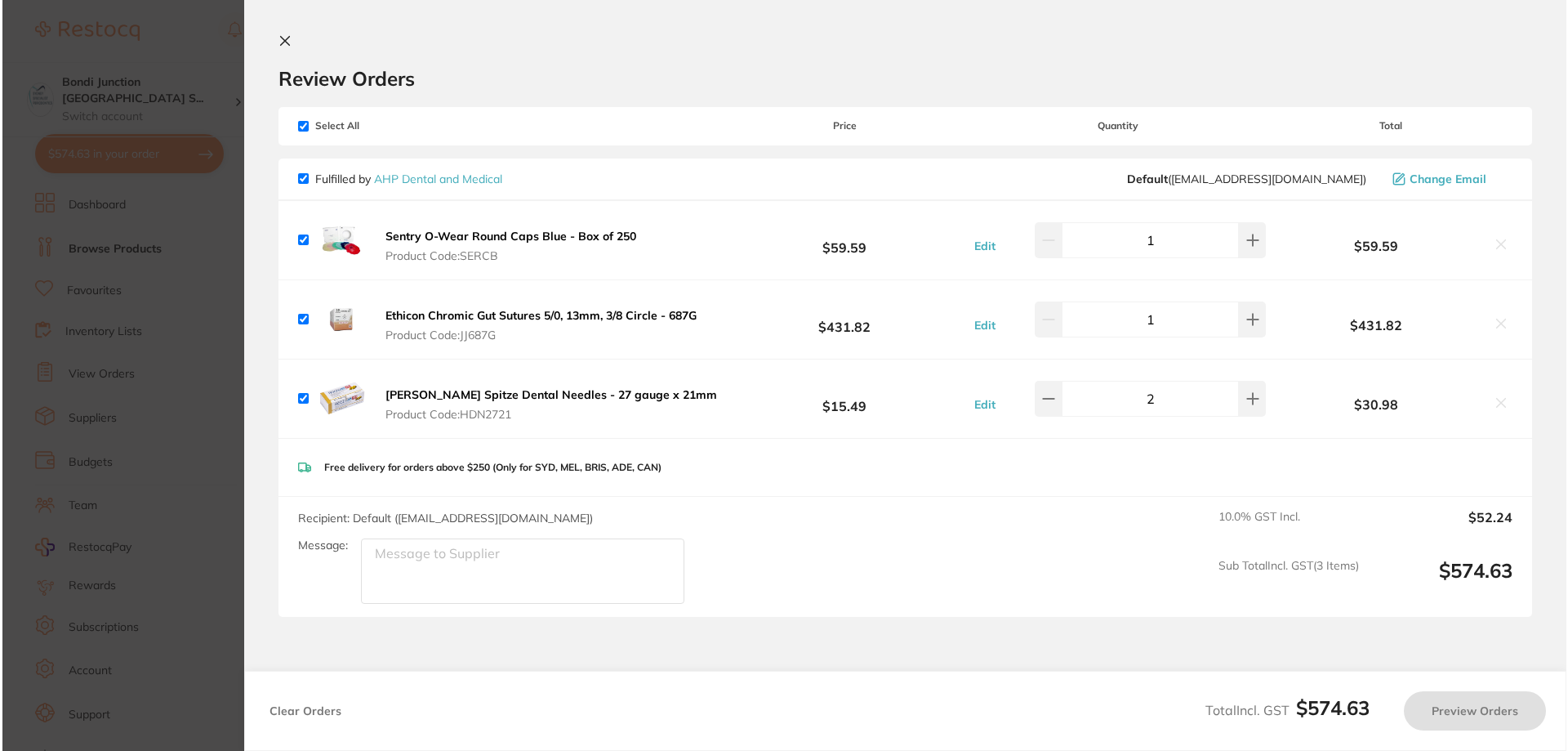
scroll to position [0, 0]
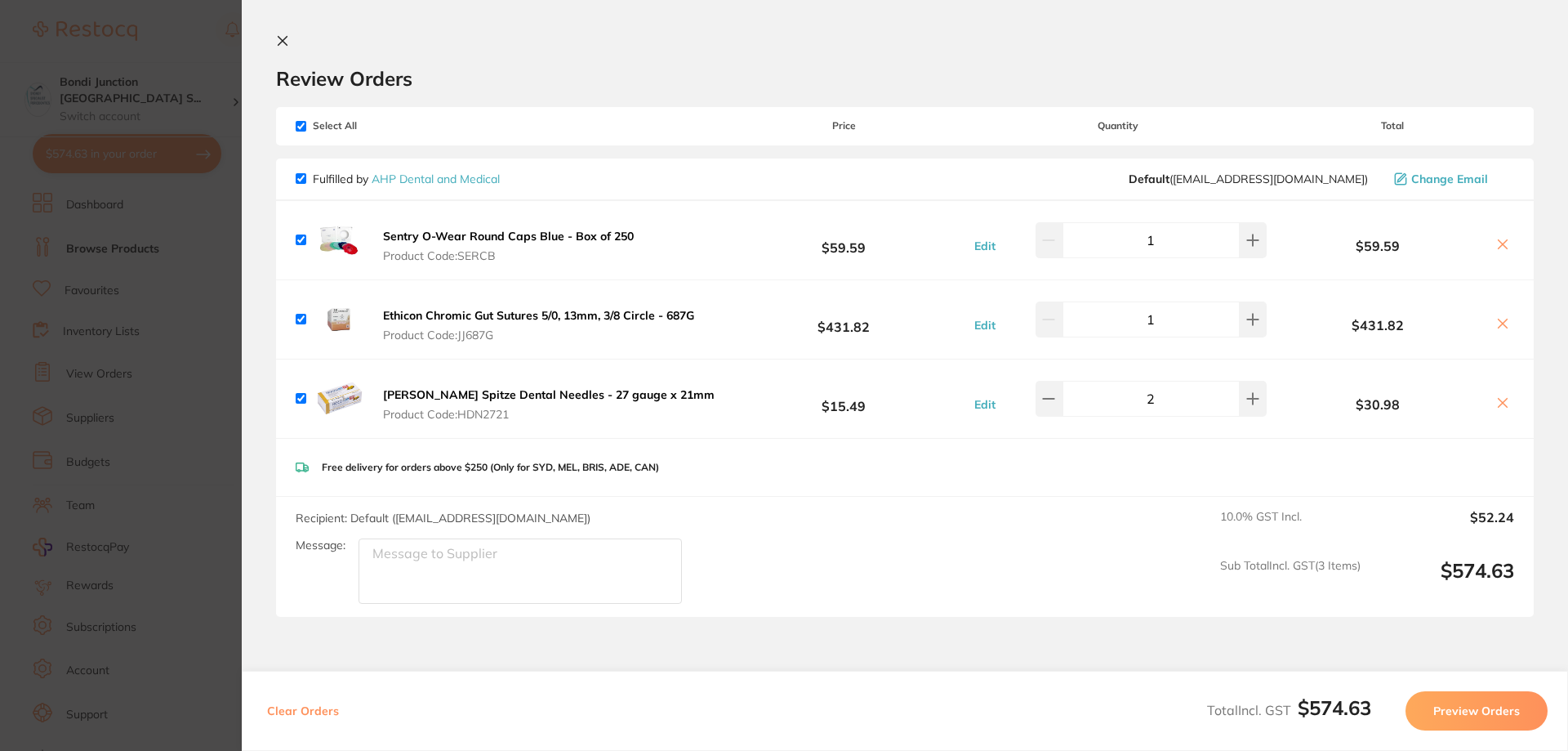
click at [1481, 706] on button "Preview Orders" at bounding box center [1476, 710] width 142 height 40
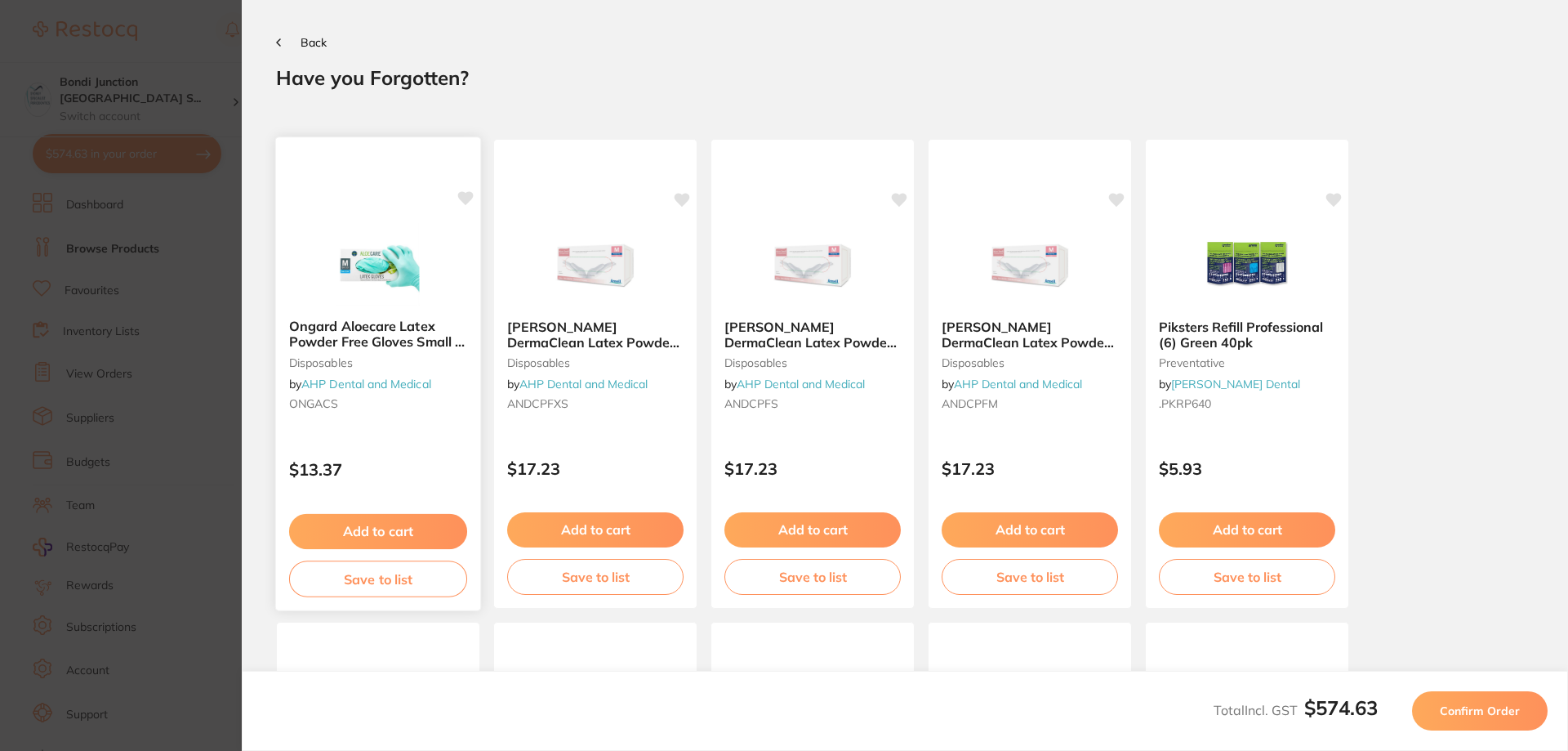
click at [386, 535] on button "Add to cart" at bounding box center [378, 531] width 178 height 35
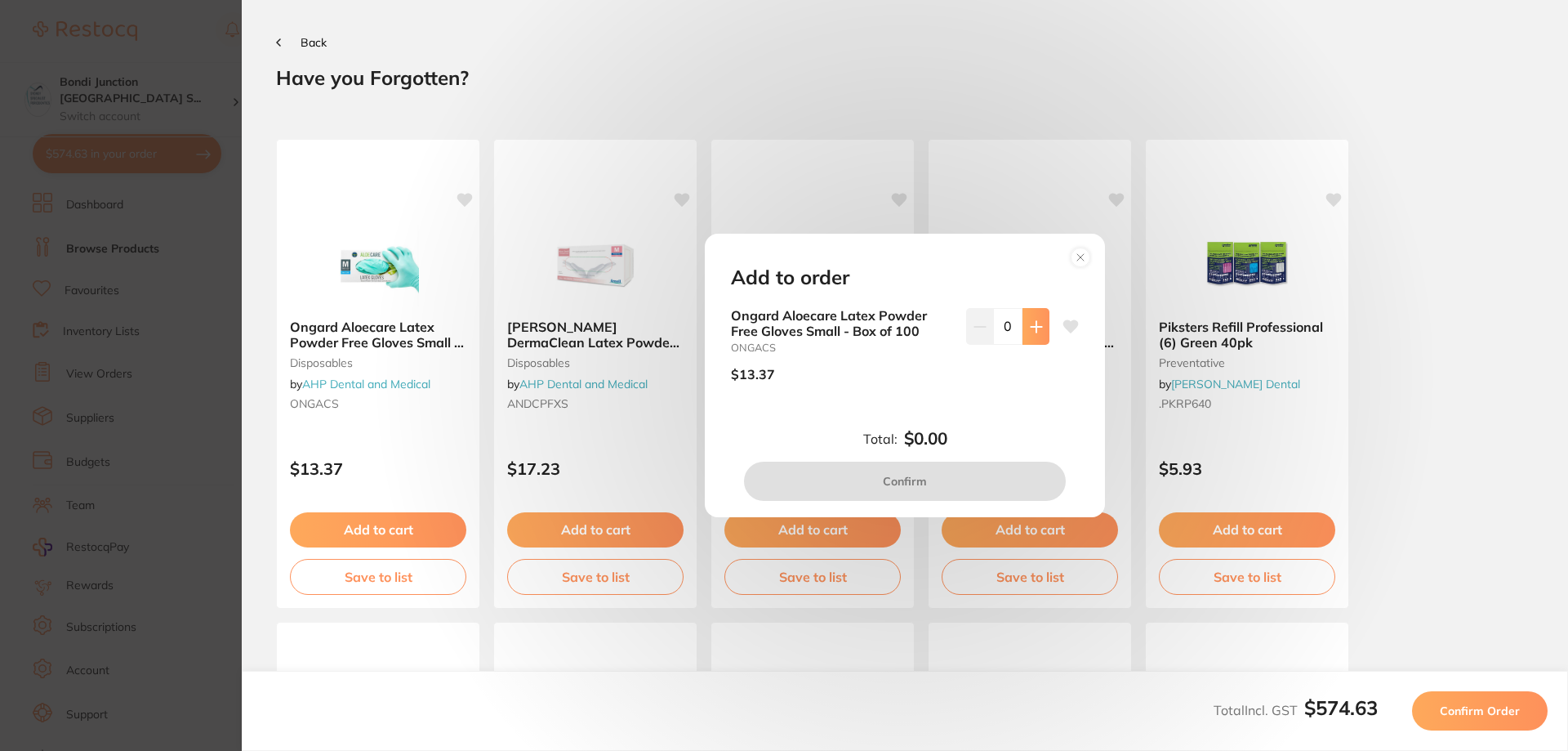
click at [1022, 327] on button at bounding box center [1036, 325] width 27 height 36
click at [1023, 327] on button at bounding box center [1036, 325] width 27 height 36
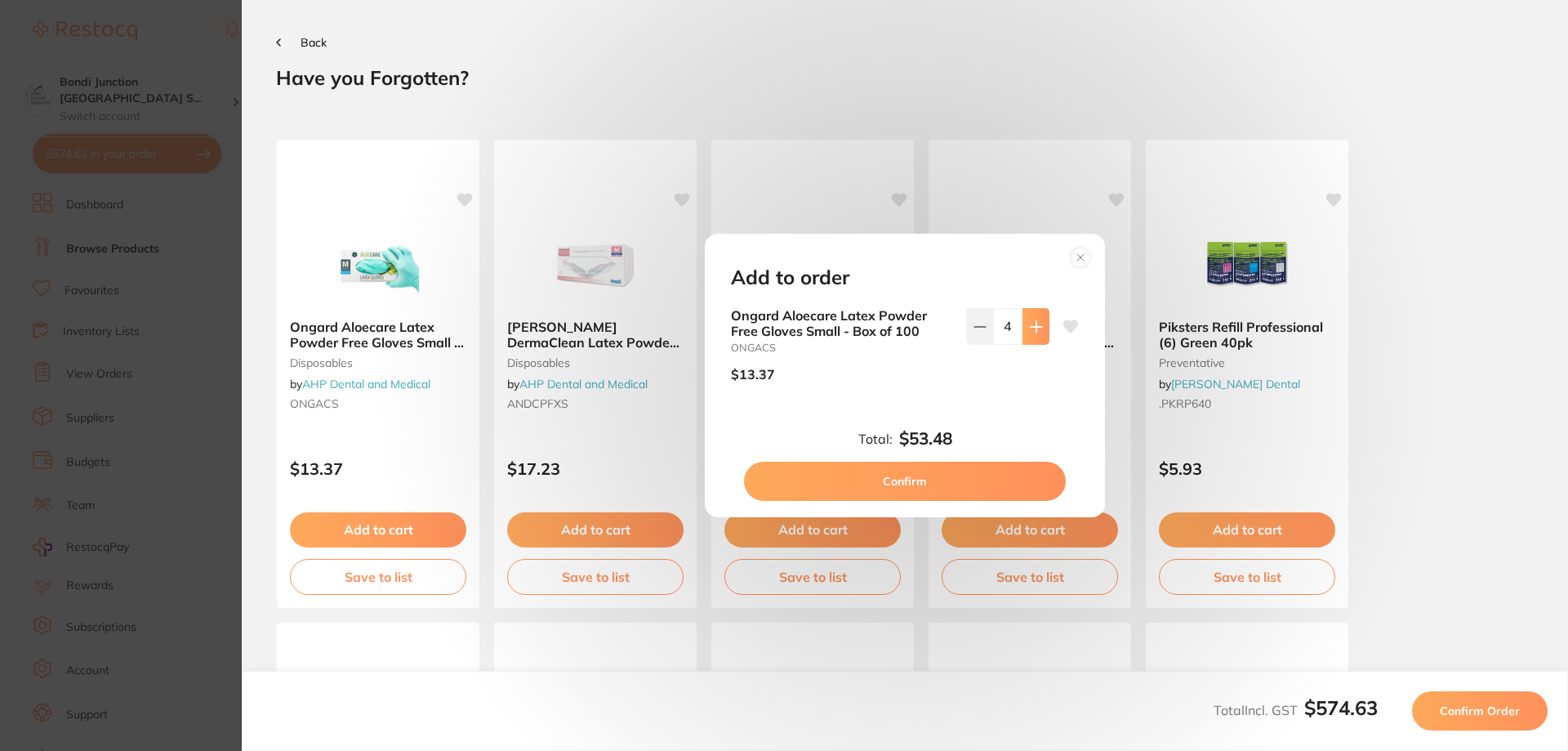
click at [1031, 327] on icon at bounding box center [1036, 326] width 11 height 11
type input "6"
click at [901, 488] on button "Confirm" at bounding box center [904, 481] width 322 height 40
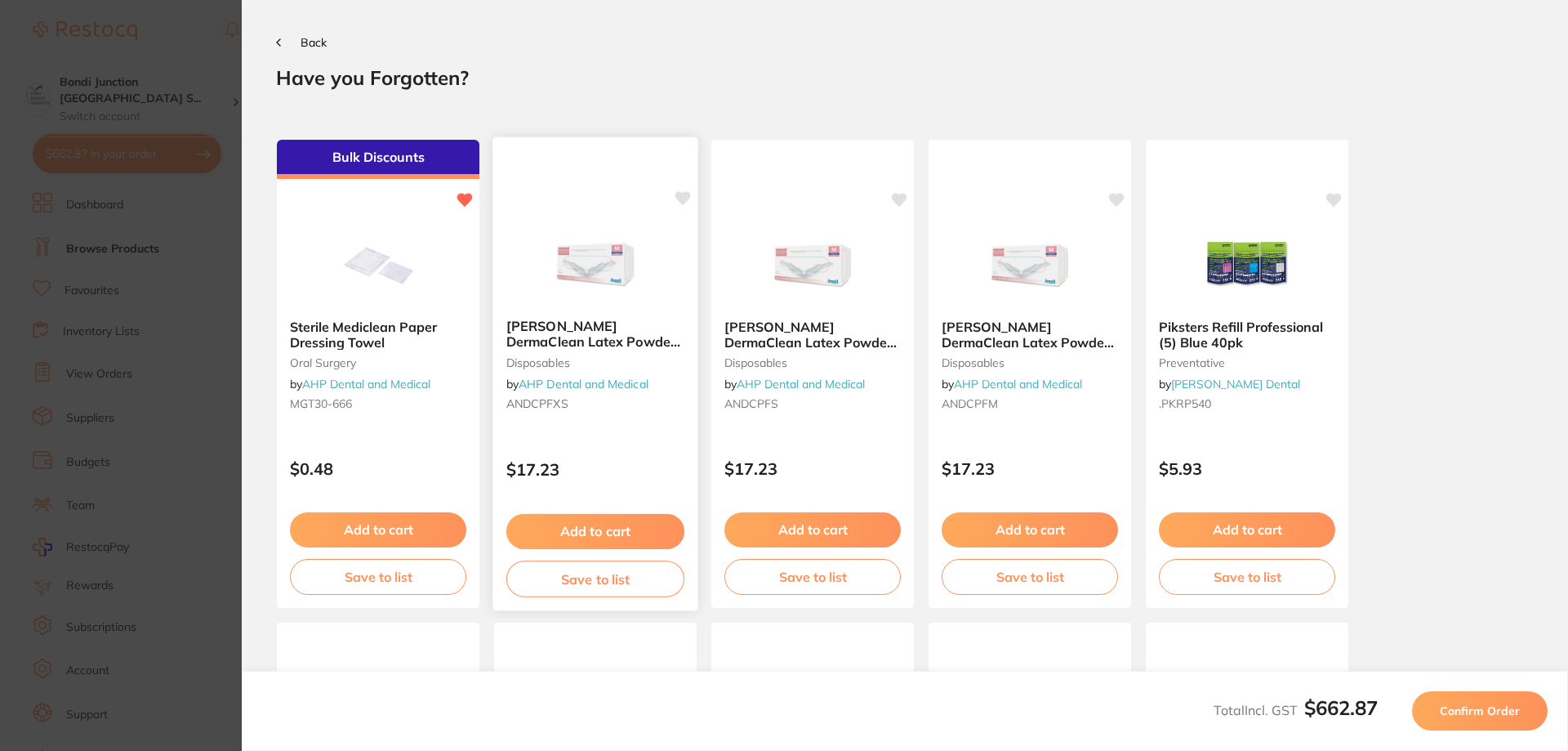
click at [600, 335] on b "[PERSON_NAME] DermaClean Latex Powder Free Exam Gloves, X-Small" at bounding box center [596, 334] width 178 height 30
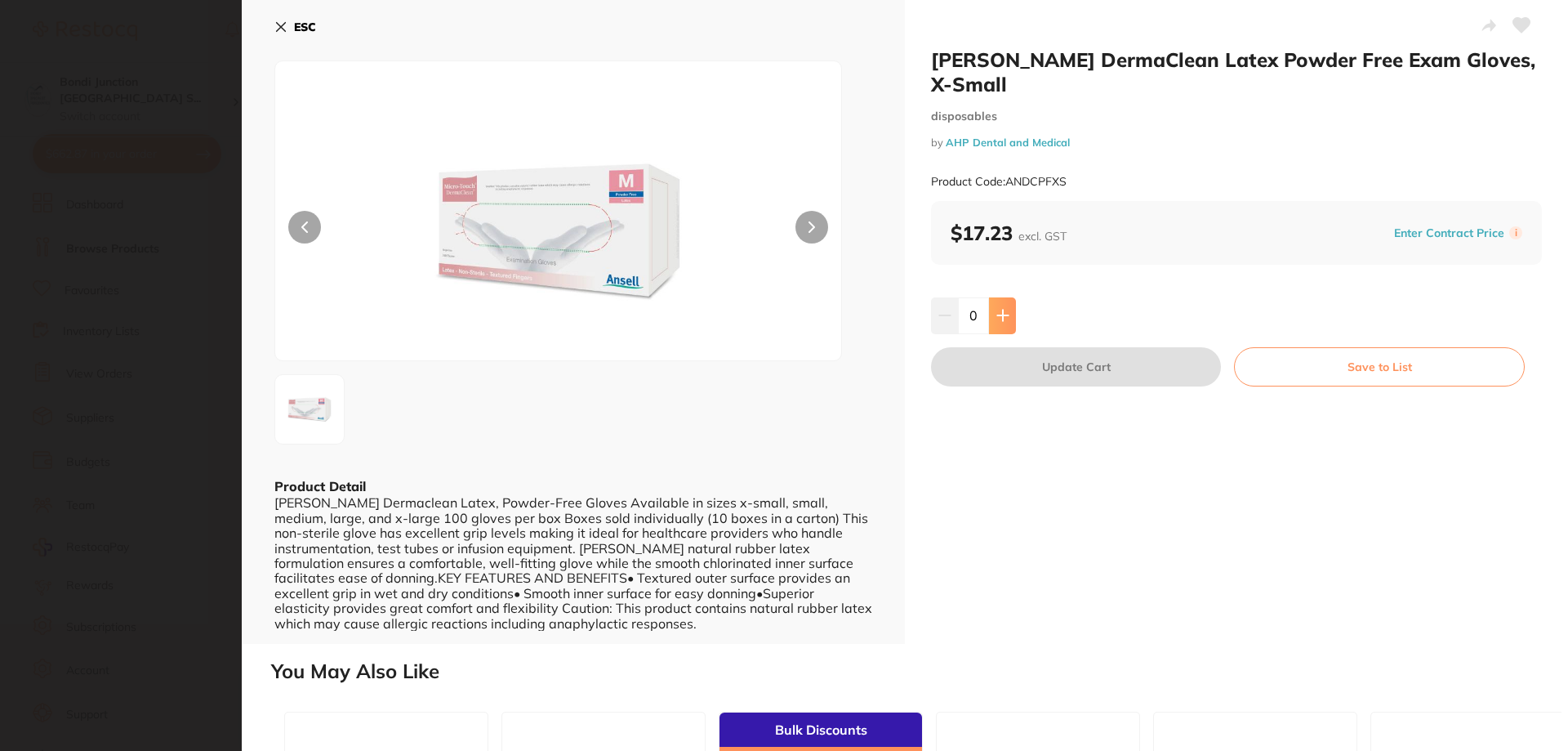
click at [996, 297] on button at bounding box center [1003, 315] width 27 height 36
click at [996, 309] on icon at bounding box center [1003, 315] width 14 height 14
type input "2"
click at [1069, 347] on button "Update Cart" at bounding box center [1077, 367] width 290 height 40
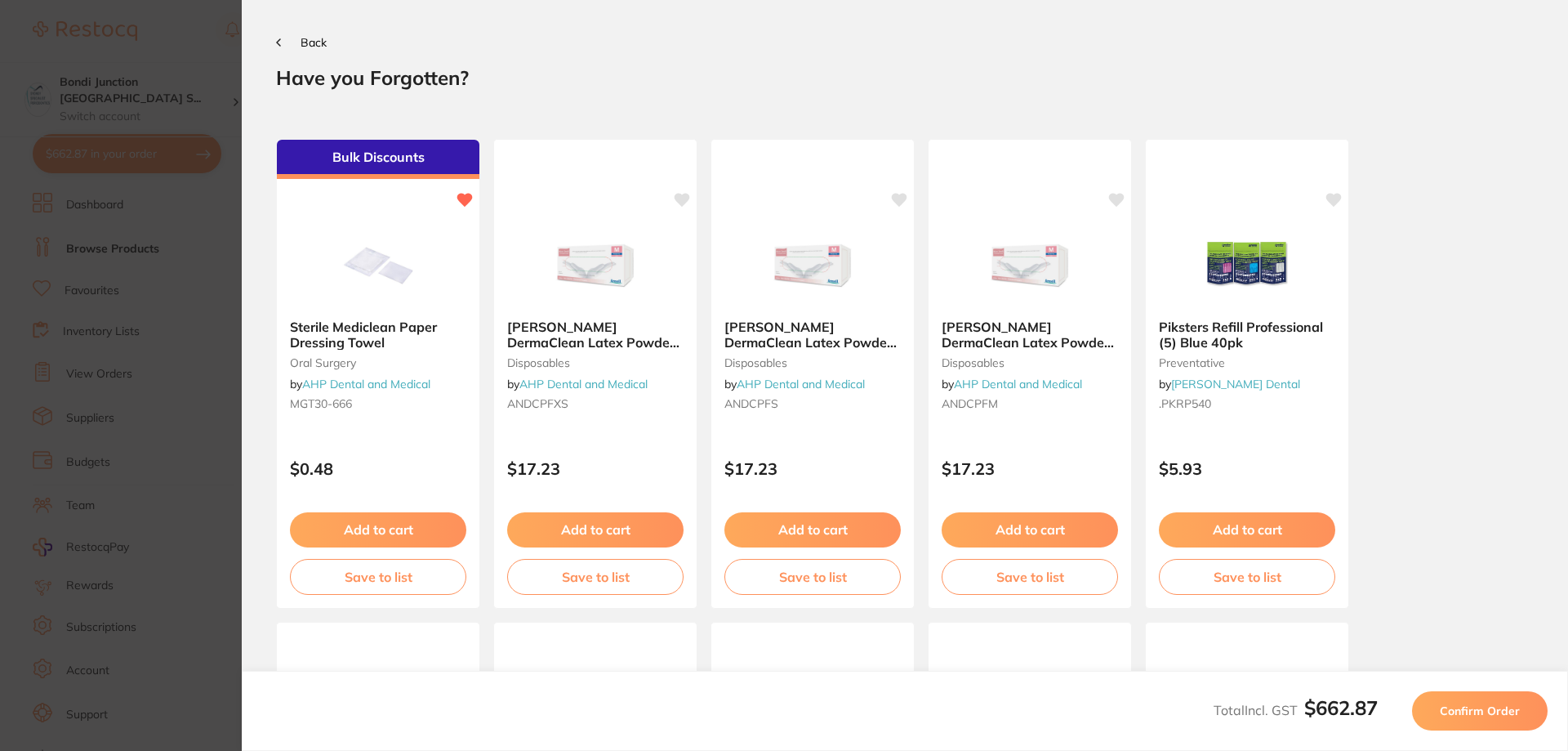
click at [1487, 718] on button "Confirm Order" at bounding box center [1480, 710] width 135 height 40
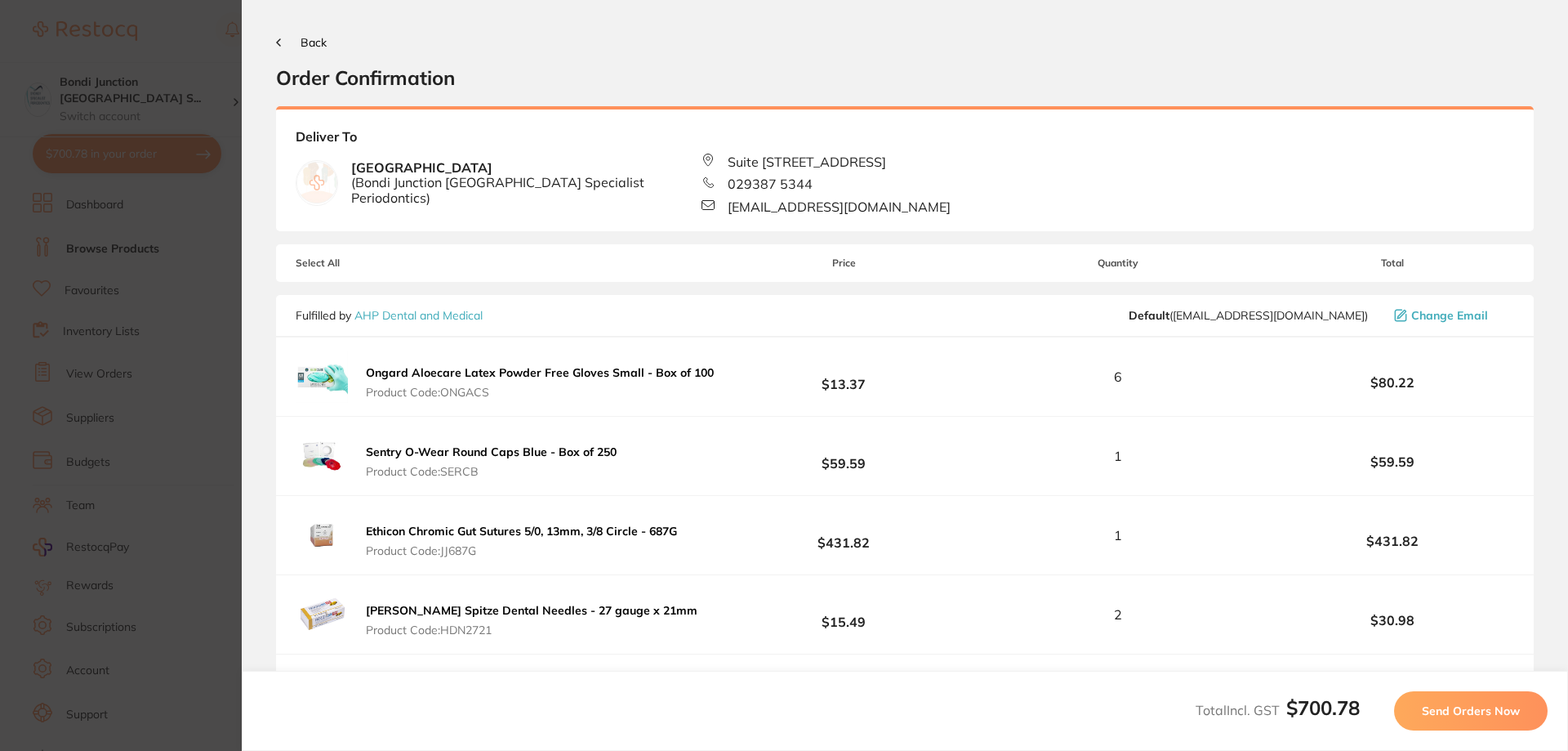
click at [1484, 715] on span "Send Orders Now" at bounding box center [1470, 710] width 98 height 15
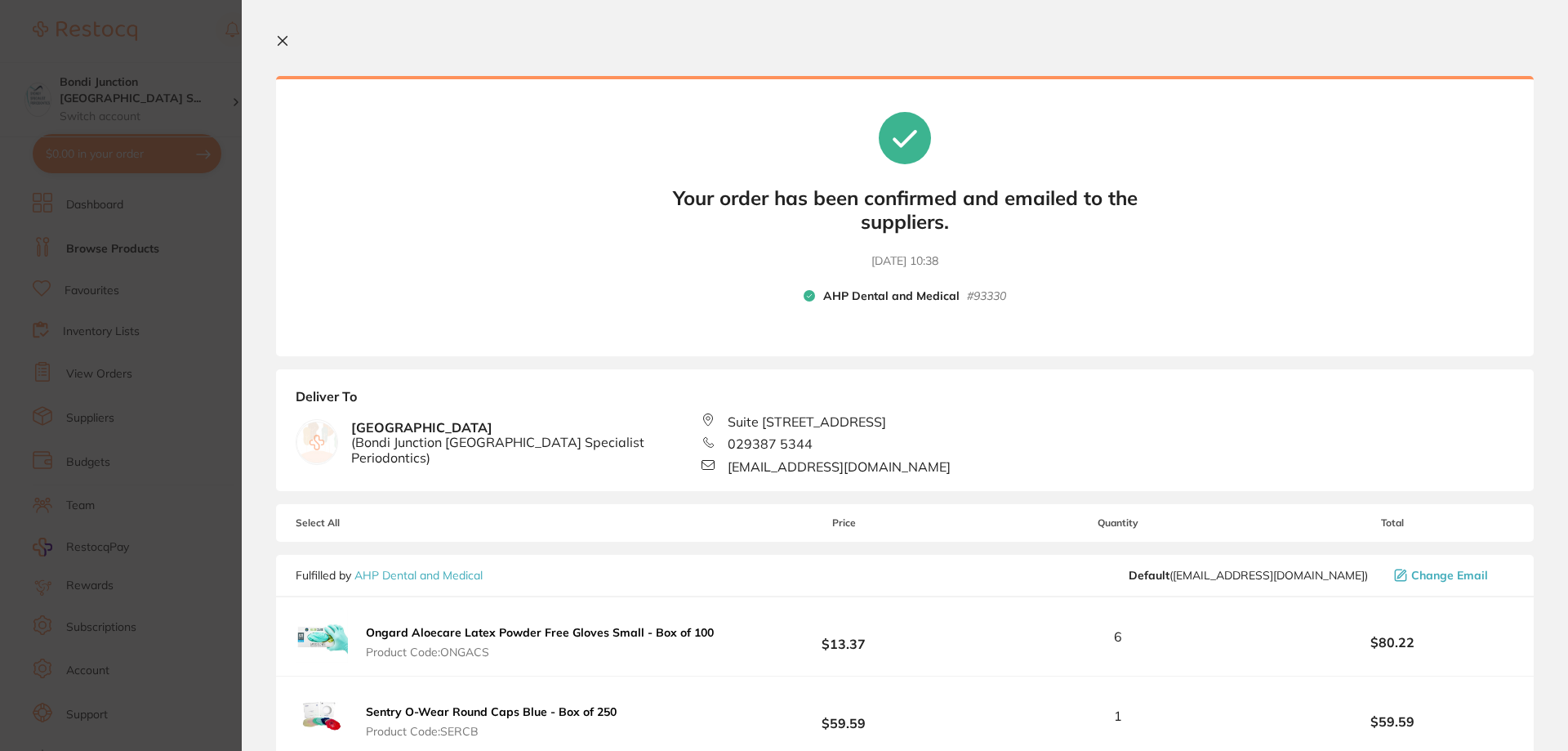
click at [282, 45] on icon at bounding box center [282, 41] width 14 height 14
